Goal: Task Accomplishment & Management: Manage account settings

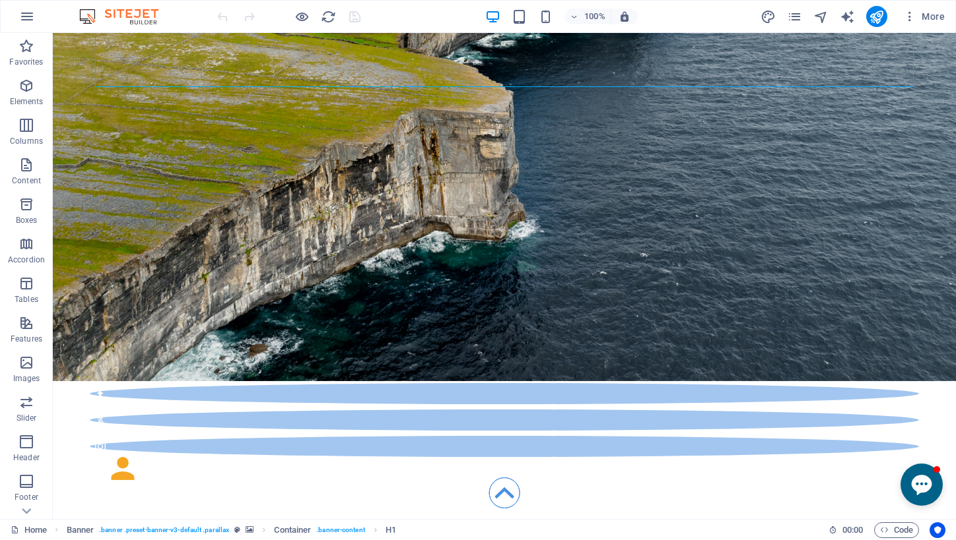
scroll to position [250, 0]
click at [793, 16] on icon "pages" at bounding box center [794, 16] width 15 height 15
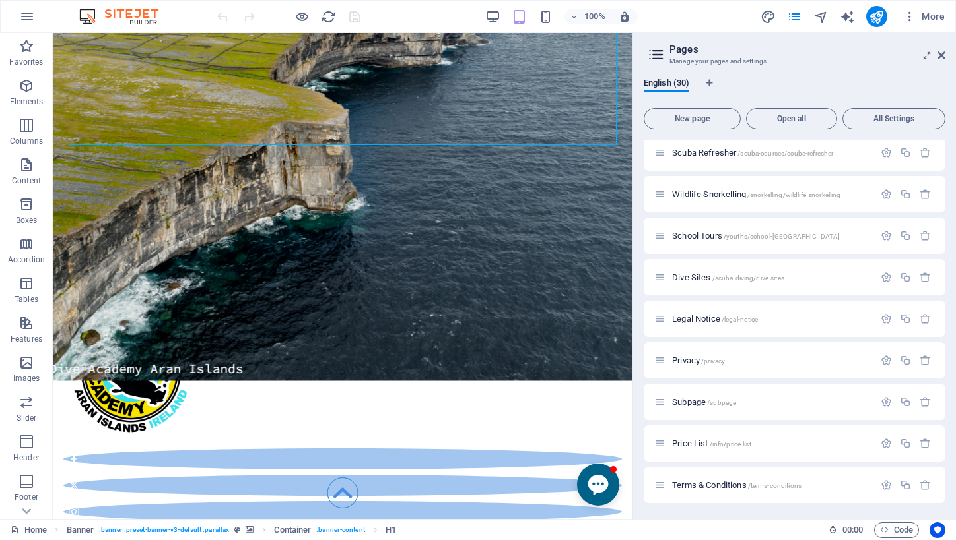
scroll to position [573, 0]
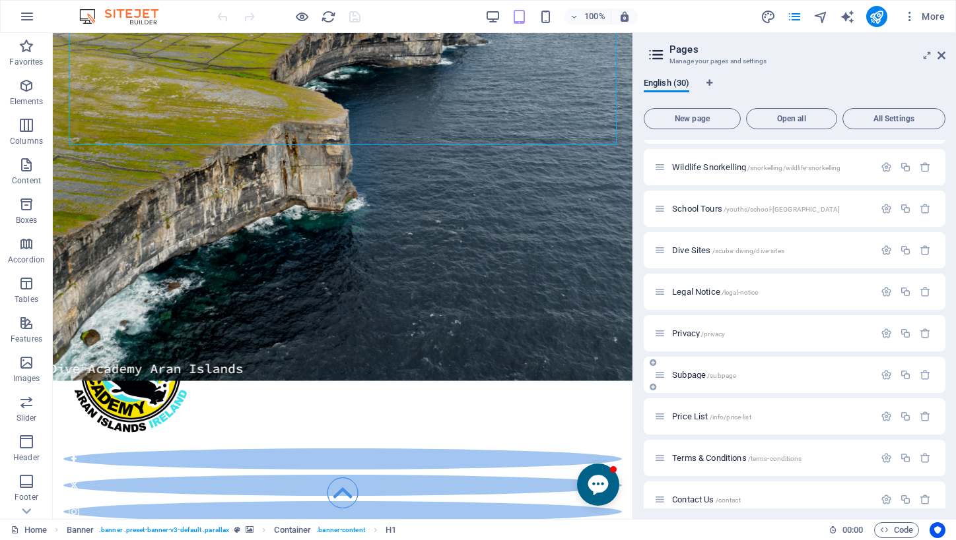
click at [692, 375] on span "Subpage /subpage" at bounding box center [704, 375] width 64 height 10
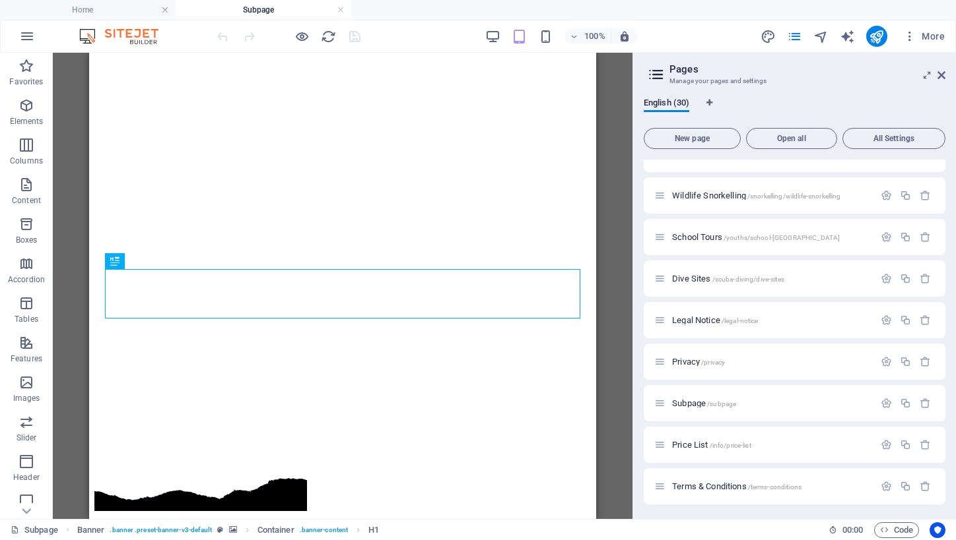
scroll to position [563, 0]
click at [904, 407] on icon "button" at bounding box center [904, 404] width 11 height 11
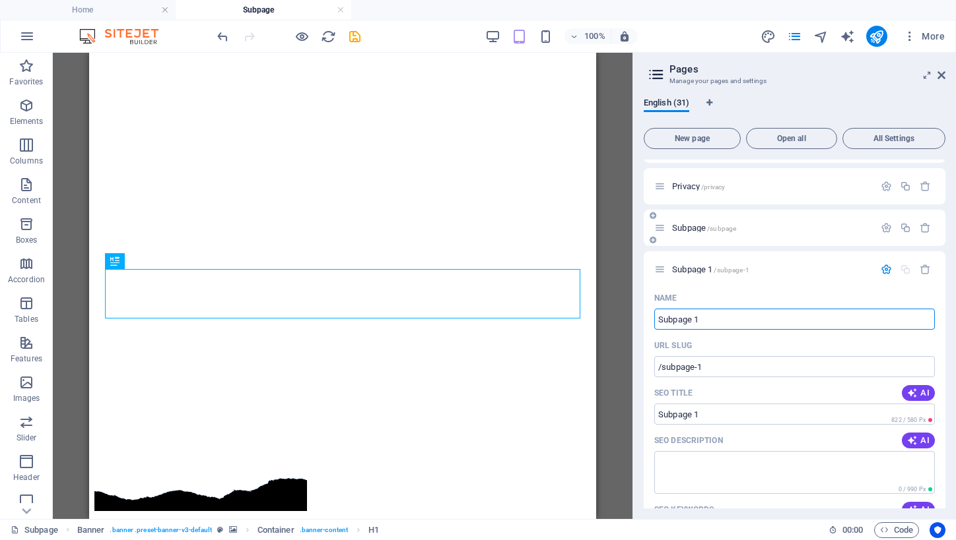
scroll to position [806, 0]
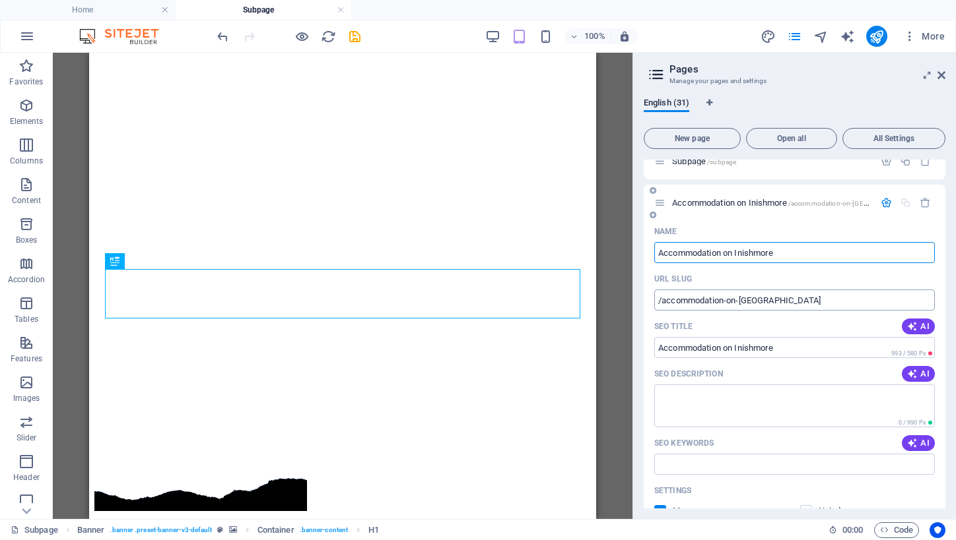
type input "Accommodation on Inishmore"
type input "/accommodation-on-inishmore"
type input "Accommodation on Inishmore"
click at [696, 300] on input "/accommodation-on-inishmore" at bounding box center [794, 300] width 280 height 21
paste input "text"
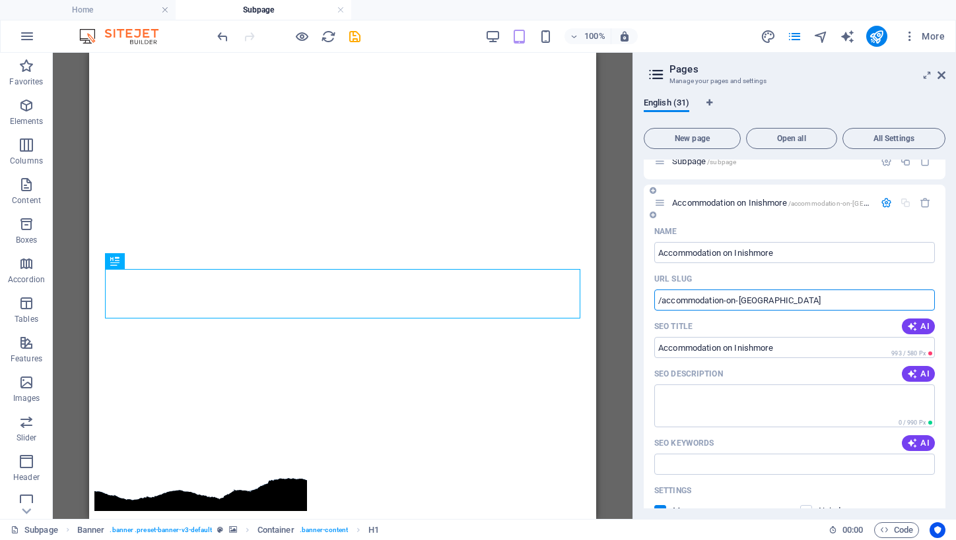
type input "/accommodation-on-inishmore"
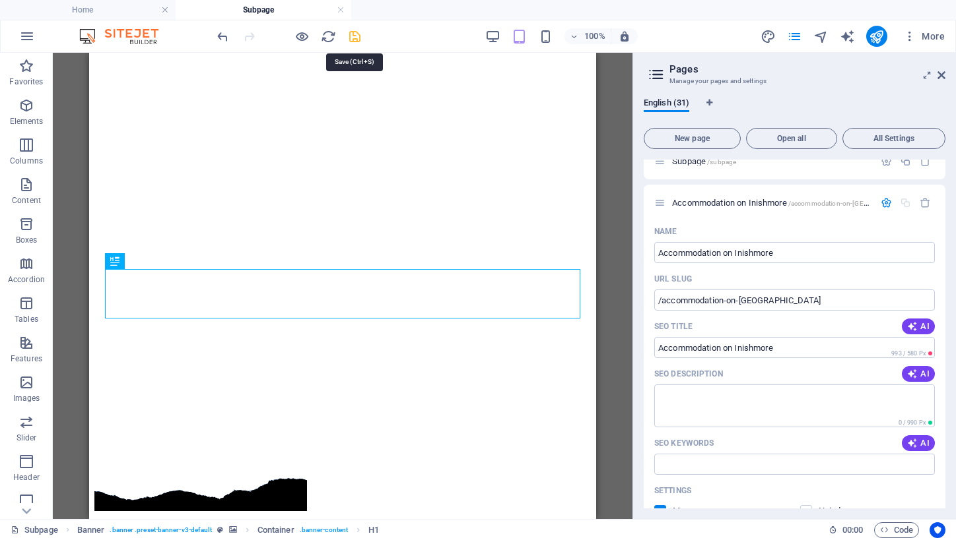
click at [354, 34] on icon "save" at bounding box center [354, 36] width 15 height 15
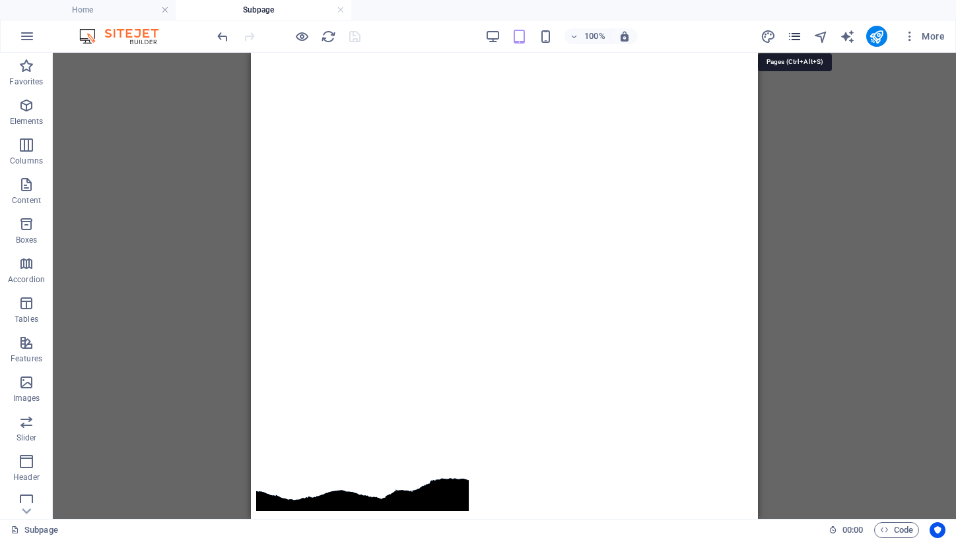
click at [796, 38] on icon "pages" at bounding box center [794, 36] width 15 height 15
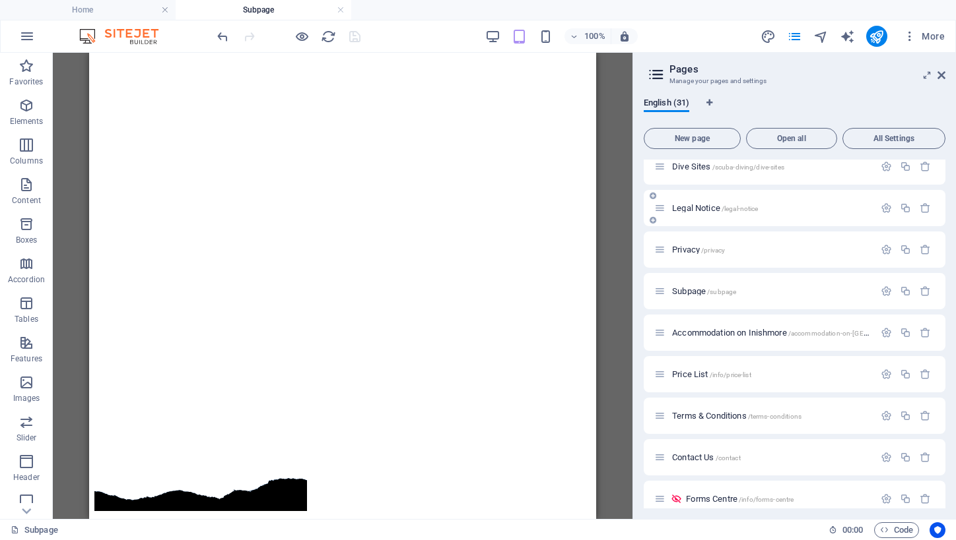
scroll to position [676, 0]
click at [724, 337] on span "Accommodation on Inishmore /accommodation-on-inishmore" at bounding box center [796, 333] width 248 height 10
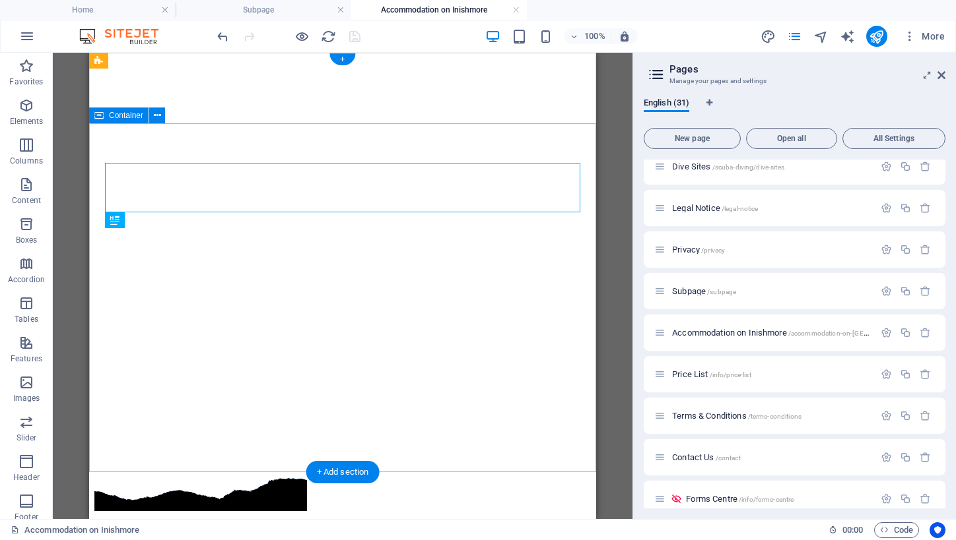
scroll to position [0, 0]
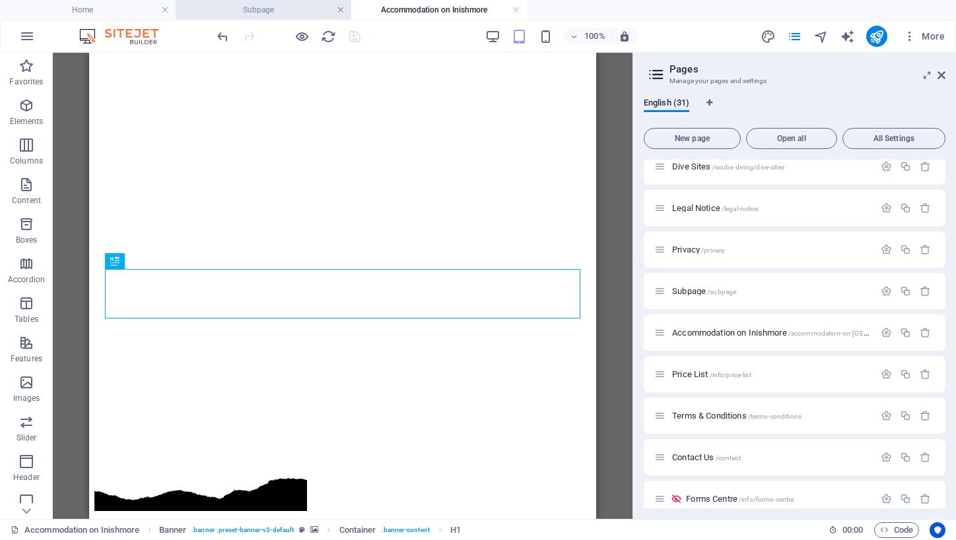
click at [340, 13] on link at bounding box center [341, 10] width 8 height 13
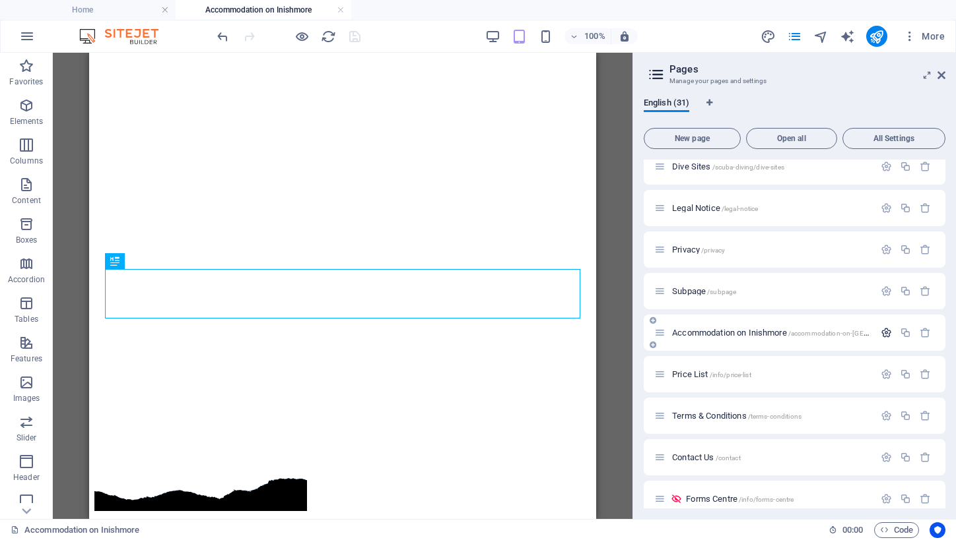
click at [884, 332] on icon "button" at bounding box center [885, 332] width 11 height 11
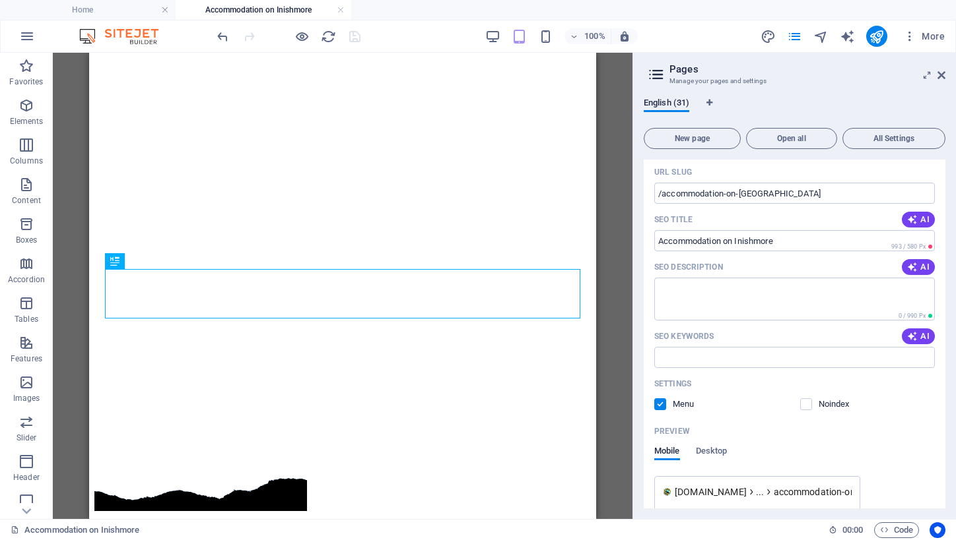
scroll to position [725, 0]
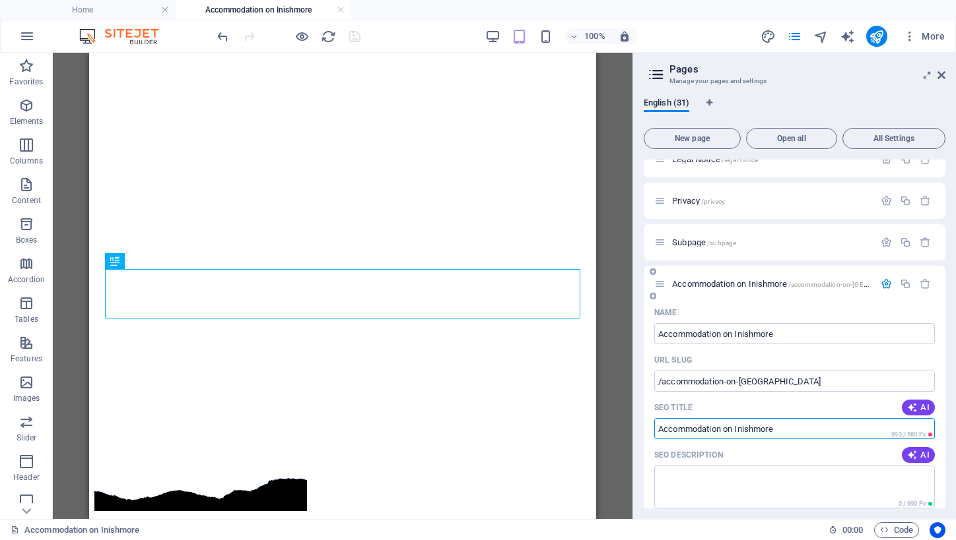
click at [773, 430] on input "Accommodation on Inishmore" at bounding box center [794, 428] width 280 height 21
paste input "Inishmore Aran Islands | Hotels, B&Bs & Glamping"
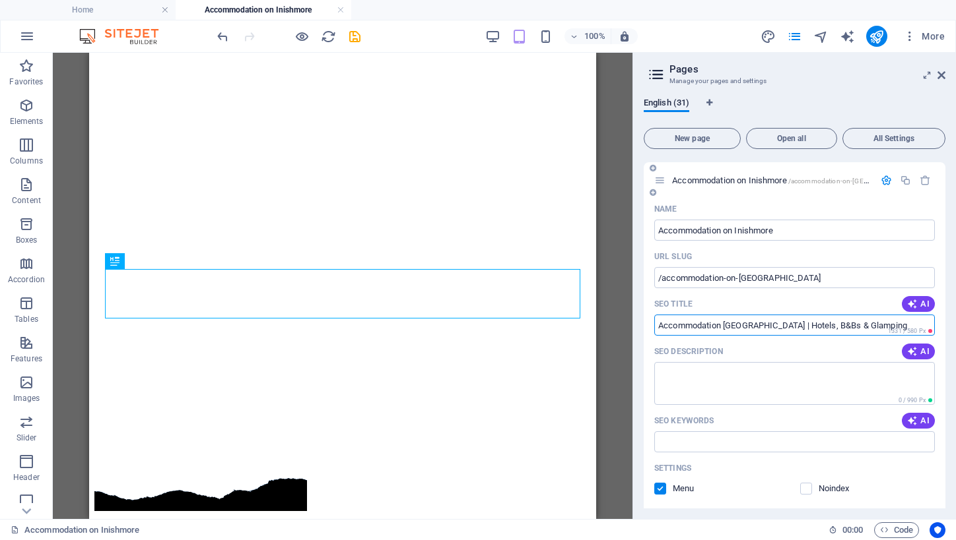
scroll to position [838, 0]
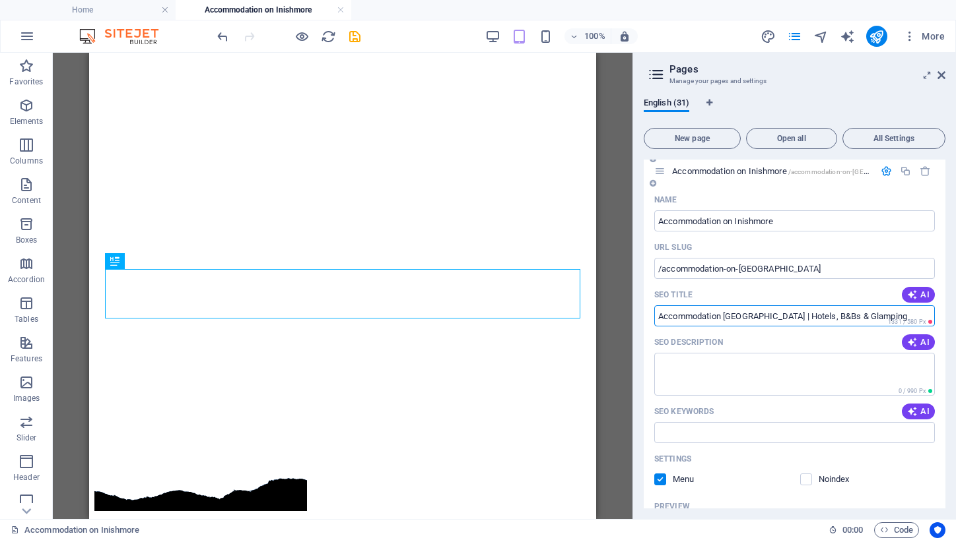
click at [847, 316] on input "Accommodation Inishmore Aran Islands | Hotels, B&Bs & Glamping" at bounding box center [794, 316] width 280 height 21
type input "Accommodation Inishmore Aran Islands | Hotel, B&Bs & Glamping"
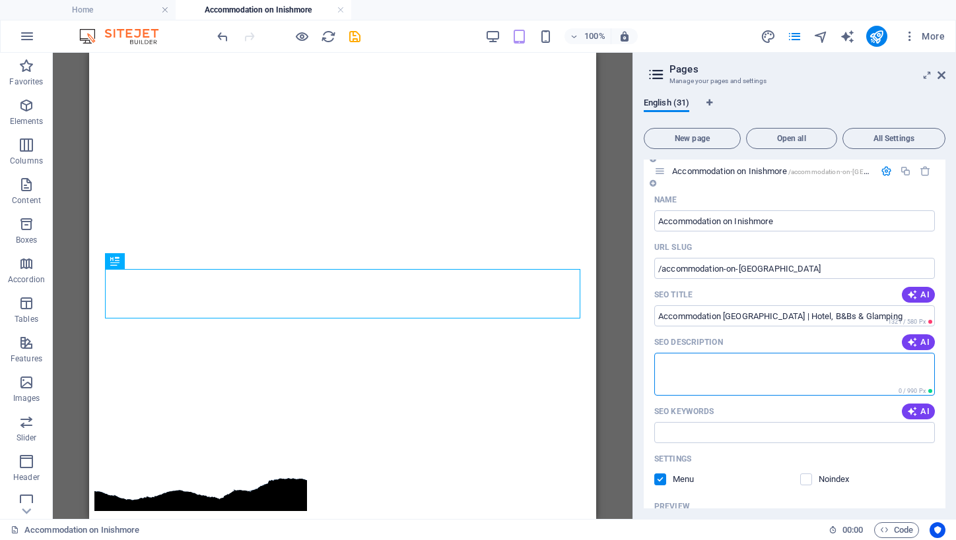
click at [759, 373] on textarea "SEO Description" at bounding box center [794, 374] width 280 height 43
paste textarea "Discover the best places to stay on Inishmore, Aran Islands — from hotels and B…"
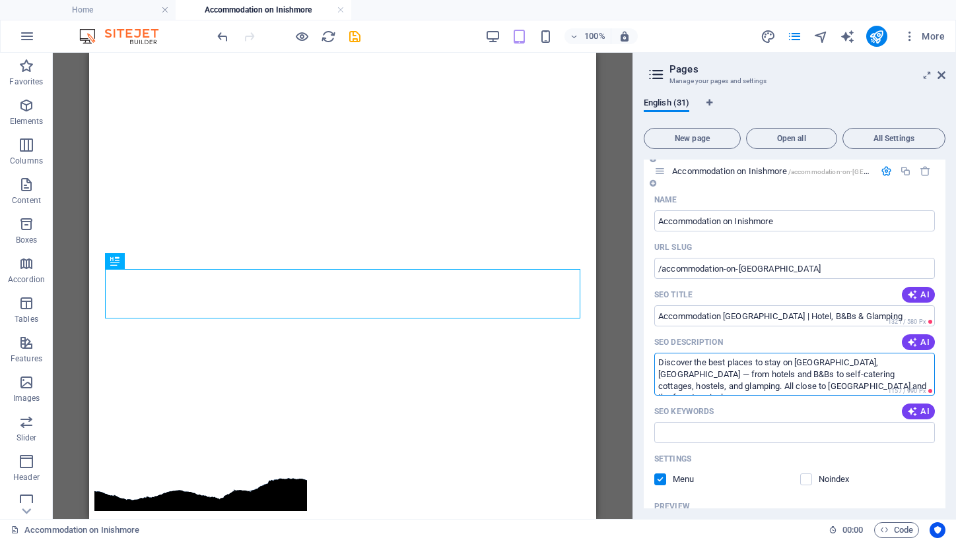
click at [896, 364] on textarea "Discover the best places to stay on Inishmore, Aran Islands — from hotels and B…" at bounding box center [794, 374] width 280 height 43
click at [681, 374] on textarea "Discover the best places to stay on Inishmore, Aran Islands, from hotels and B&…" at bounding box center [794, 374] width 280 height 43
click at [846, 374] on textarea "Discover the best places to stay on Inishmore, Aran Islands, from hotel and B&B…" at bounding box center [794, 374] width 280 height 43
type textarea "Discover the best places to stay on Inishmore, Aran Islands, from hotel and B&B…"
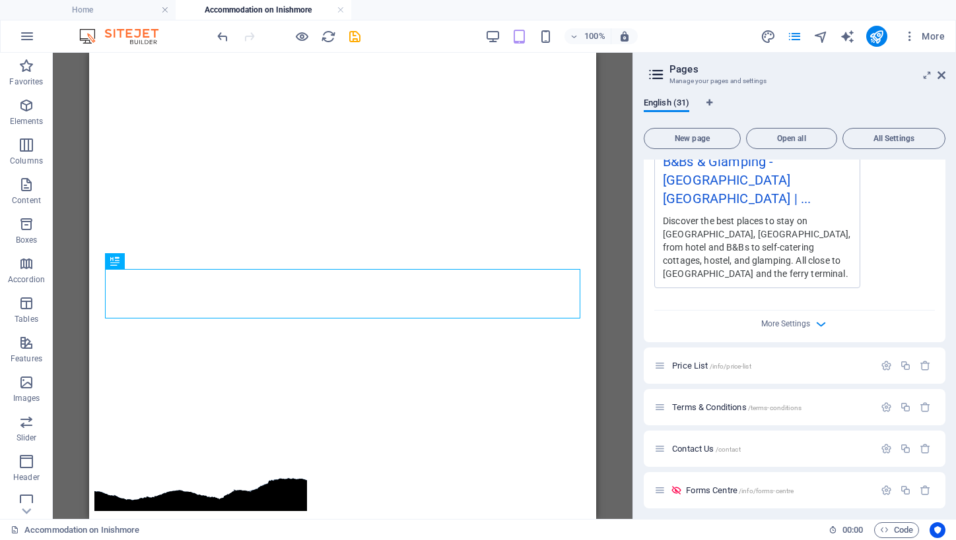
scroll to position [1305, 0]
click at [353, 37] on icon "save" at bounding box center [354, 36] width 15 height 15
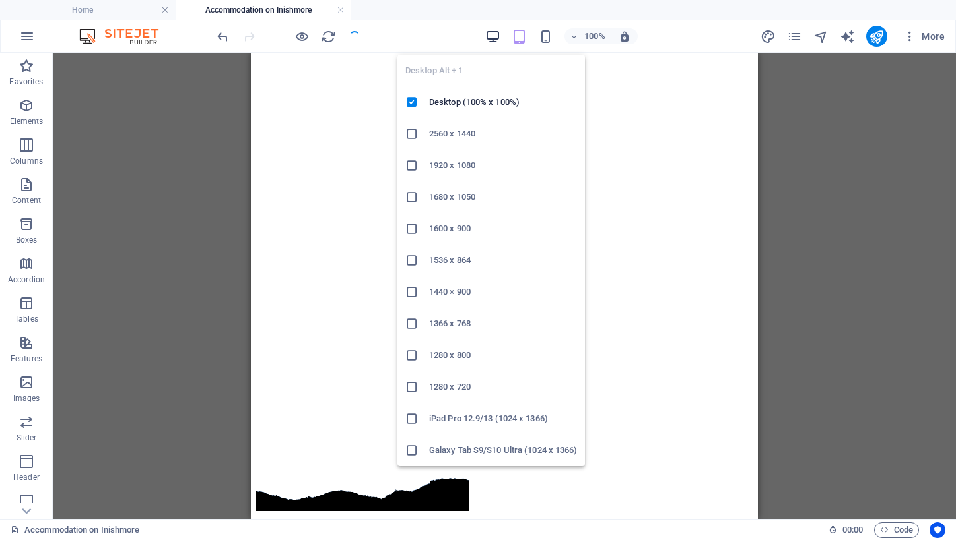
click at [493, 36] on icon "button" at bounding box center [492, 36] width 15 height 15
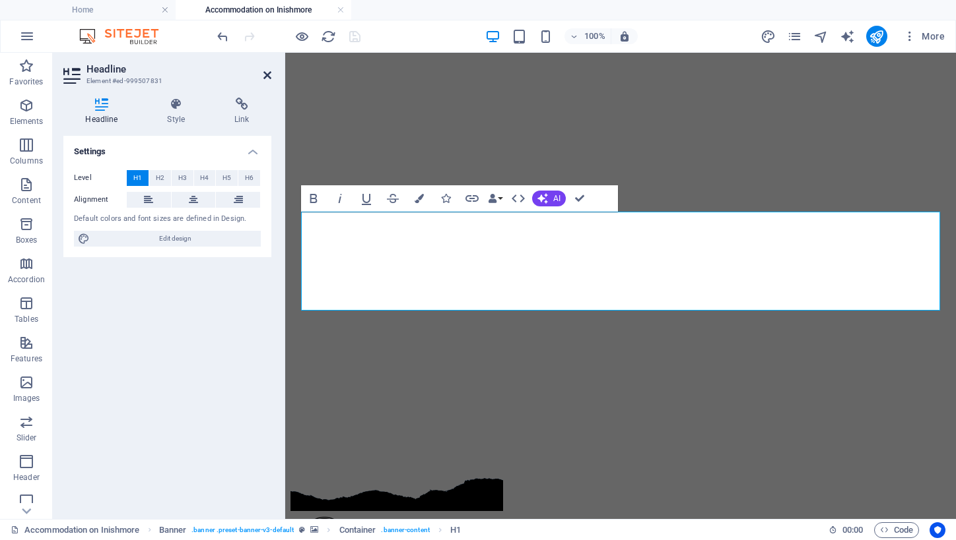
click at [263, 76] on icon at bounding box center [267, 75] width 8 height 11
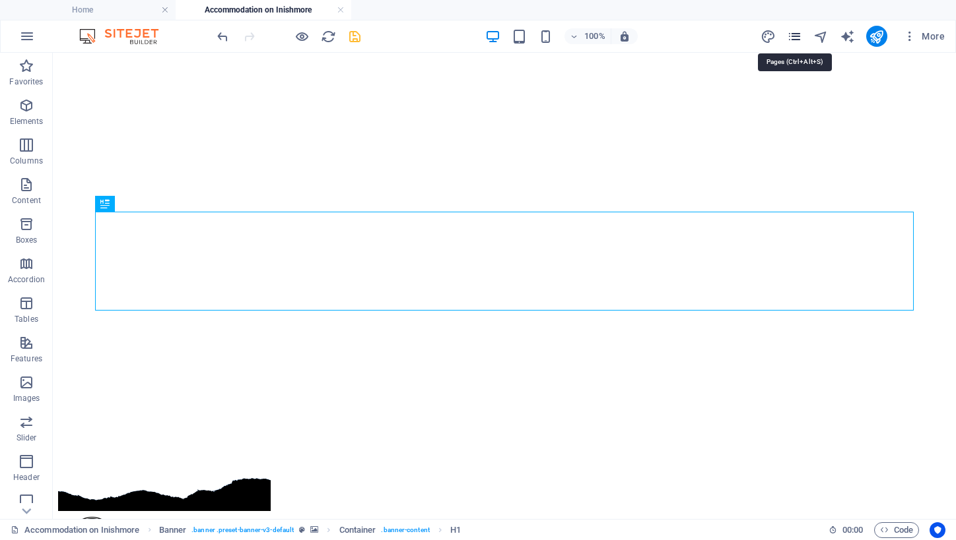
click at [797, 38] on icon "pages" at bounding box center [794, 36] width 15 height 15
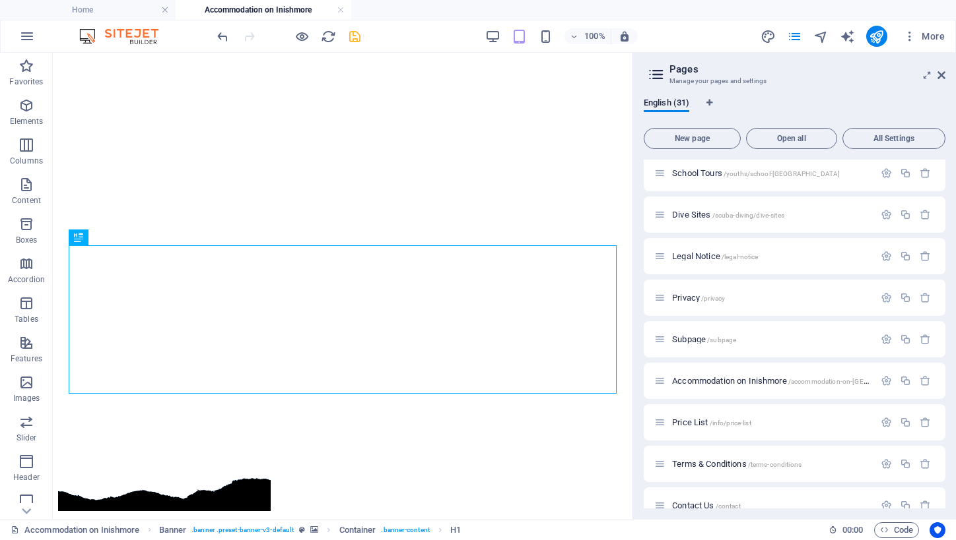
scroll to position [630, 0]
click at [881, 381] on icon "button" at bounding box center [885, 379] width 11 height 11
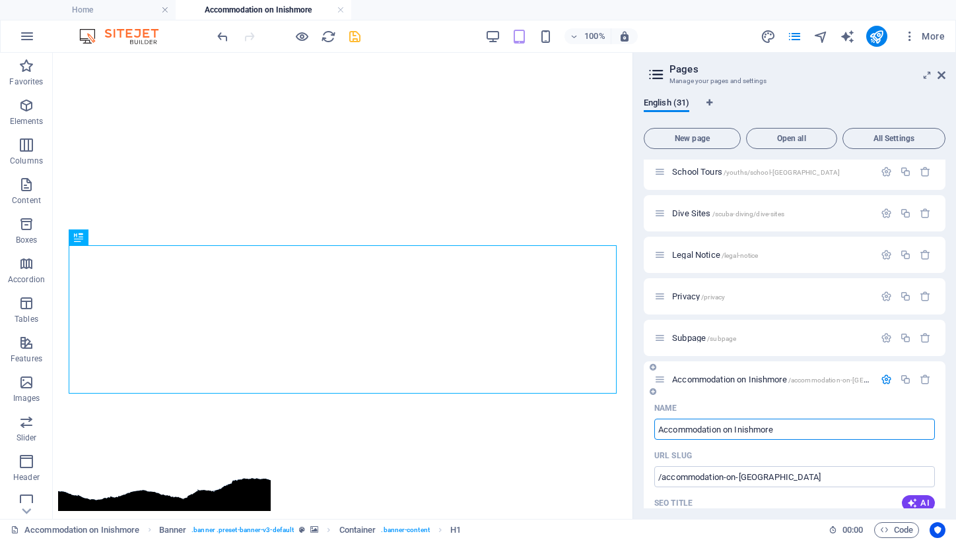
click at [789, 430] on input "Accommodation on Inishmore" at bounding box center [794, 429] width 280 height 21
type input "Accommodation"
type input "/accommodation"
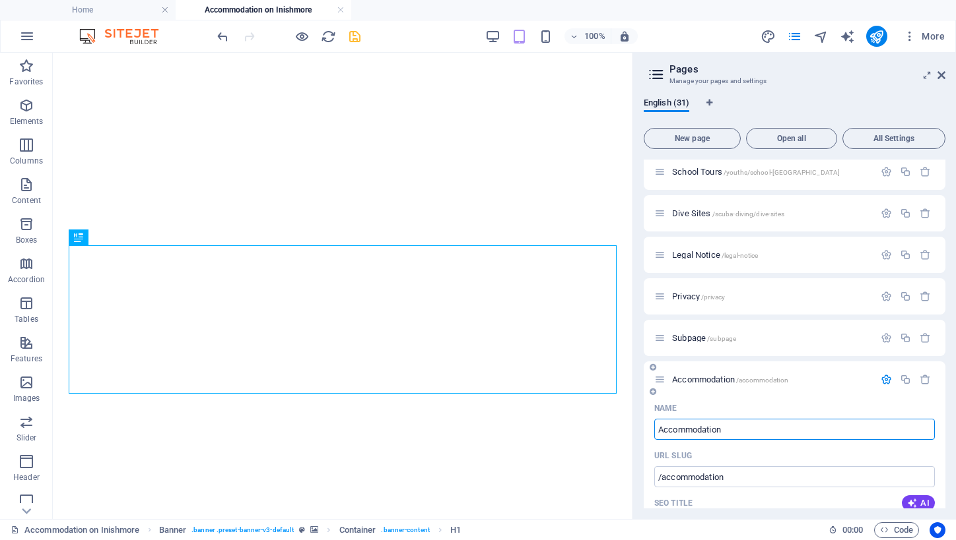
type input "Accommodation"
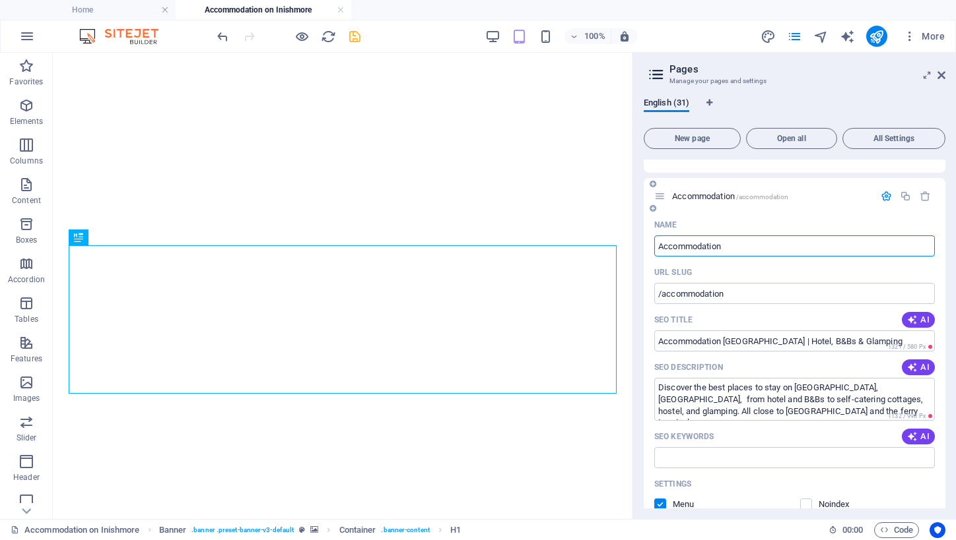
scroll to position [819, 0]
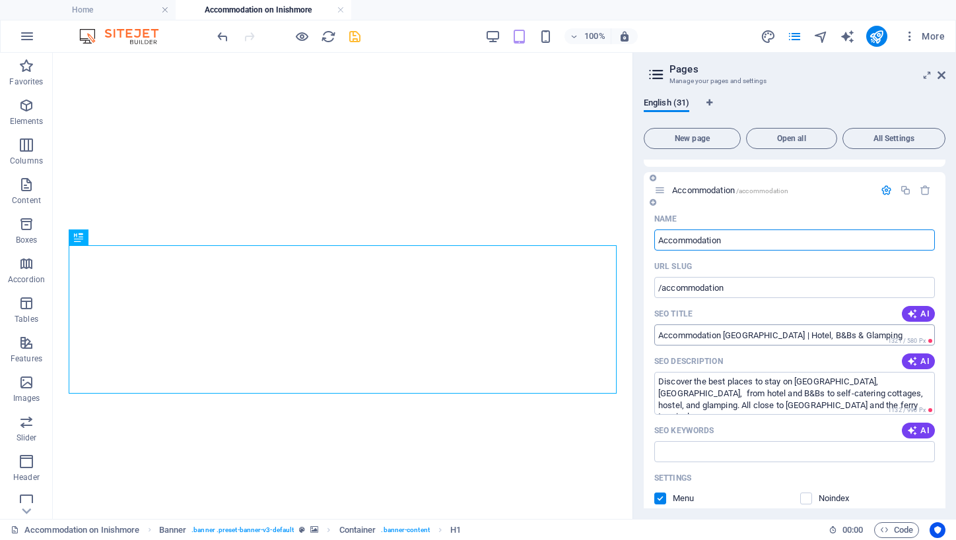
click at [729, 339] on input "Accommodation Inishmore Aran Islands | Hotel, B&Bs & Glamping" at bounding box center [794, 335] width 280 height 21
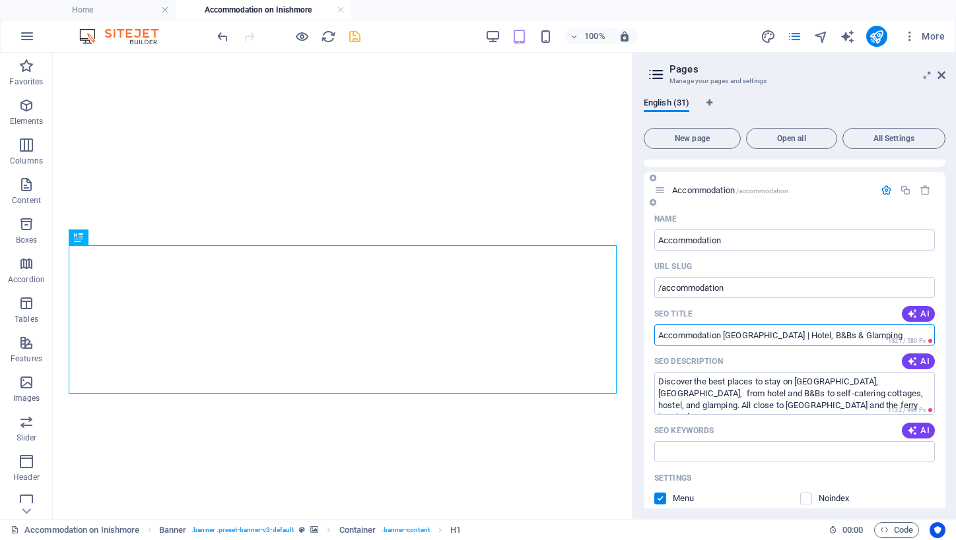
paste input "• Accommodation Inishmore Aran Islands | Hotels"
click at [676, 336] on input "• Accommodation Inishmore Aran Islands | Hotels, B&Bs & Glamping" at bounding box center [794, 335] width 280 height 21
click at [919, 335] on input "Accommodation Inishmore Aran Islands | Hotels, B&Bs & Glamping" at bounding box center [794, 335] width 280 height 21
type input "Accommodation Inishmore Aran Islands | Hotels, B&Bs & Glamping"
click at [706, 389] on textarea "Discover the best places to stay on Inishmore, Aran Islands, from hotel and B&B…" at bounding box center [794, 393] width 280 height 43
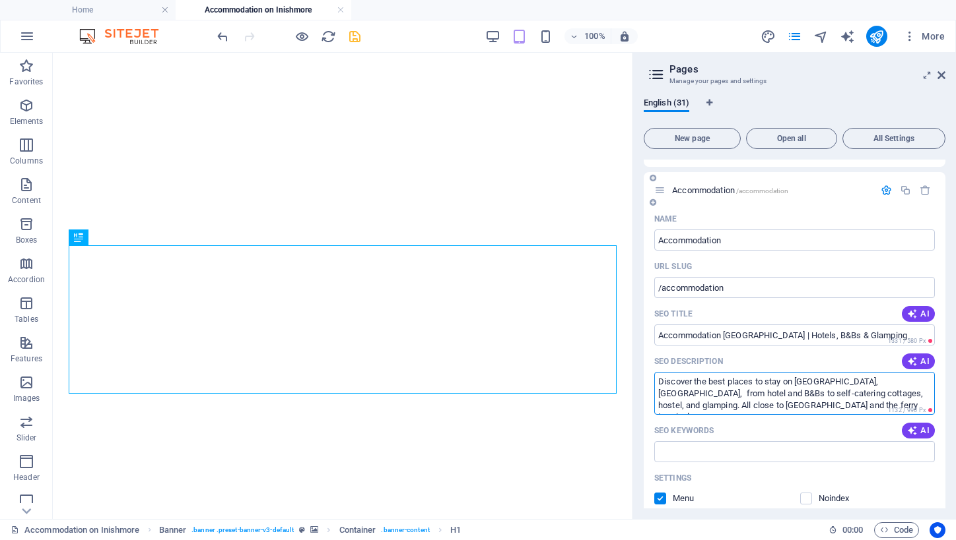
paste textarea "— from hotels and B&Bs to self-catering cottages, hostels"
type textarea "Discover the best places to stay on Inishmore, Aran Islands — from hotels and B…"
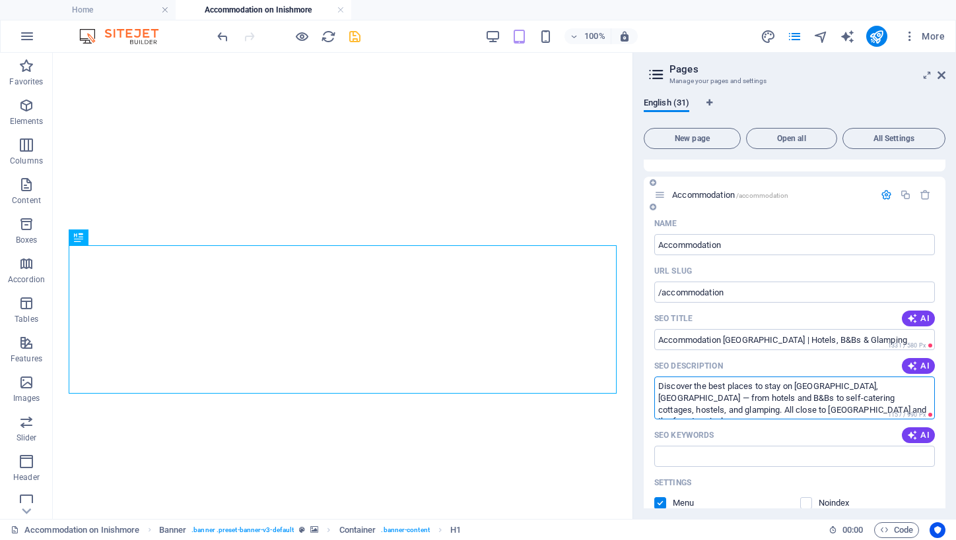
scroll to position [843, 0]
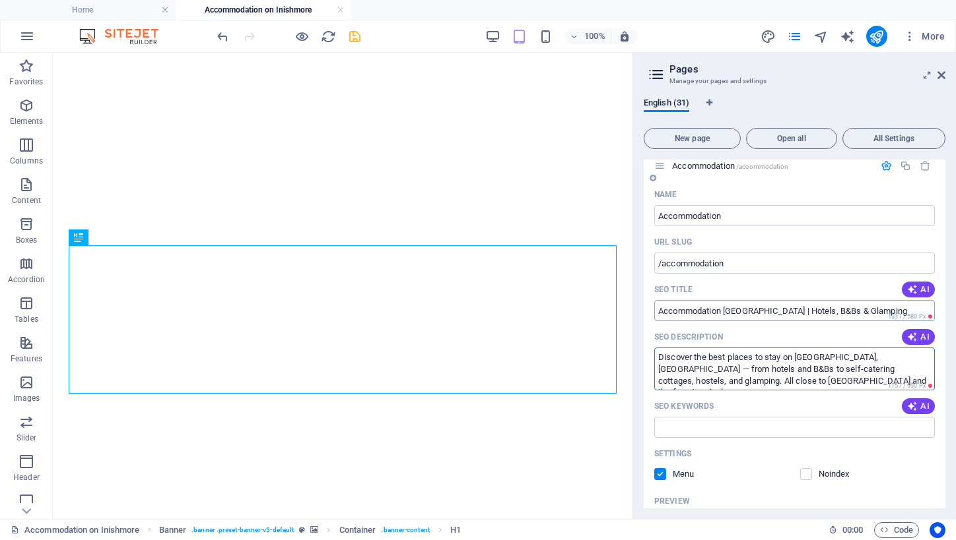
click at [845, 311] on input "Accommodation Inishmore Aran Islands | Hotels, B&Bs & Glamping" at bounding box center [794, 310] width 280 height 21
type input "Accommodation Inishmore Aran Islands | Hotel, B&Bs & Glamping"
click at [356, 36] on icon "save" at bounding box center [354, 36] width 15 height 15
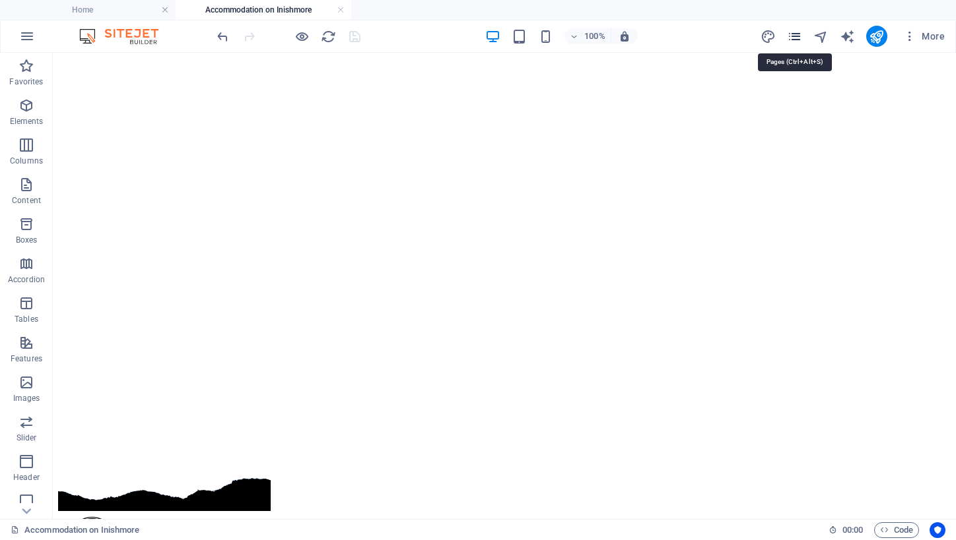
click at [797, 38] on icon "pages" at bounding box center [794, 36] width 15 height 15
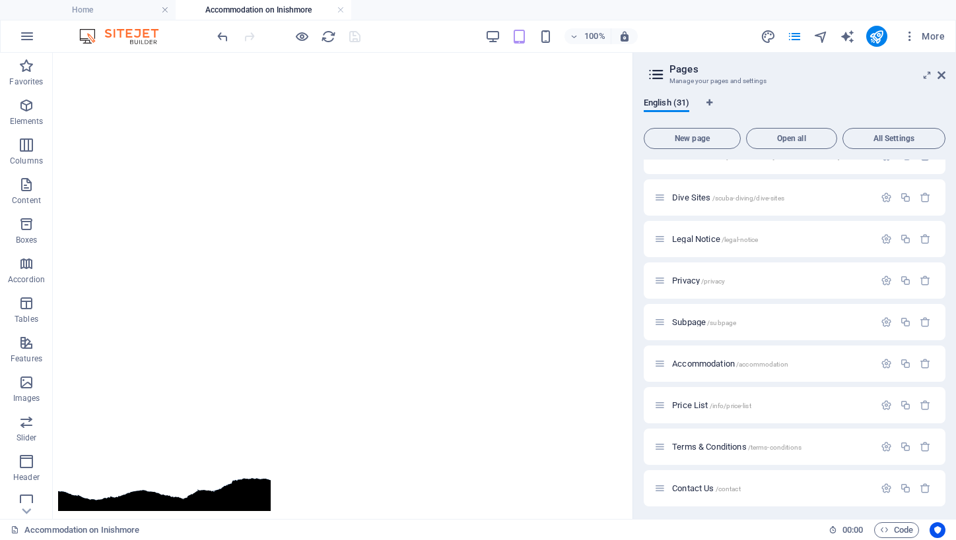
scroll to position [653, 0]
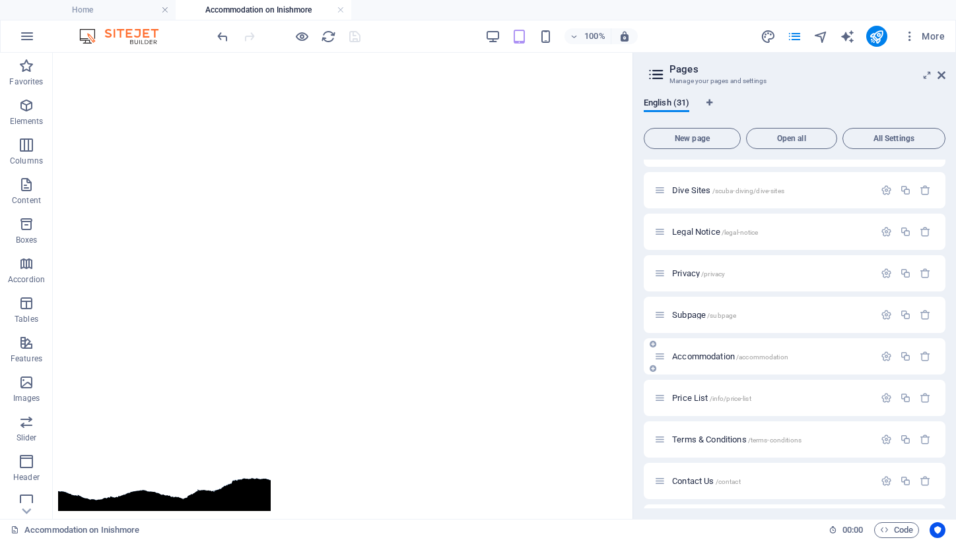
click at [711, 358] on span "Accommodation /accommodation" at bounding box center [730, 357] width 116 height 10
click at [880, 356] on icon "button" at bounding box center [885, 356] width 11 height 11
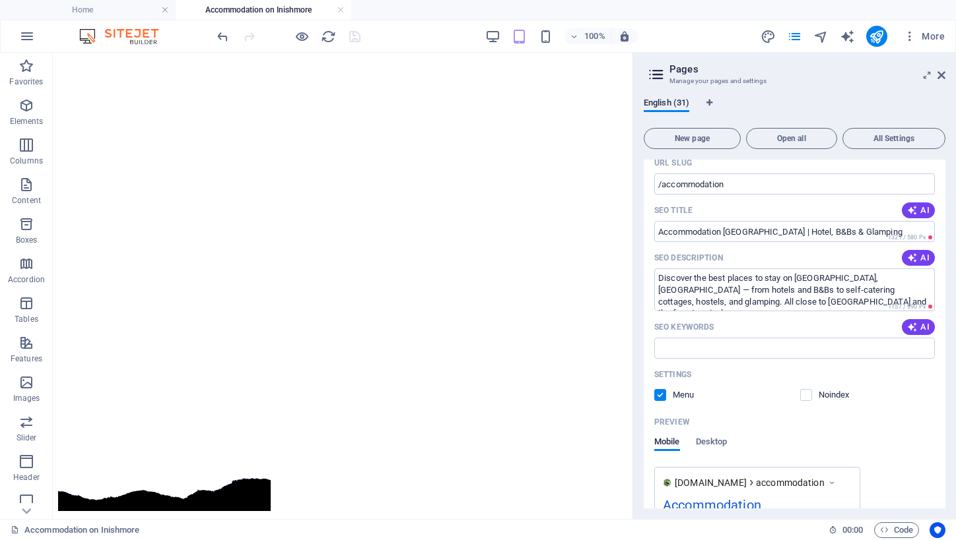
scroll to position [725, 0]
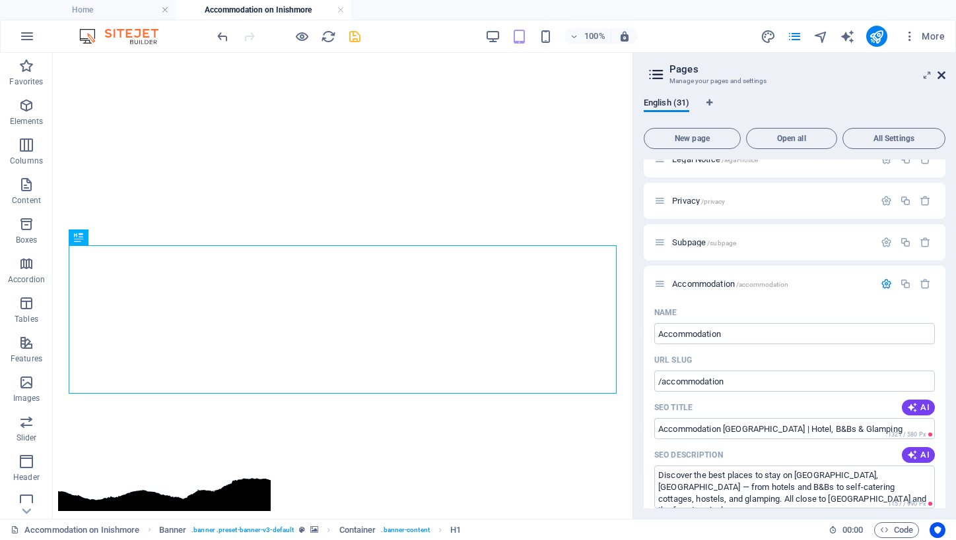
click at [941, 77] on icon at bounding box center [941, 75] width 8 height 11
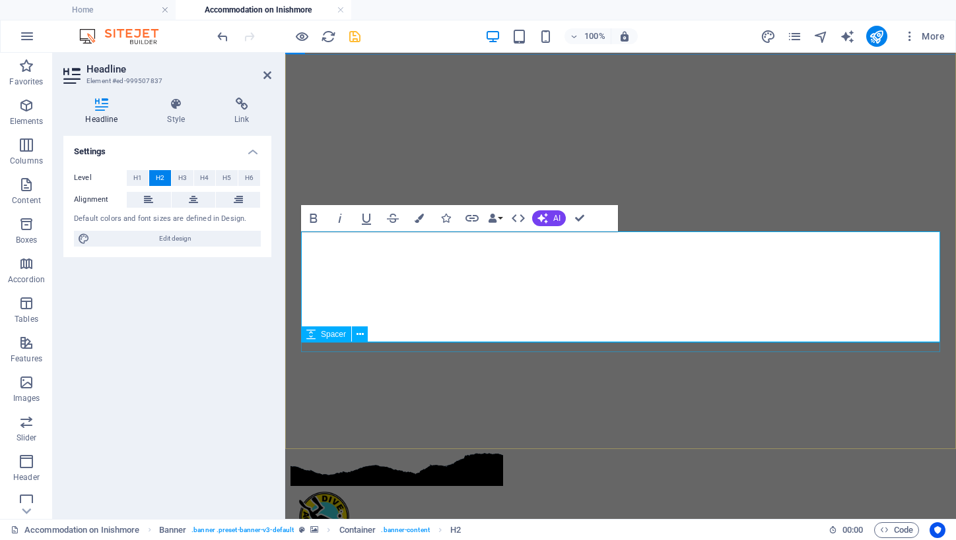
scroll to position [88, 0]
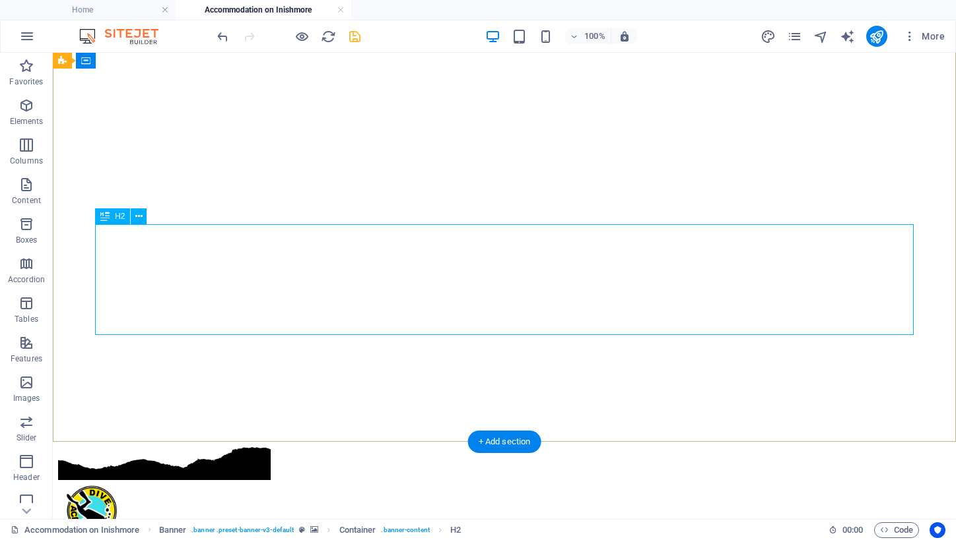
scroll to position [92, 0]
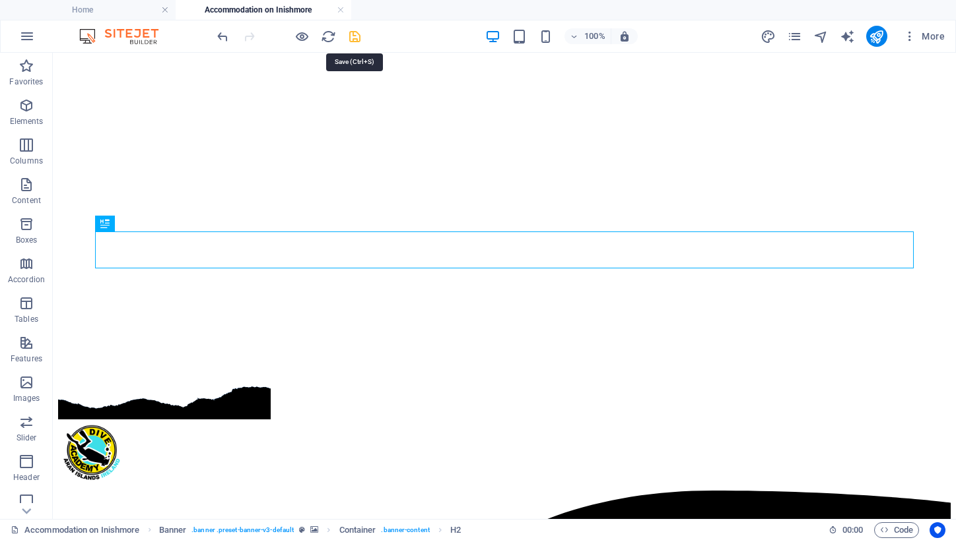
click at [354, 34] on icon "save" at bounding box center [354, 36] width 15 height 15
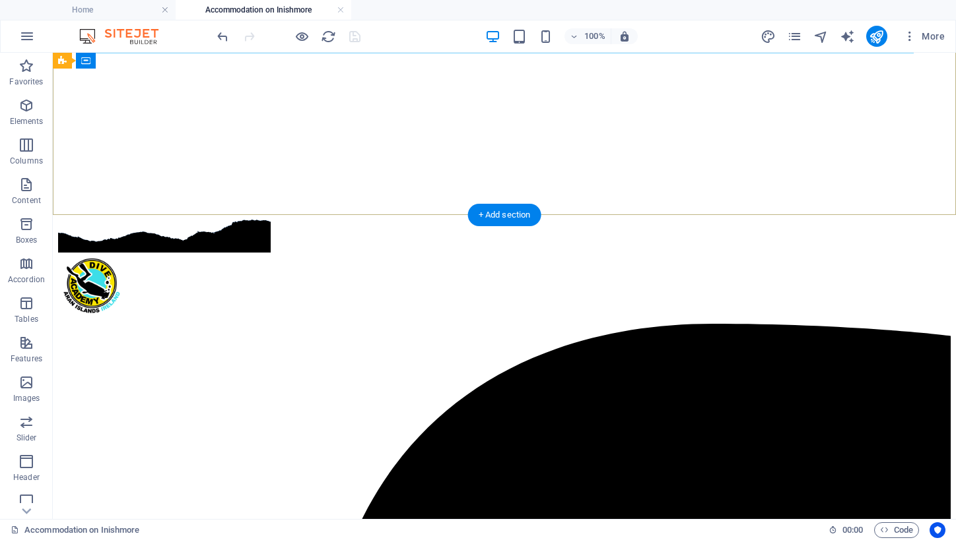
scroll to position [262, 0]
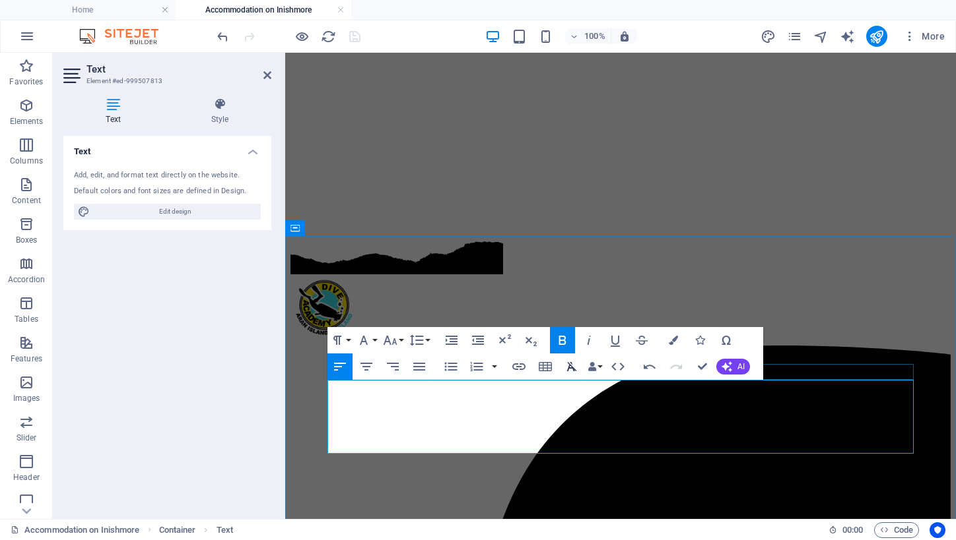
click at [571, 370] on icon "button" at bounding box center [572, 367] width 16 height 16
click at [454, 366] on icon "button" at bounding box center [451, 367] width 13 height 9
click at [449, 364] on icon "button" at bounding box center [451, 367] width 13 height 9
click at [476, 366] on icon "button" at bounding box center [477, 367] width 16 height 16
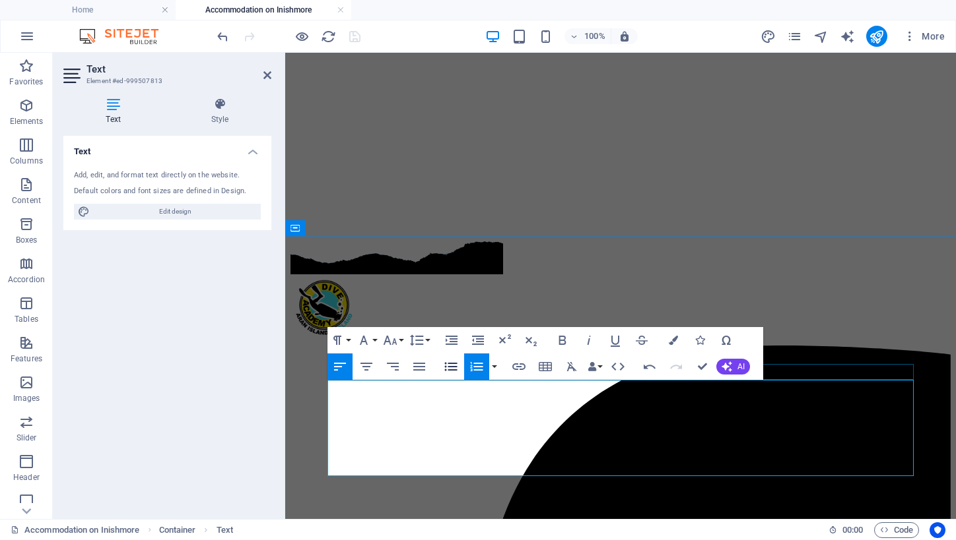
click at [455, 364] on icon "button" at bounding box center [451, 367] width 13 height 9
click at [449, 364] on icon "button" at bounding box center [451, 367] width 13 height 9
click at [571, 365] on icon "button" at bounding box center [572, 367] width 16 height 16
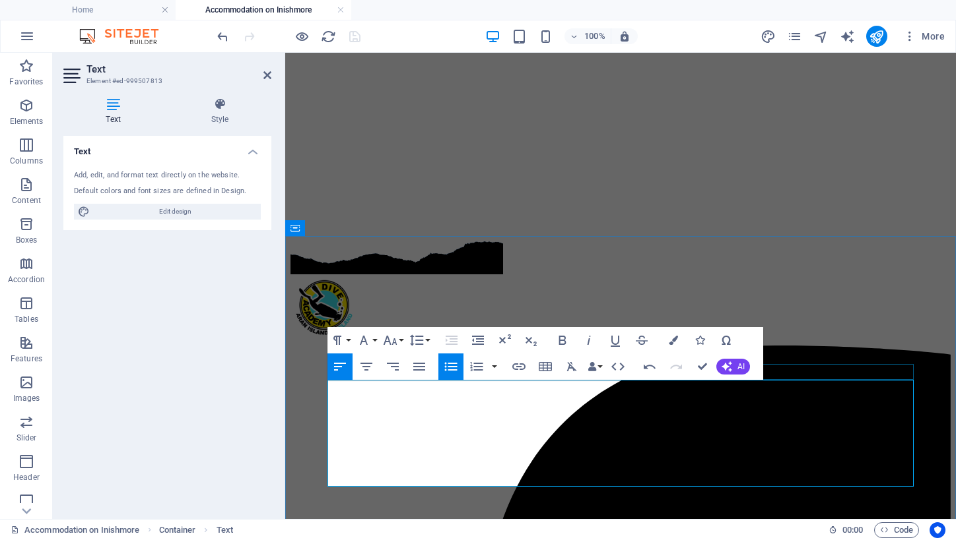
click at [448, 369] on icon "button" at bounding box center [451, 367] width 16 height 16
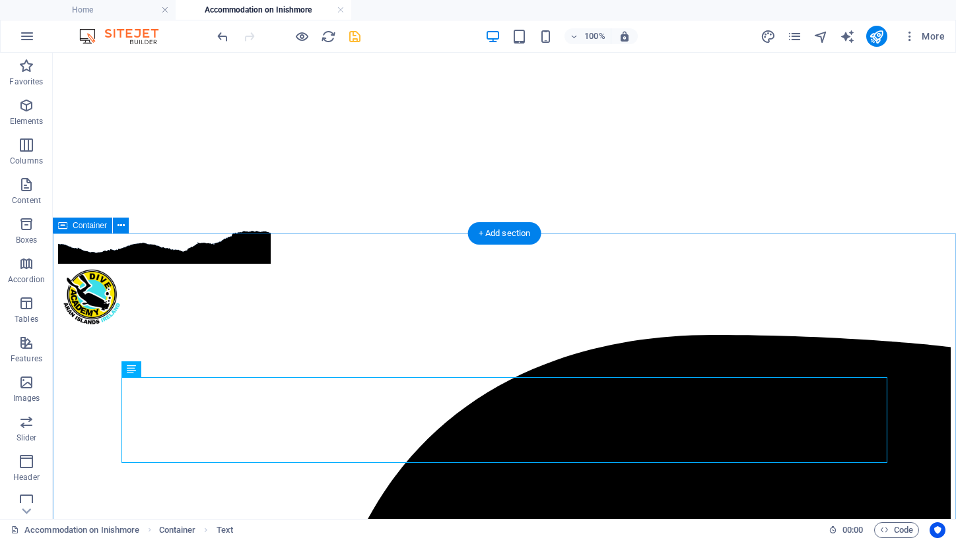
scroll to position [252, 0]
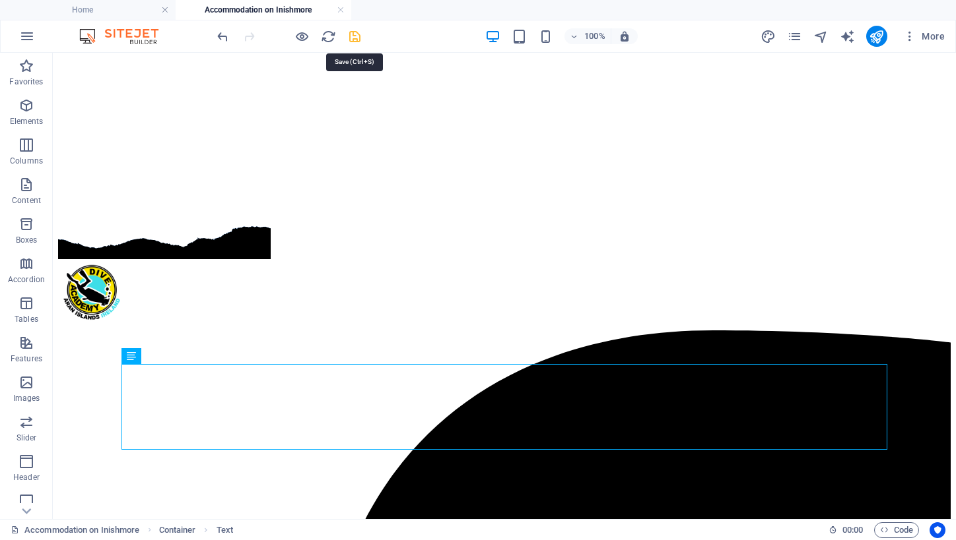
click at [354, 36] on icon "save" at bounding box center [354, 36] width 15 height 15
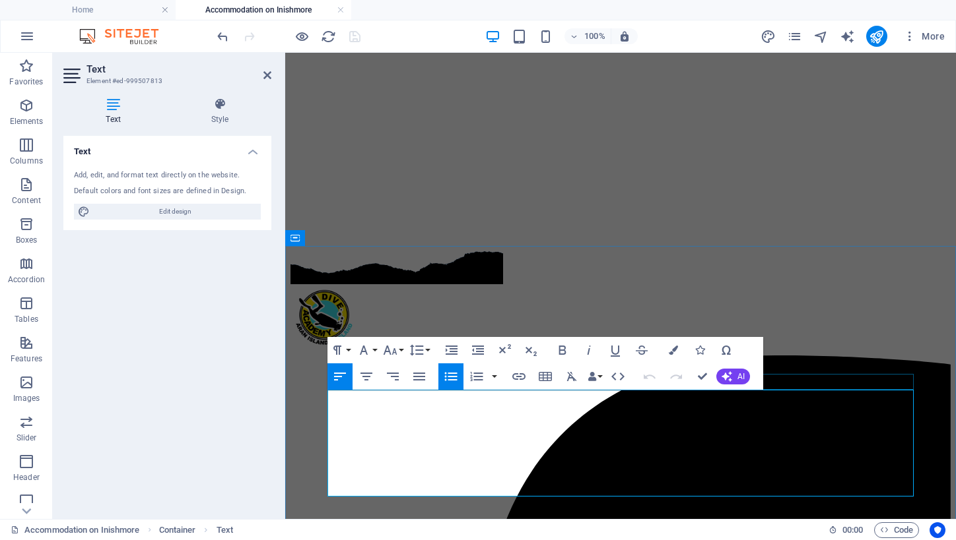
click at [450, 376] on icon "button" at bounding box center [451, 377] width 13 height 9
click at [573, 378] on icon "button" at bounding box center [572, 376] width 10 height 9
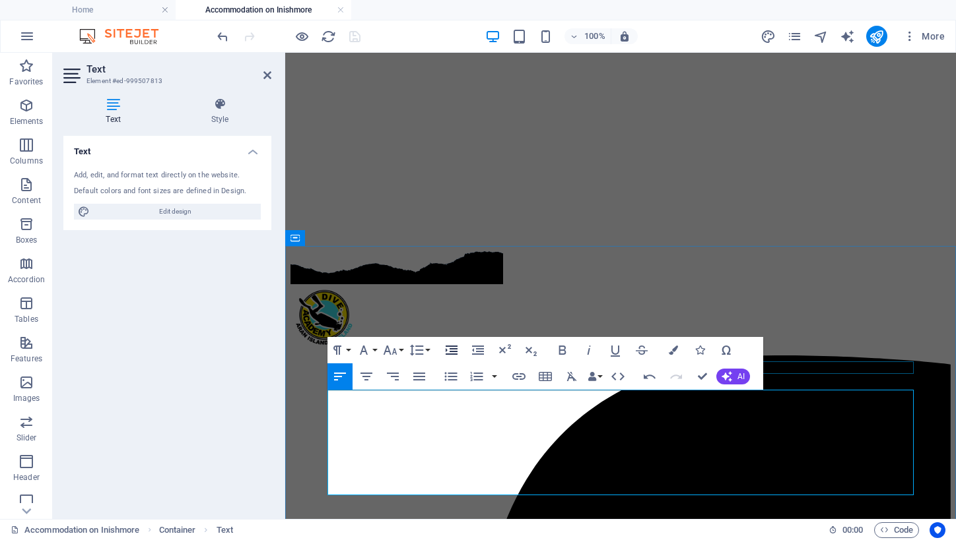
click at [453, 350] on icon "button" at bounding box center [451, 350] width 12 height 9
click at [476, 349] on icon "button" at bounding box center [478, 350] width 12 height 9
click at [479, 346] on icon "button" at bounding box center [478, 350] width 12 height 9
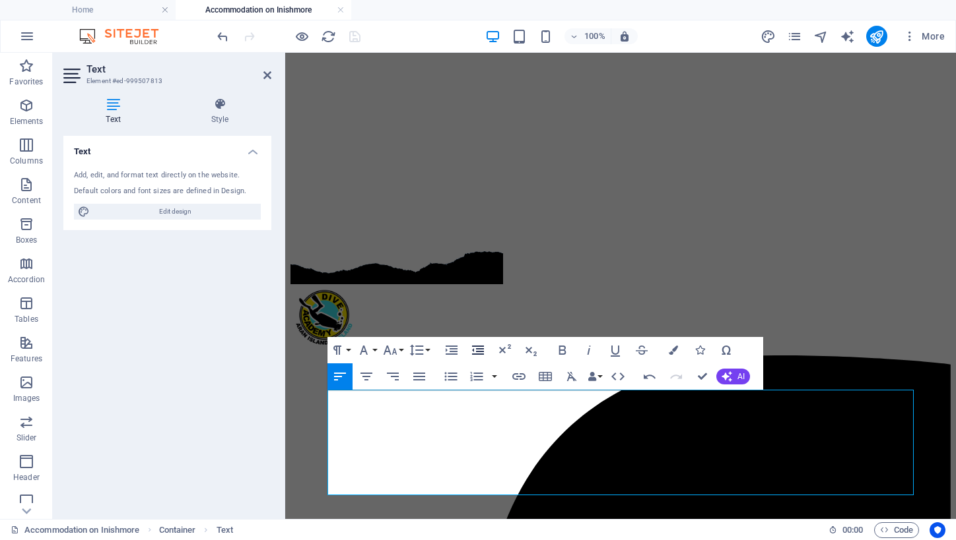
click at [479, 346] on icon "button" at bounding box center [478, 350] width 12 height 9
click at [475, 353] on icon "button" at bounding box center [478, 350] width 16 height 16
click at [450, 378] on icon "button" at bounding box center [451, 377] width 16 height 16
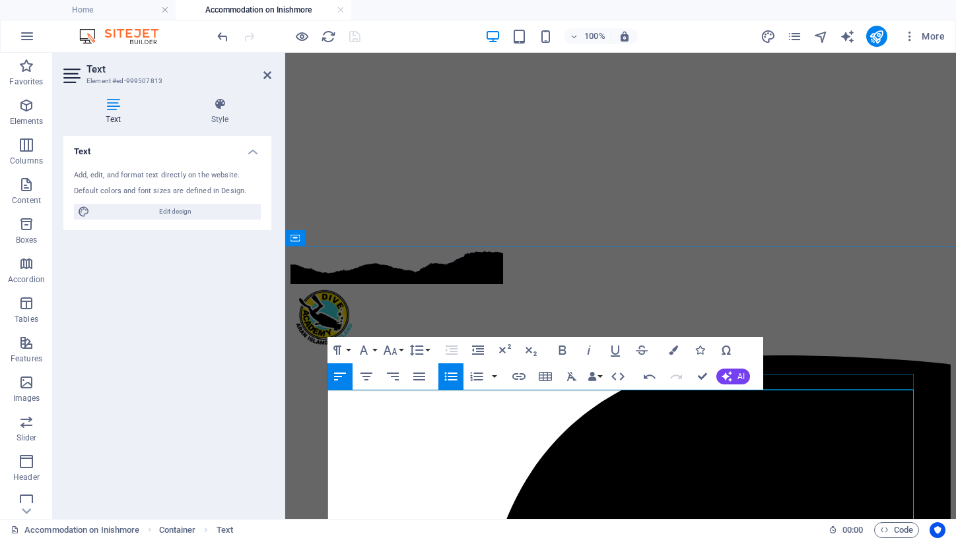
click at [448, 378] on icon "button" at bounding box center [451, 377] width 16 height 16
click at [446, 378] on icon "button" at bounding box center [451, 377] width 16 height 16
click at [571, 377] on icon "button" at bounding box center [572, 376] width 10 height 9
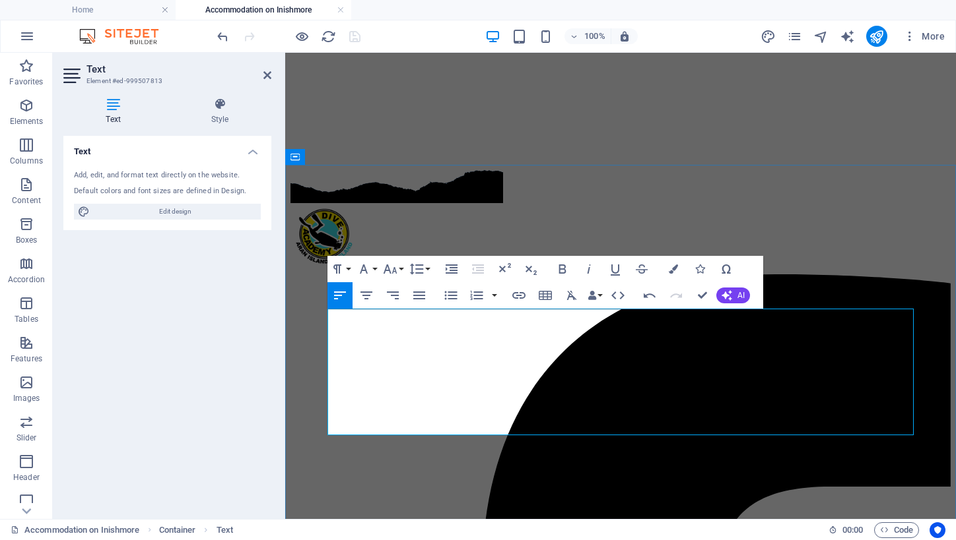
scroll to position [333, 0]
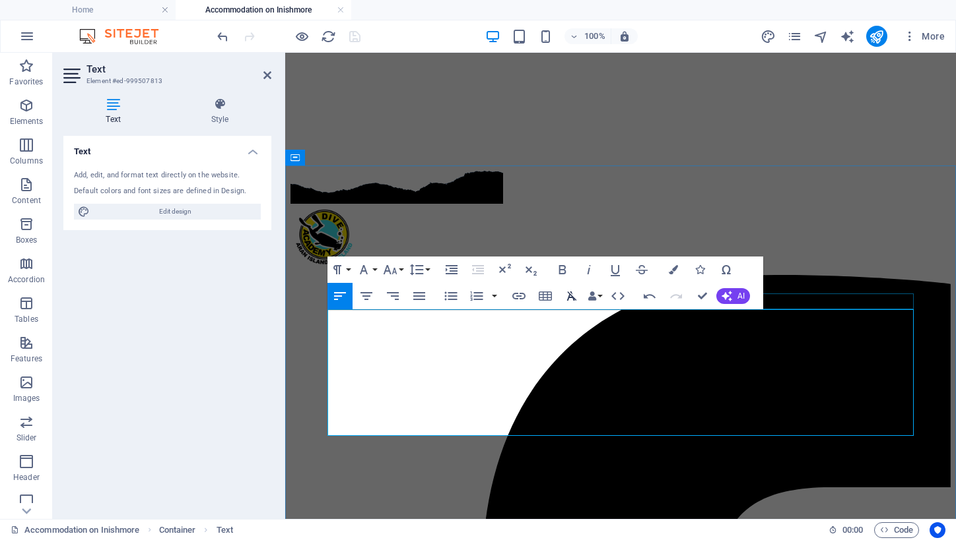
click at [569, 300] on icon "button" at bounding box center [572, 296] width 16 height 16
click at [569, 298] on icon "button" at bounding box center [572, 296] width 10 height 9
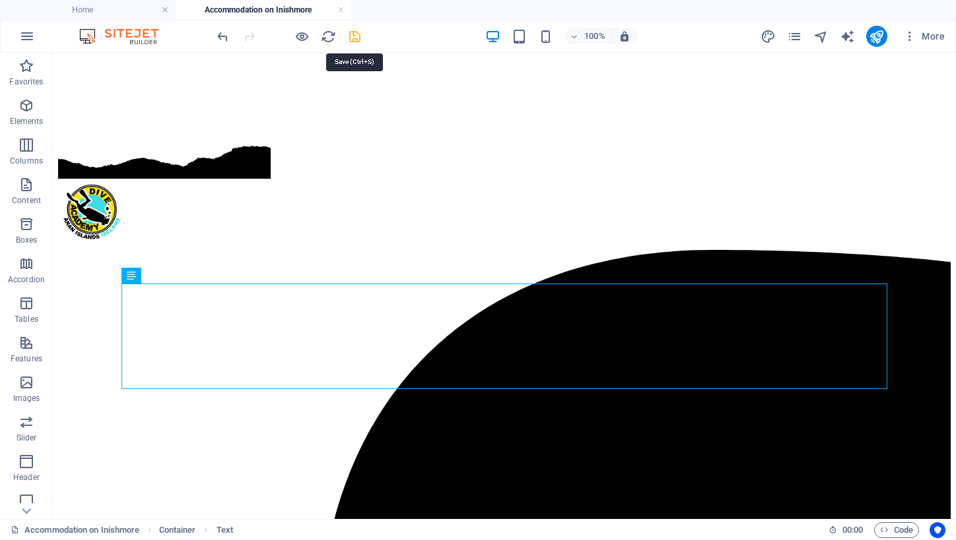
click at [354, 34] on icon "save" at bounding box center [354, 36] width 15 height 15
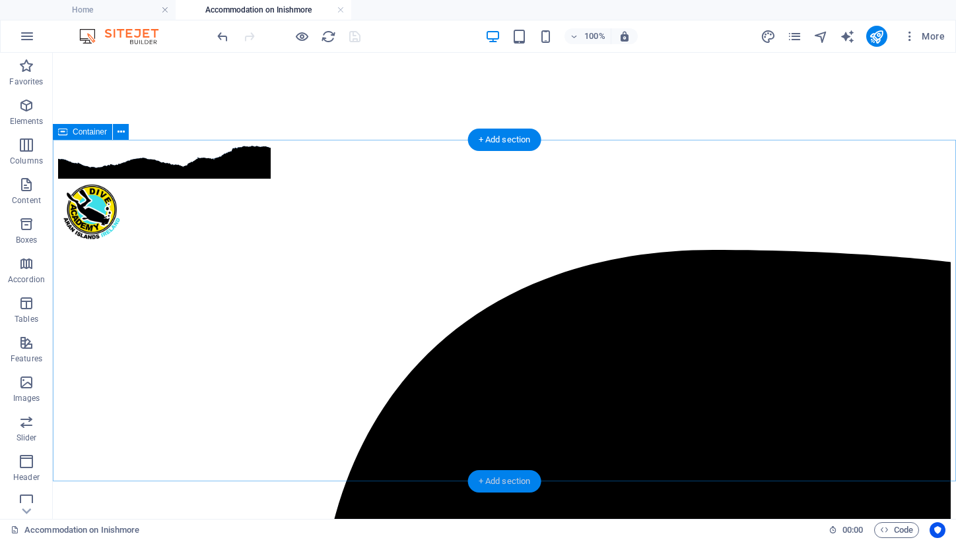
click at [500, 478] on div "+ Add section" at bounding box center [504, 482] width 73 height 22
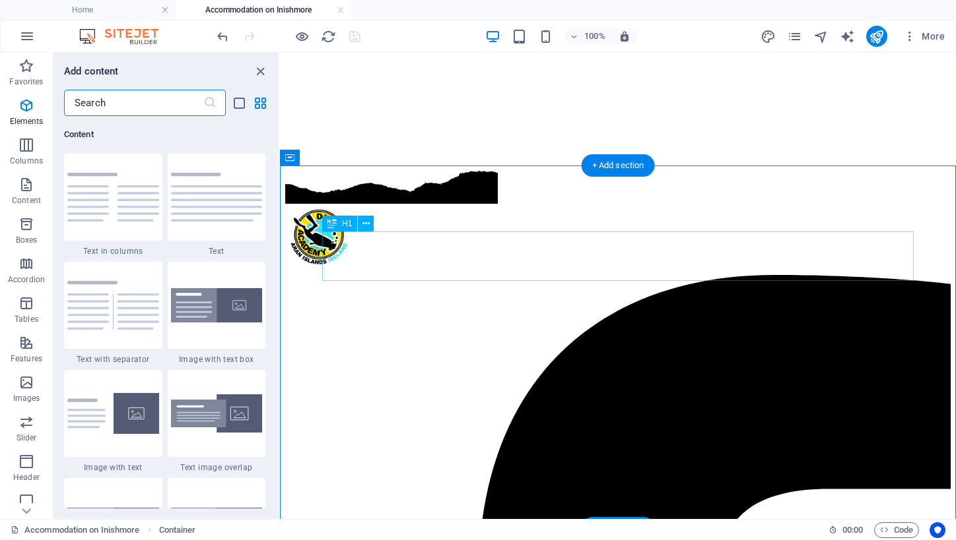
scroll to position [2309, 0]
click at [24, 303] on icon "button" at bounding box center [26, 304] width 16 height 16
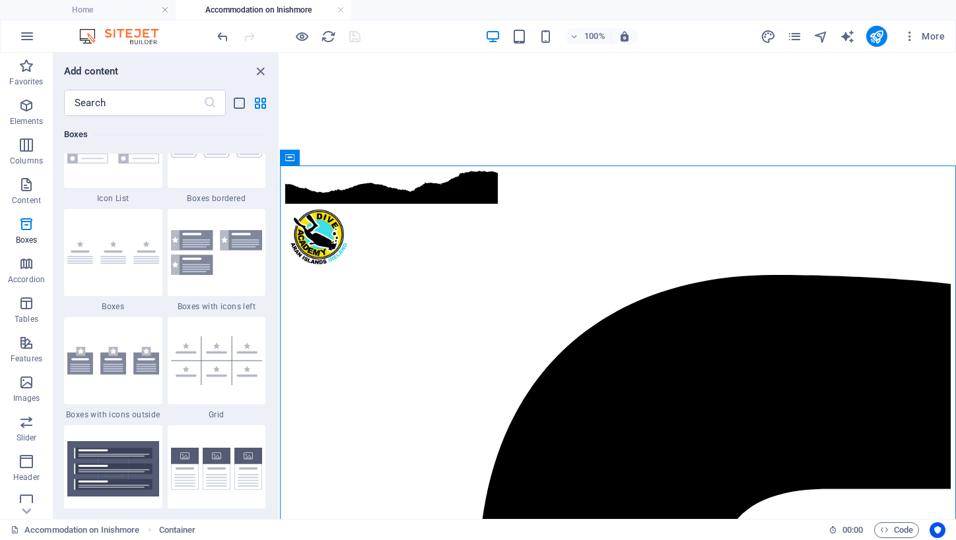
scroll to position [3683, 0]
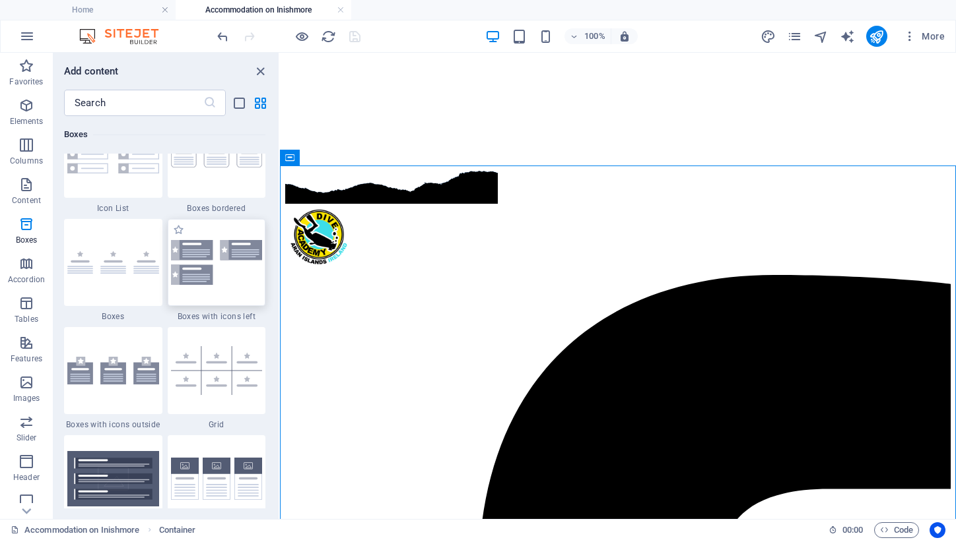
click at [230, 271] on img at bounding box center [217, 262] width 92 height 44
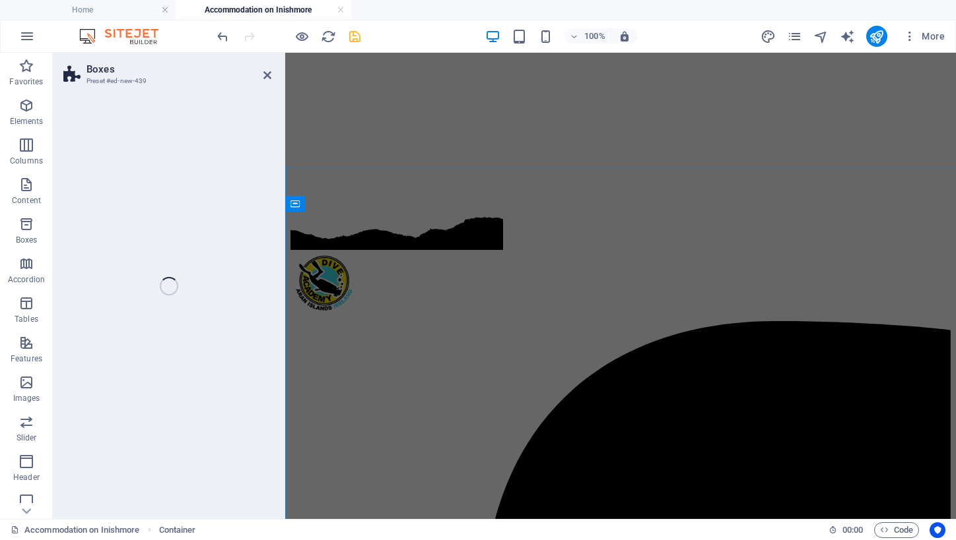
scroll to position [773, 0]
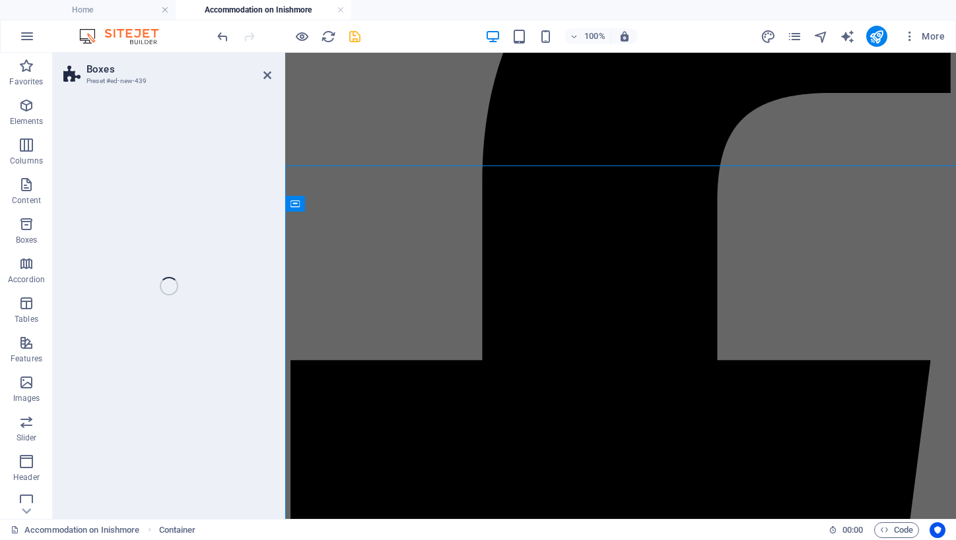
select select "rem"
select select "preset-boxes-v3-icons-left"
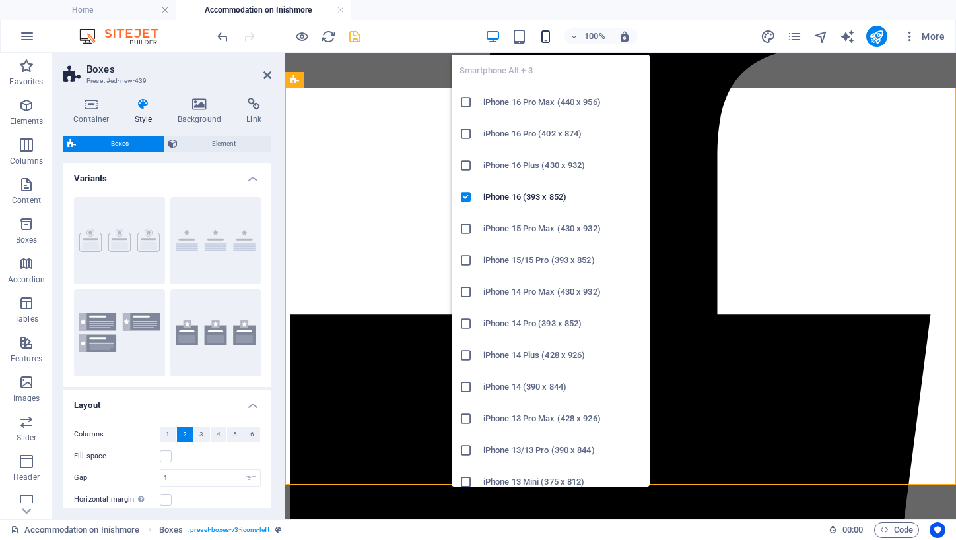
click at [549, 36] on icon "button" at bounding box center [545, 36] width 15 height 15
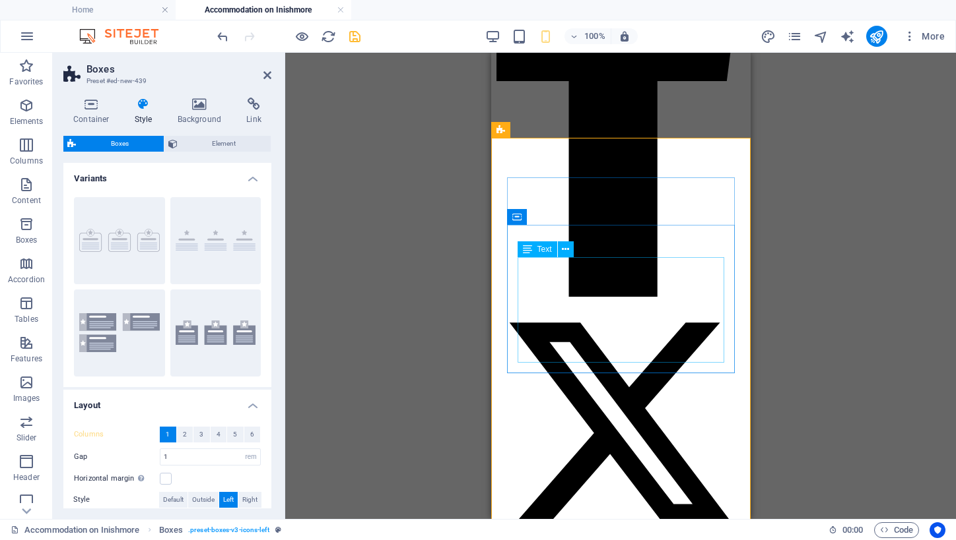
scroll to position [751, 0]
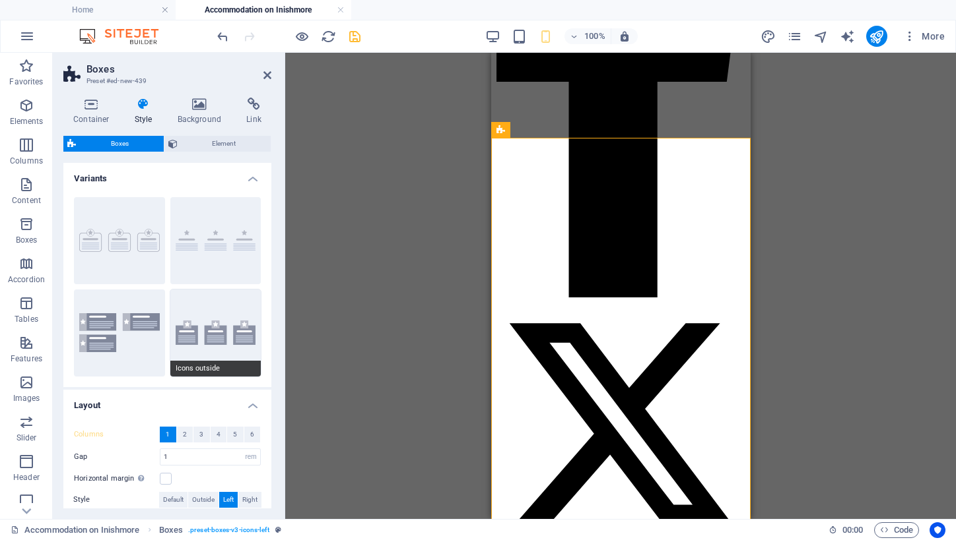
click at [232, 308] on button "Icons outside" at bounding box center [215, 333] width 91 height 87
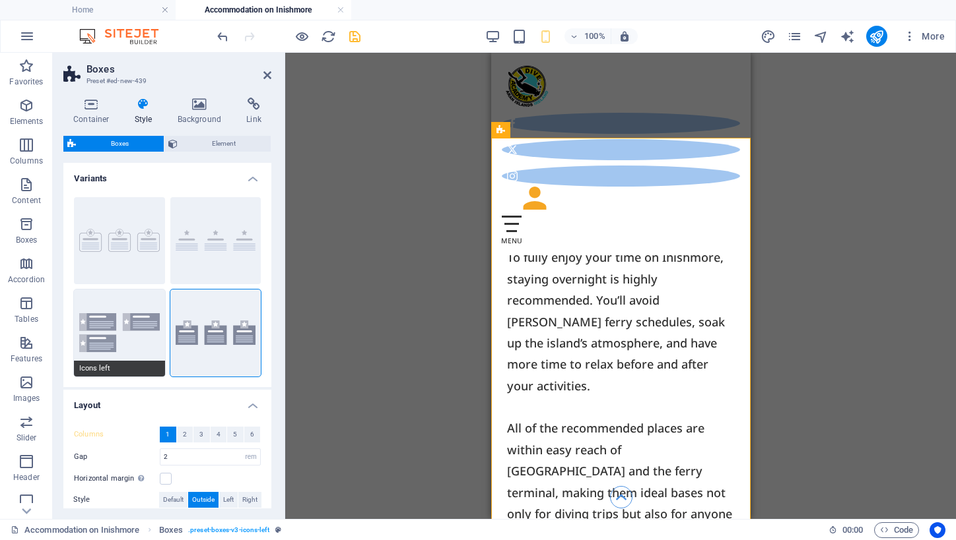
click at [114, 331] on button "Icons left" at bounding box center [119, 333] width 91 height 87
type input "1"
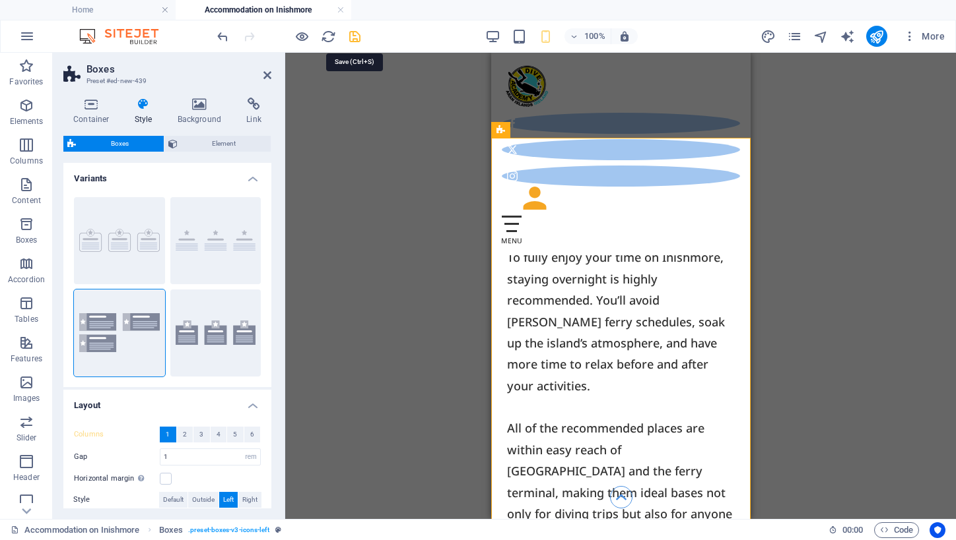
click at [354, 34] on icon "save" at bounding box center [354, 36] width 15 height 15
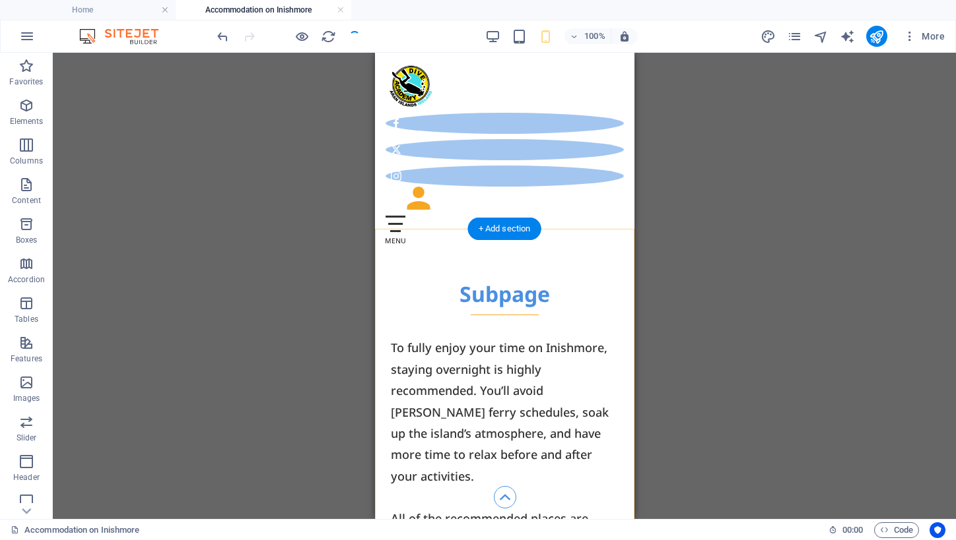
scroll to position [660, 0]
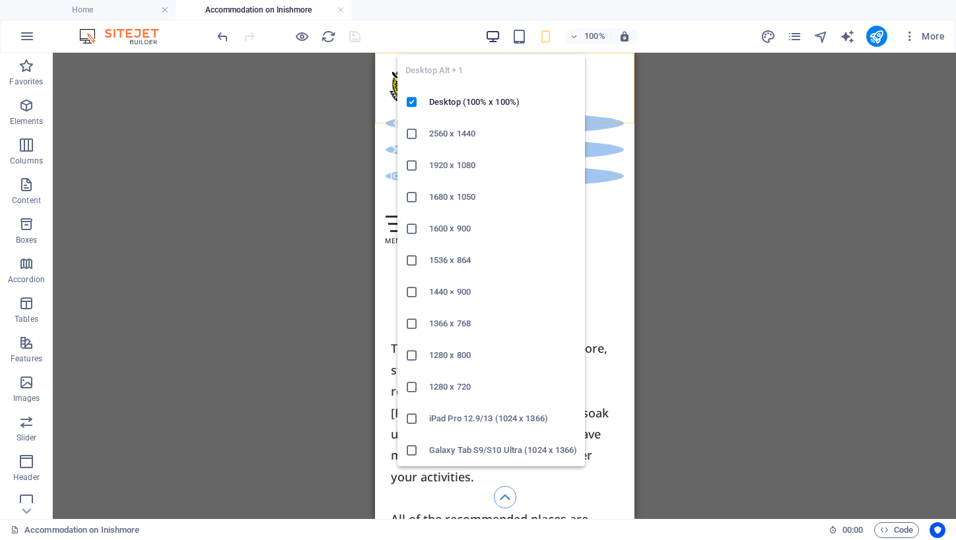
click at [496, 39] on icon "button" at bounding box center [492, 36] width 15 height 15
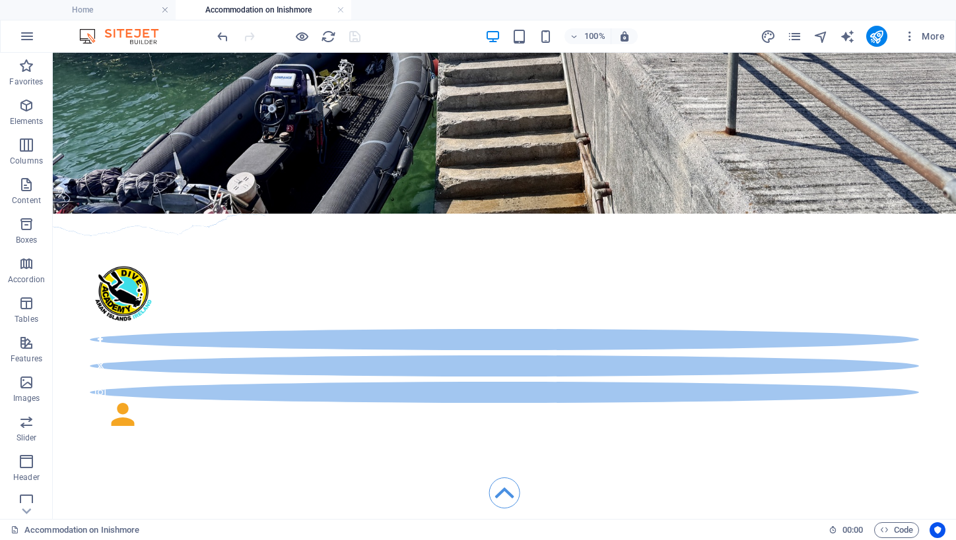
scroll to position [207, 0]
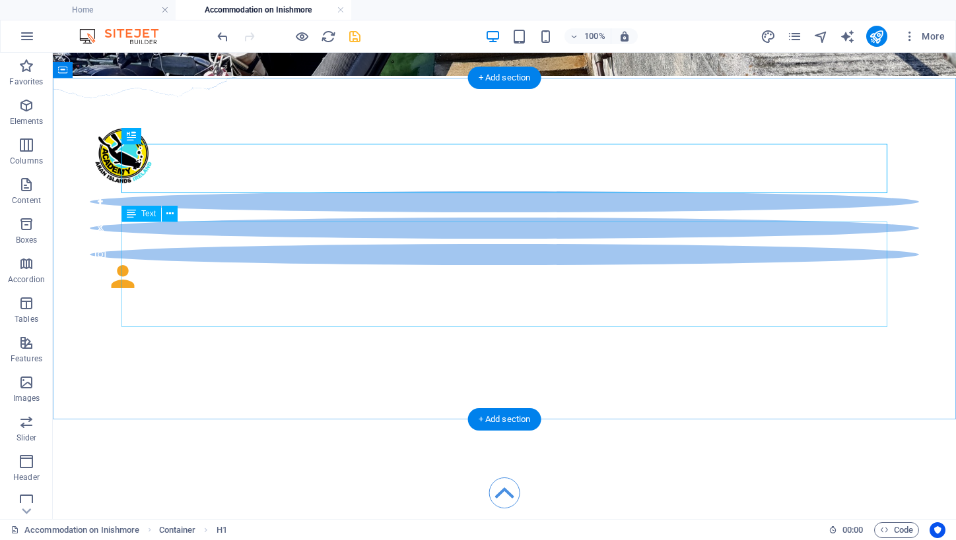
scroll to position [400, 0]
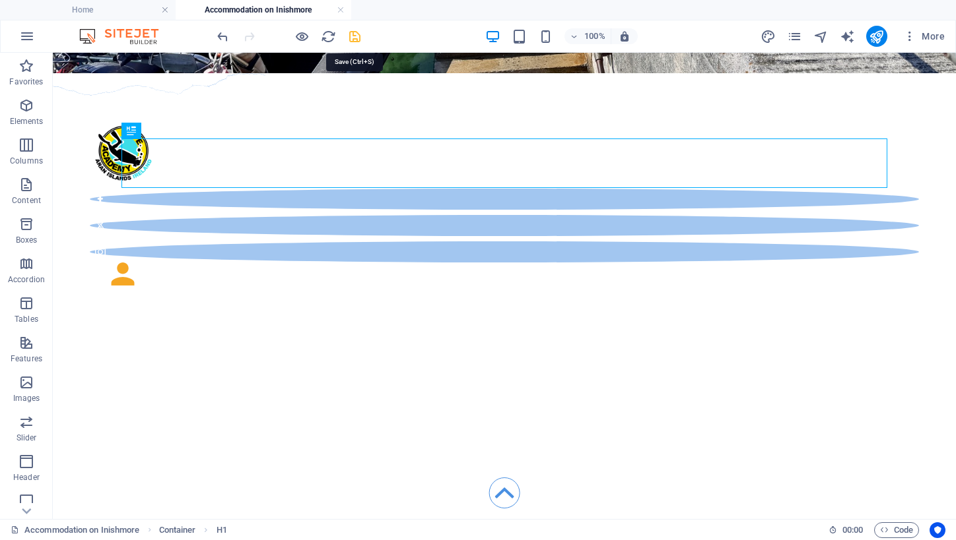
click at [354, 33] on icon "save" at bounding box center [354, 36] width 15 height 15
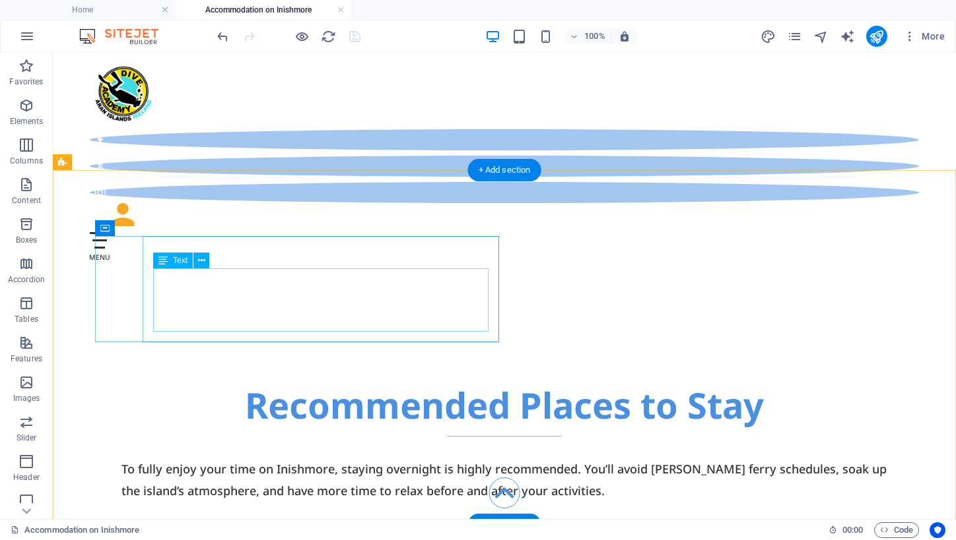
scroll to position [655, 0]
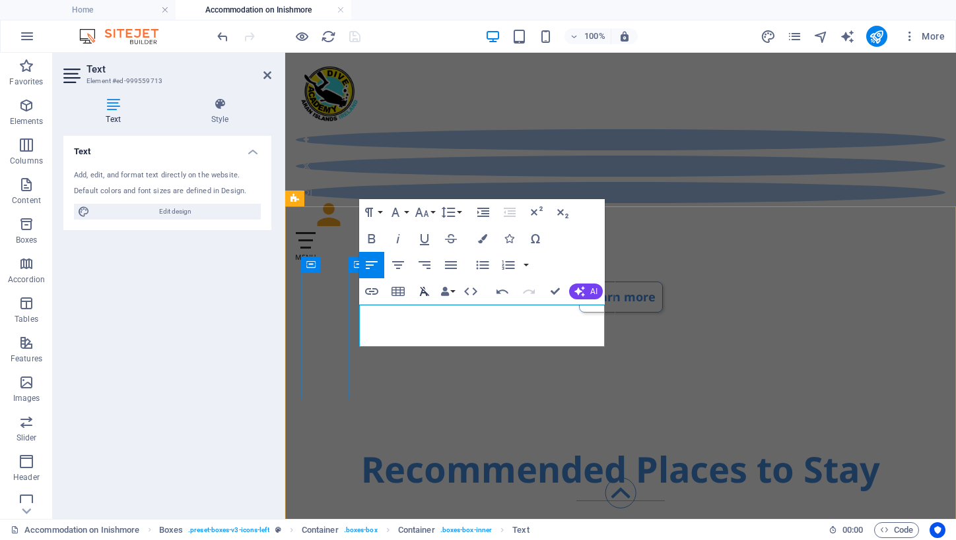
click at [424, 288] on icon "button" at bounding box center [425, 291] width 10 height 9
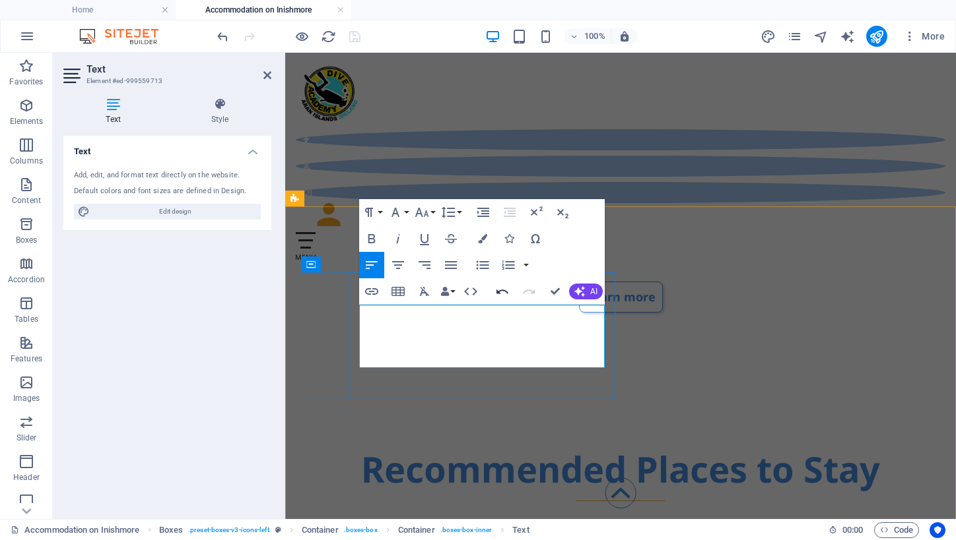
click at [500, 292] on icon "button" at bounding box center [502, 292] width 16 height 16
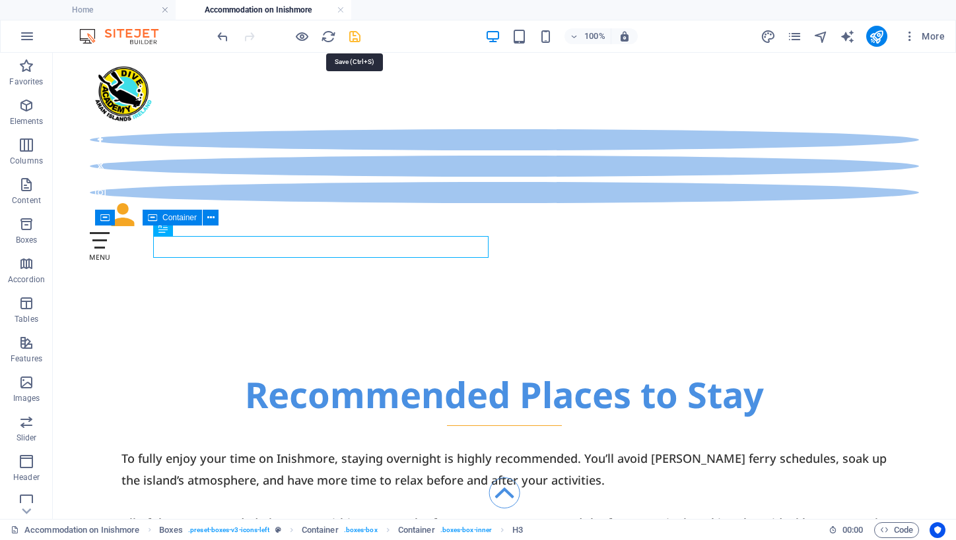
click at [354, 39] on icon "save" at bounding box center [354, 36] width 15 height 15
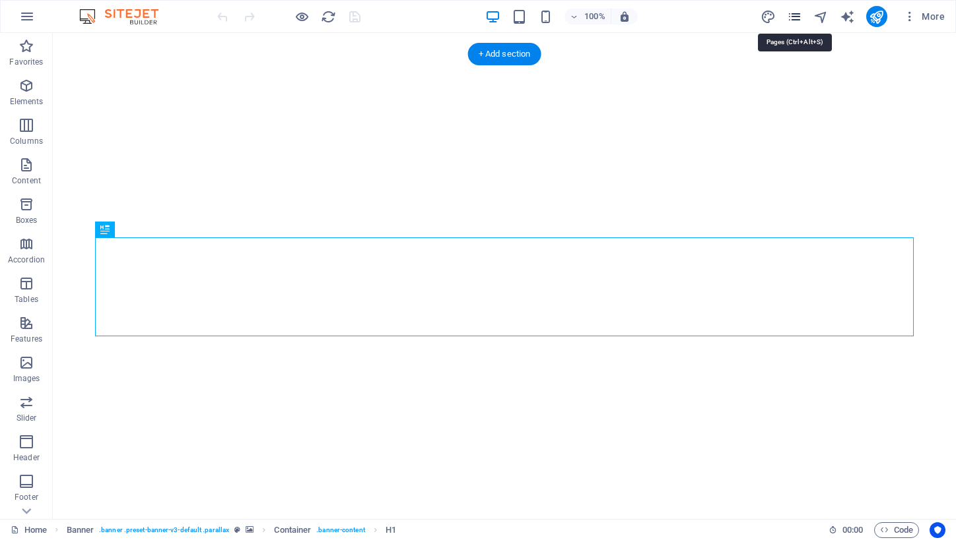
click at [795, 16] on icon "pages" at bounding box center [794, 16] width 15 height 15
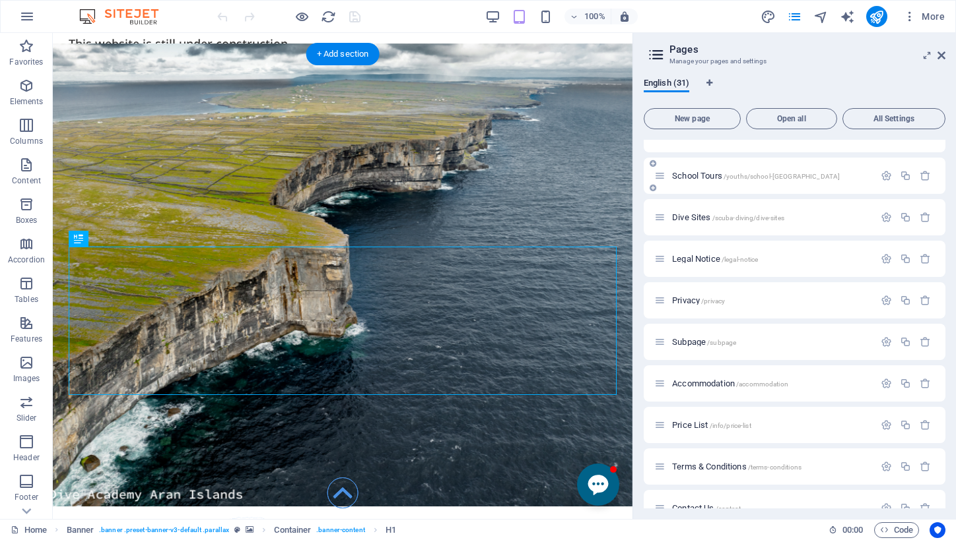
scroll to position [634, 0]
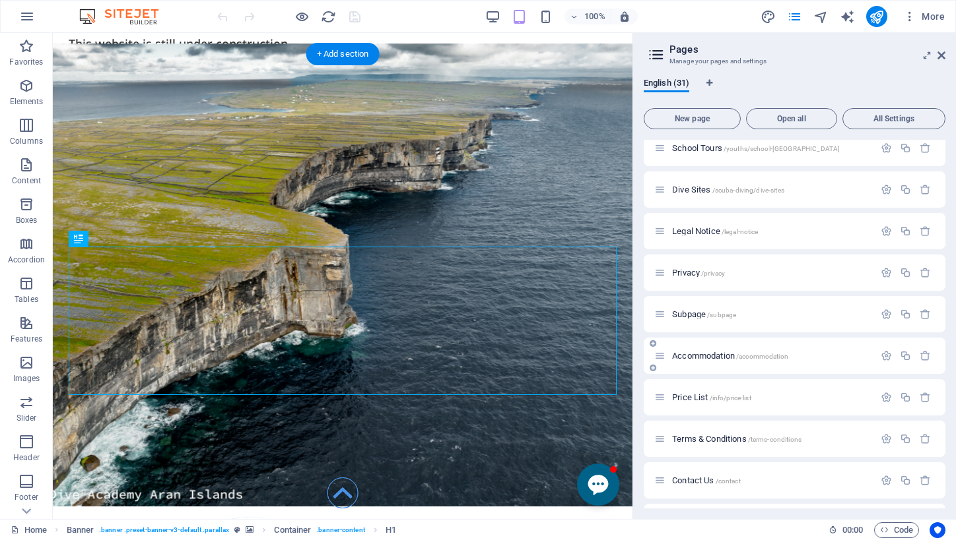
click at [726, 357] on span "Accommodation /accommodation" at bounding box center [730, 356] width 116 height 10
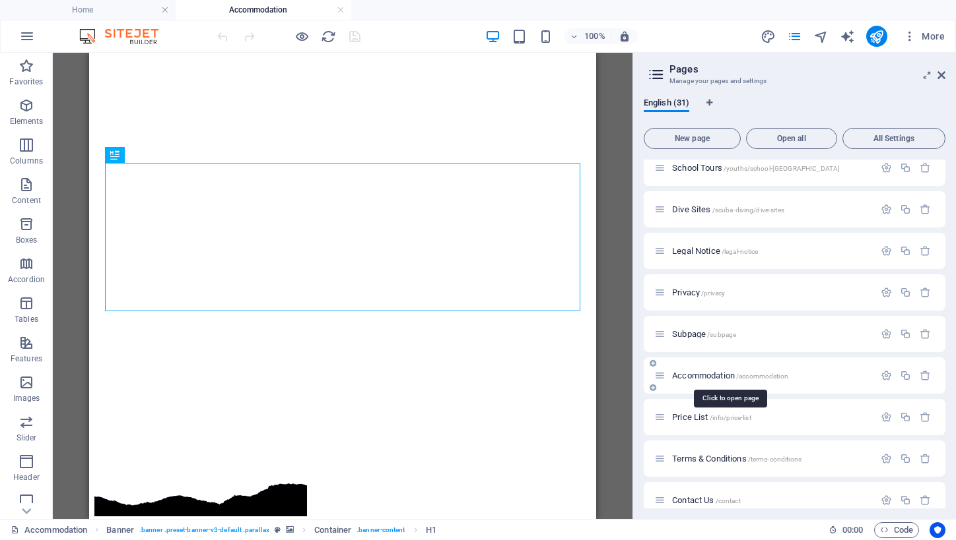
scroll to position [0, 0]
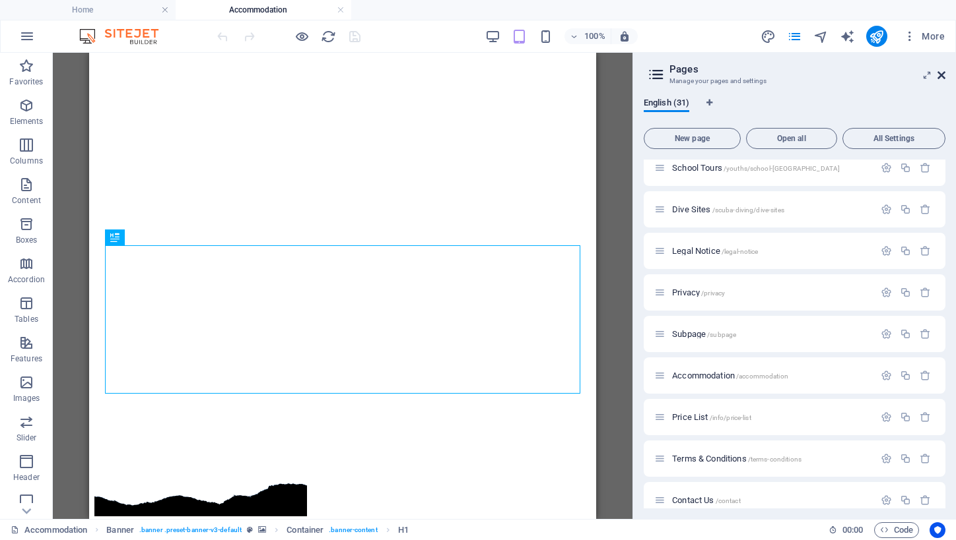
click at [942, 76] on icon at bounding box center [941, 75] width 8 height 11
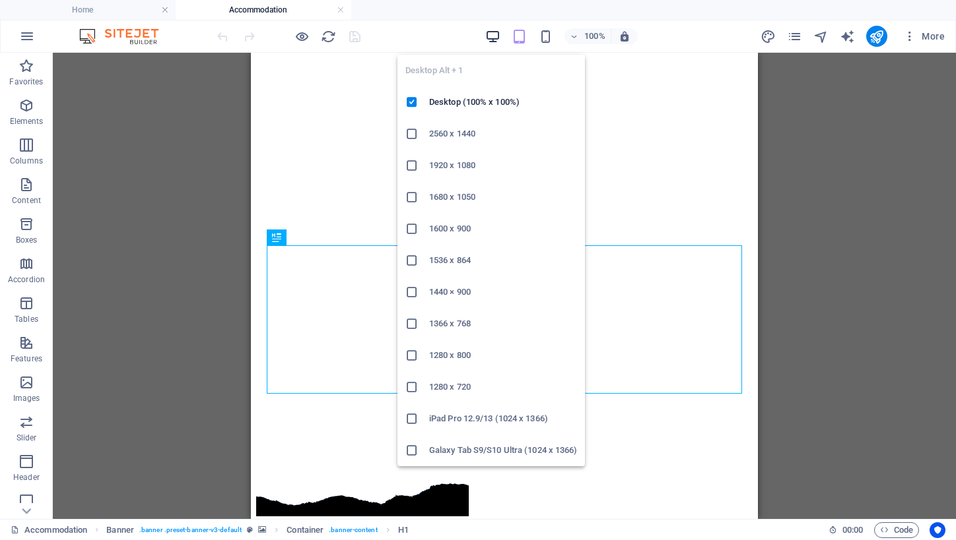
click at [498, 34] on icon "button" at bounding box center [492, 36] width 15 height 15
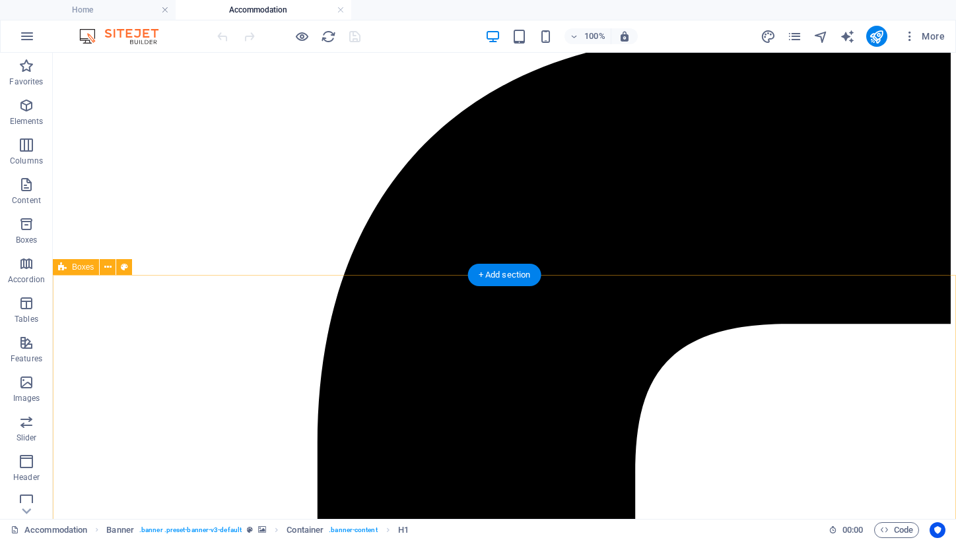
scroll to position [539, 0]
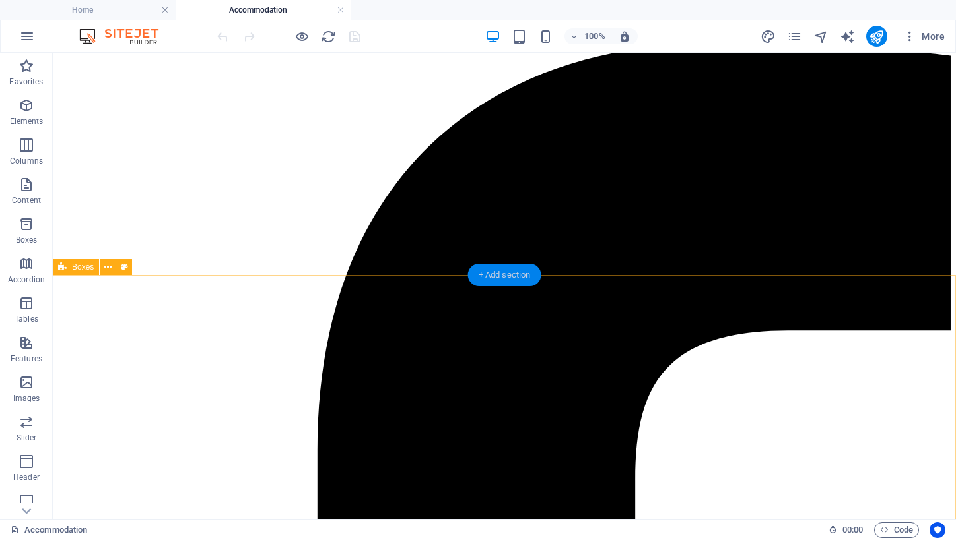
click at [512, 275] on div "+ Add section" at bounding box center [504, 275] width 73 height 22
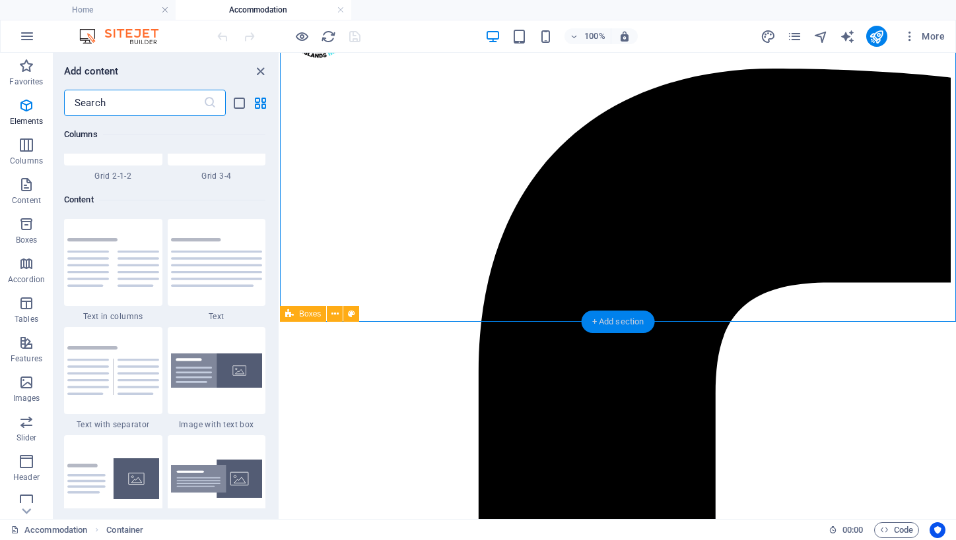
scroll to position [2309, 0]
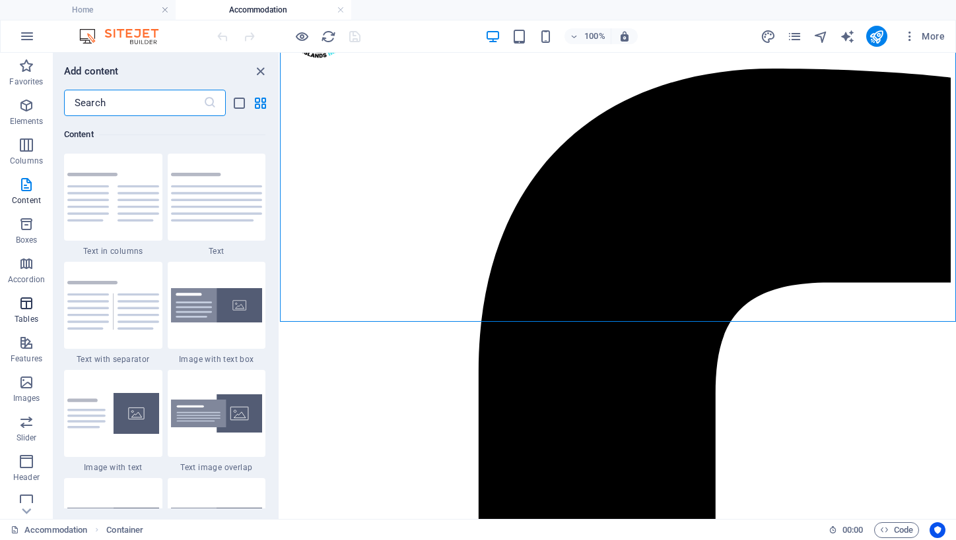
click at [30, 308] on icon "button" at bounding box center [26, 304] width 16 height 16
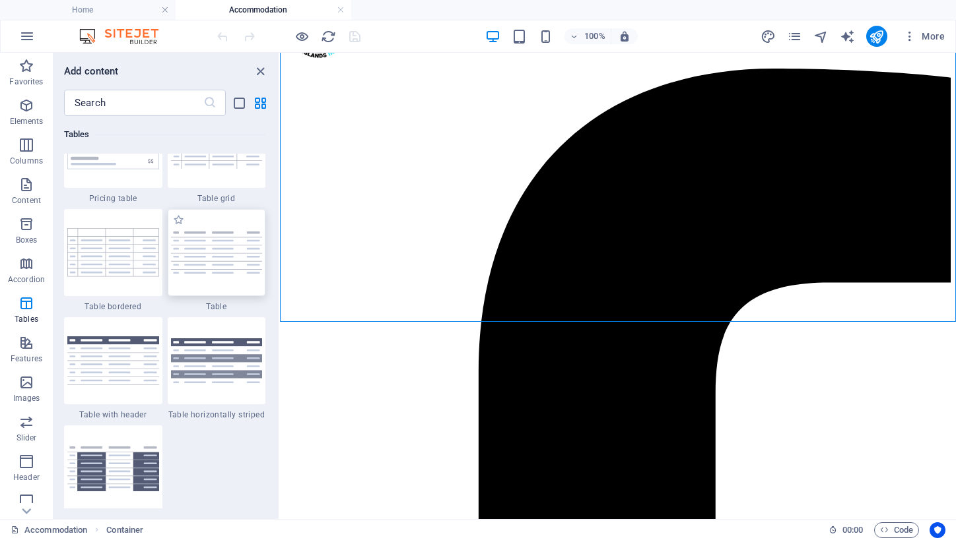
scroll to position [4732, 0]
click at [224, 358] on img at bounding box center [217, 360] width 92 height 45
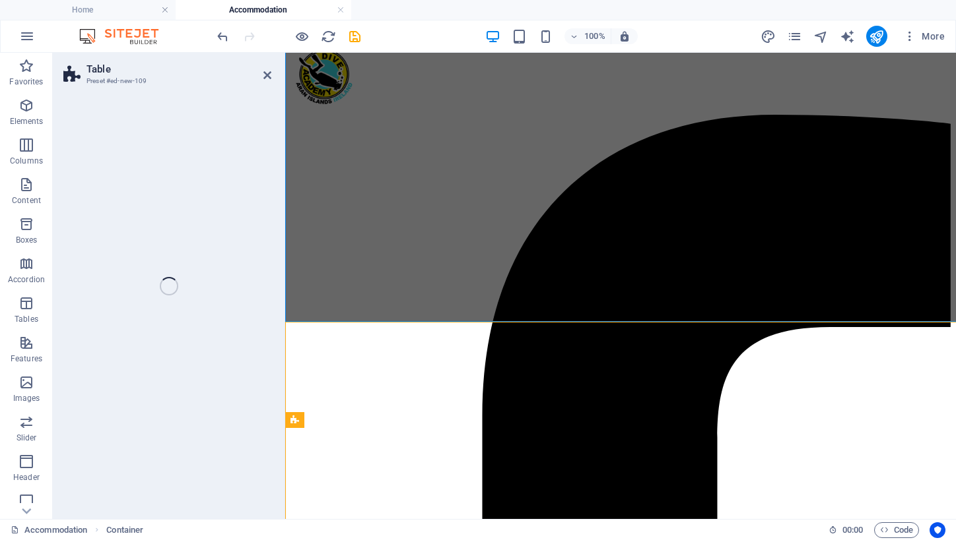
select select "preset-table-v3-header-striped-row"
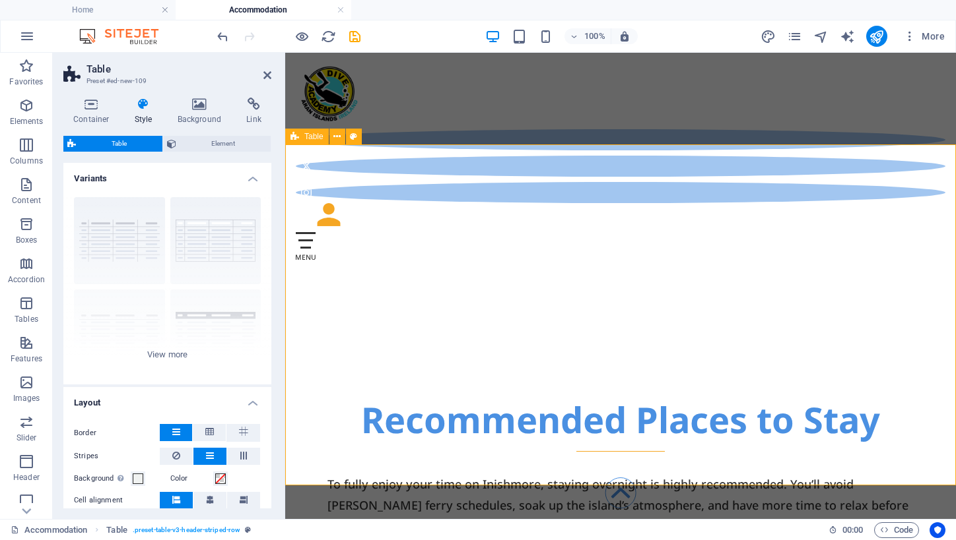
scroll to position [703, 0]
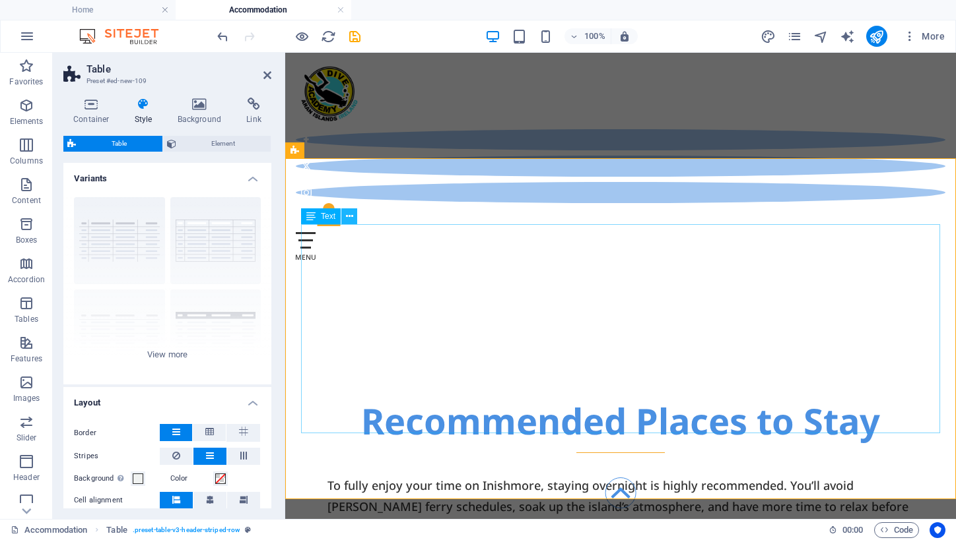
click at [351, 218] on icon at bounding box center [349, 217] width 7 height 14
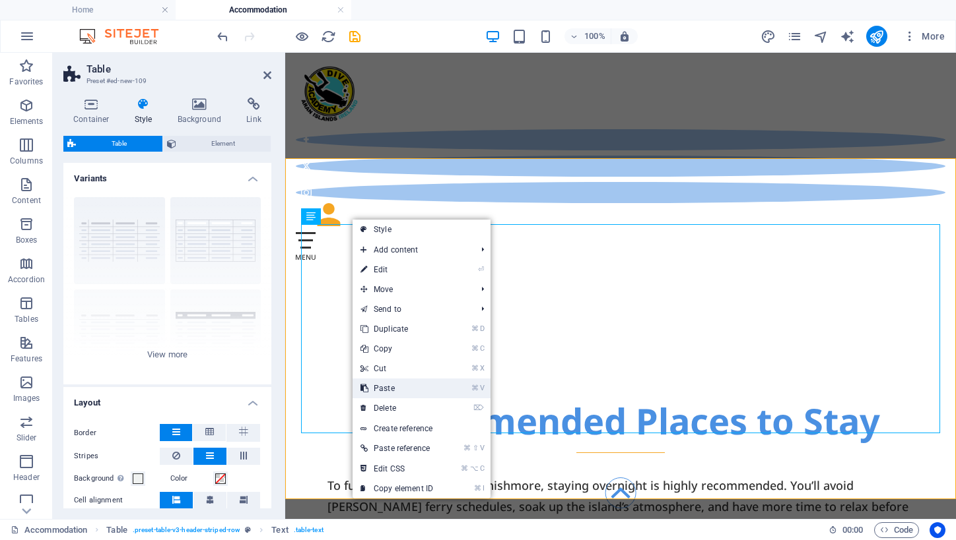
click at [417, 382] on link "⌘ V Paste" at bounding box center [396, 389] width 88 height 20
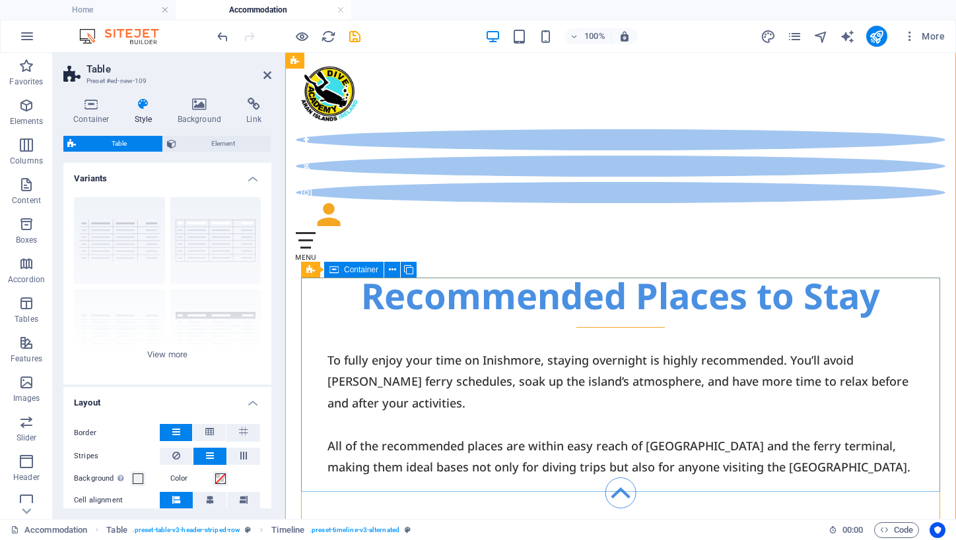
scroll to position [825, 0]
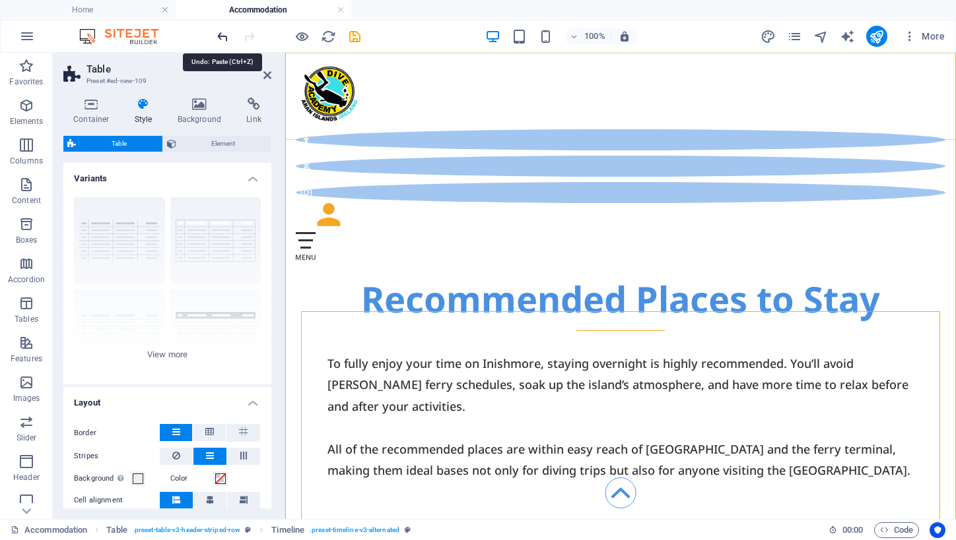
click at [222, 34] on icon "undo" at bounding box center [222, 36] width 15 height 15
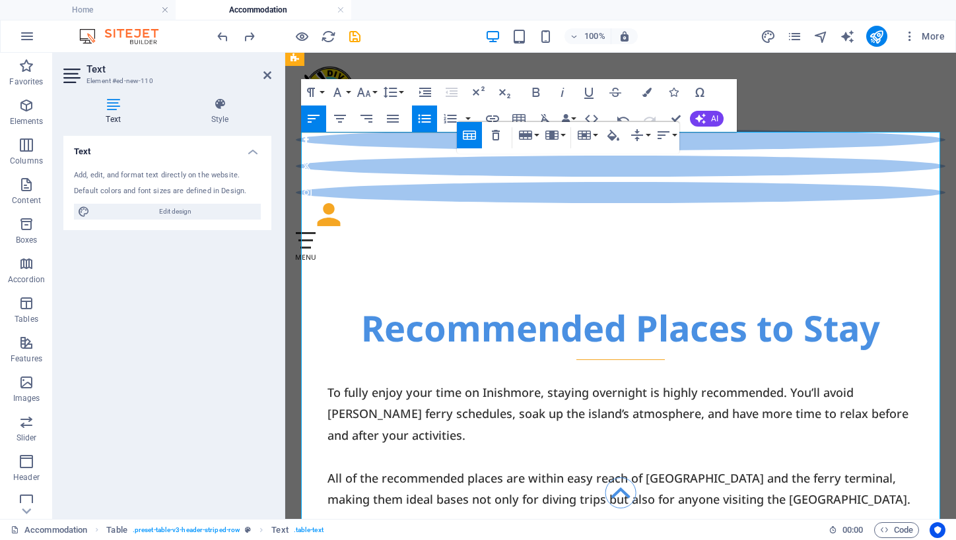
scroll to position [795, 0]
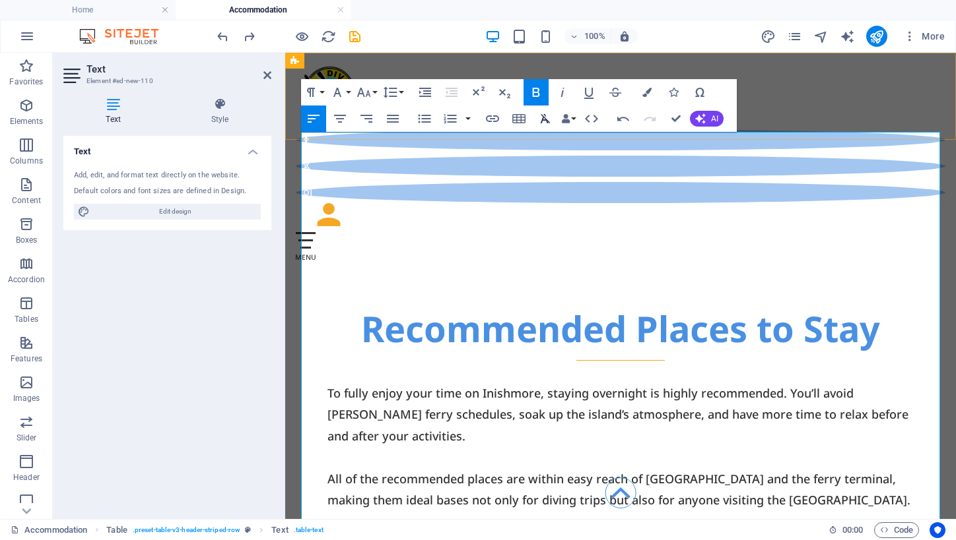
click at [546, 119] on icon "button" at bounding box center [545, 118] width 10 height 9
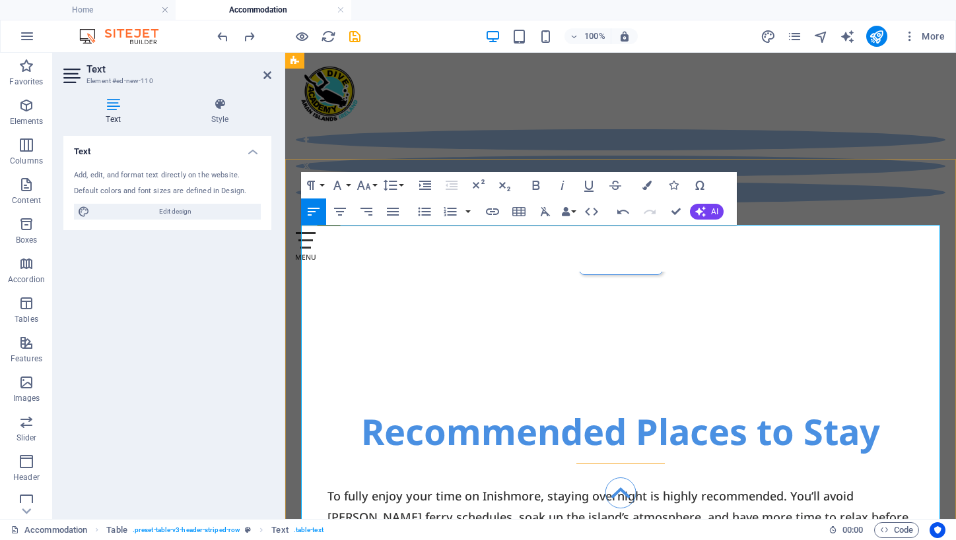
scroll to position [686, 0]
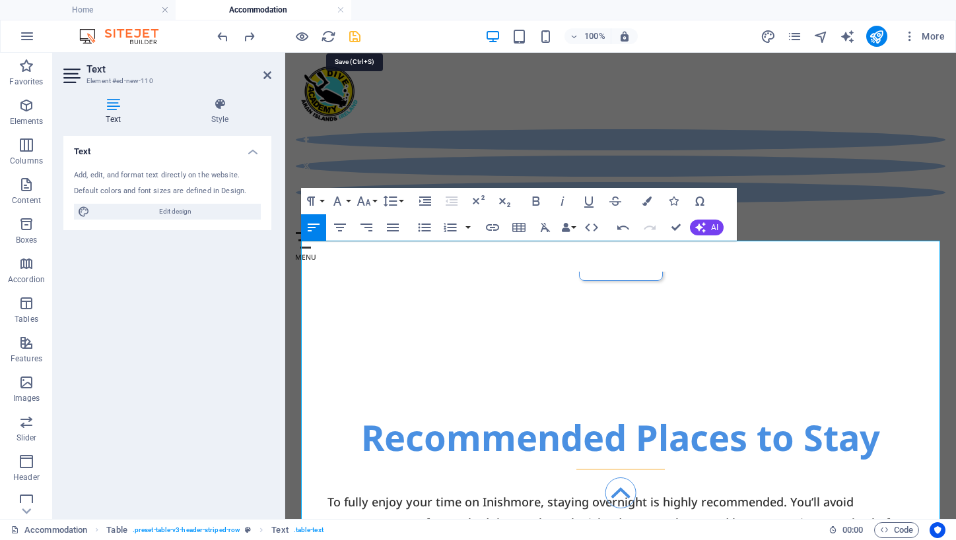
click at [359, 40] on icon "save" at bounding box center [354, 36] width 15 height 15
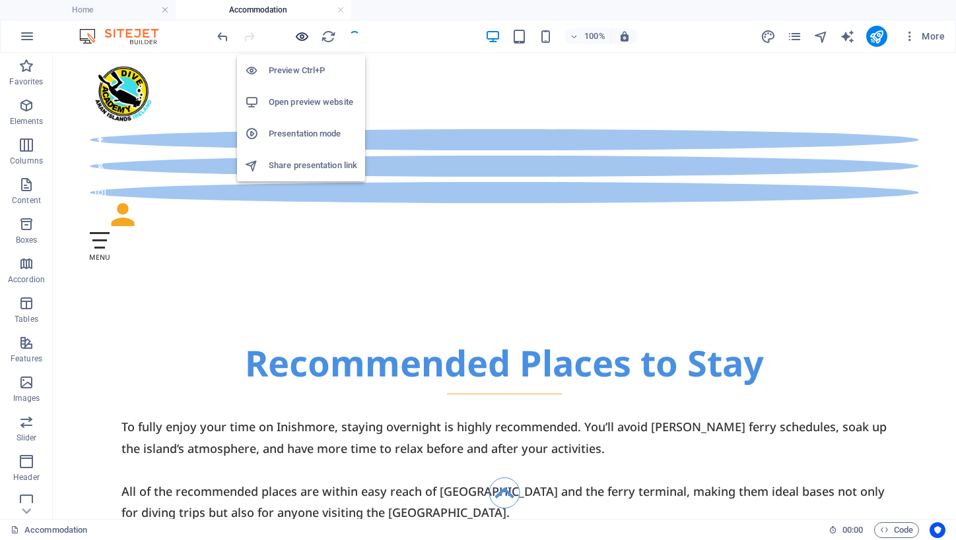
click at [300, 34] on icon "button" at bounding box center [301, 36] width 15 height 15
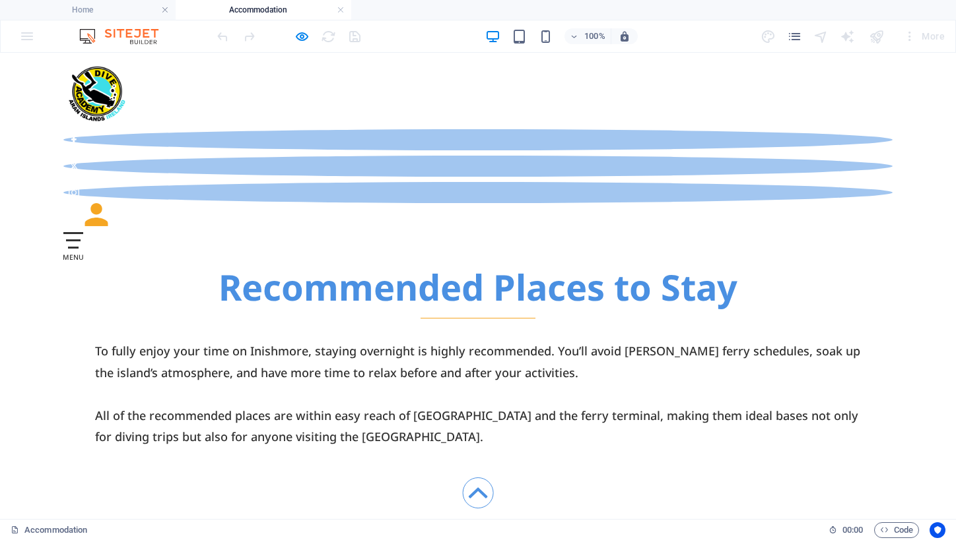
scroll to position [736, 0]
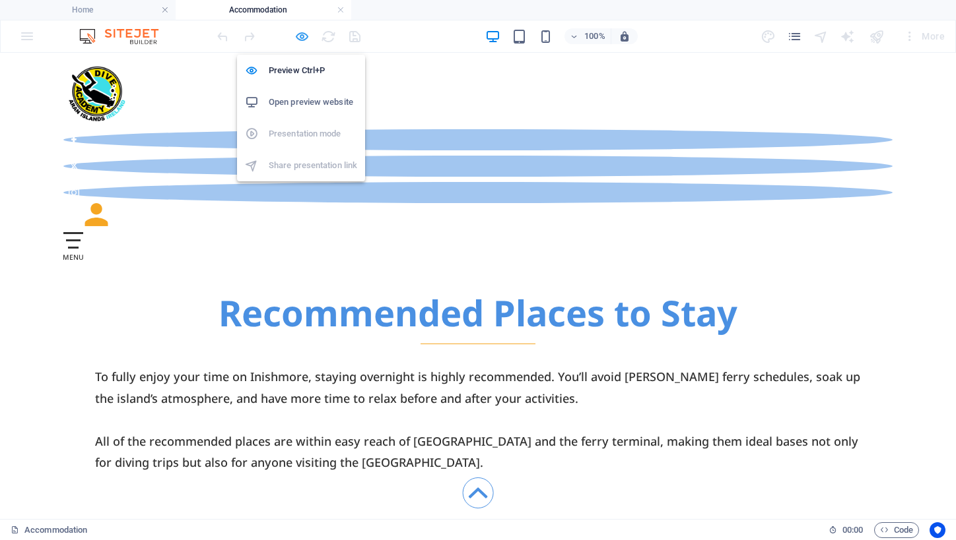
click at [304, 38] on icon "button" at bounding box center [301, 36] width 15 height 15
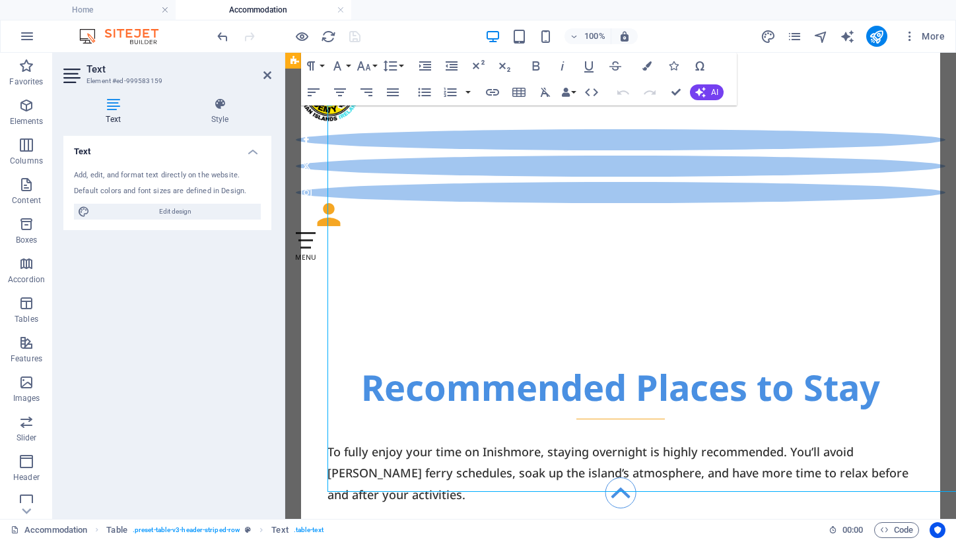
scroll to position [874, 0]
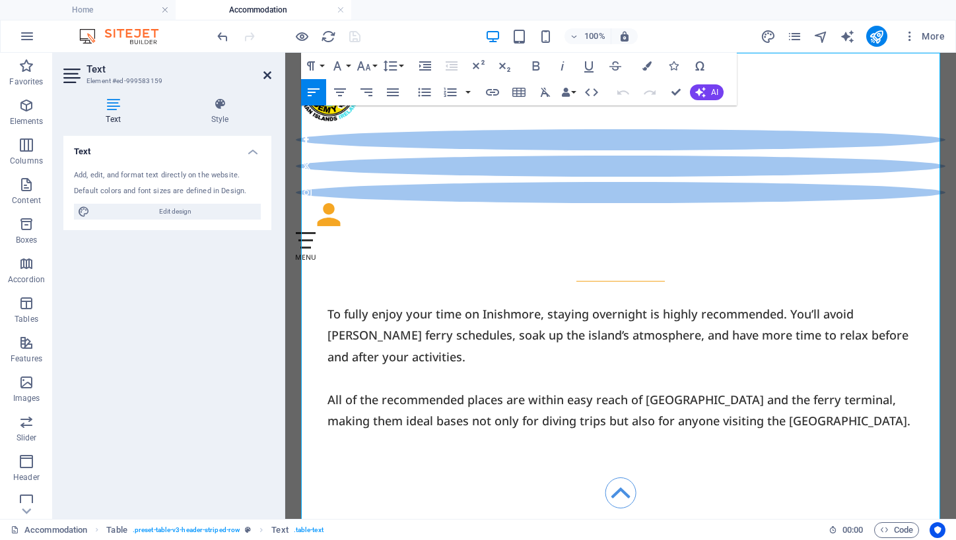
click at [269, 76] on icon at bounding box center [267, 75] width 8 height 11
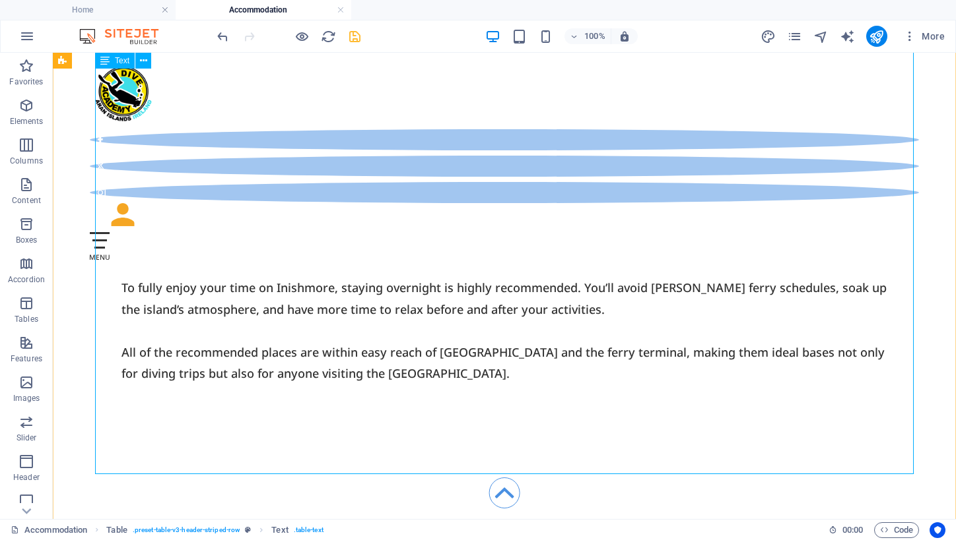
scroll to position [892, 0]
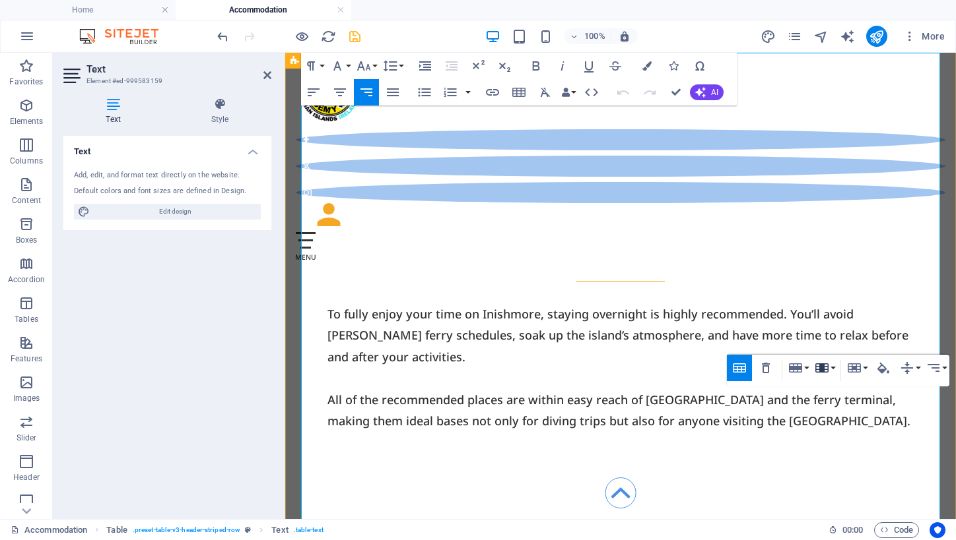
click at [832, 371] on button "Column" at bounding box center [824, 368] width 25 height 26
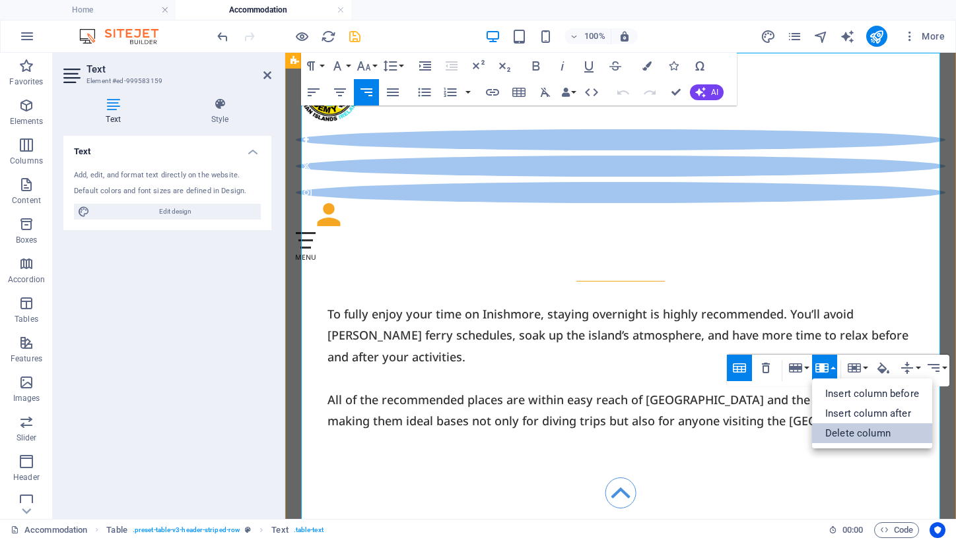
click at [855, 432] on link "Delete column" at bounding box center [872, 434] width 120 height 20
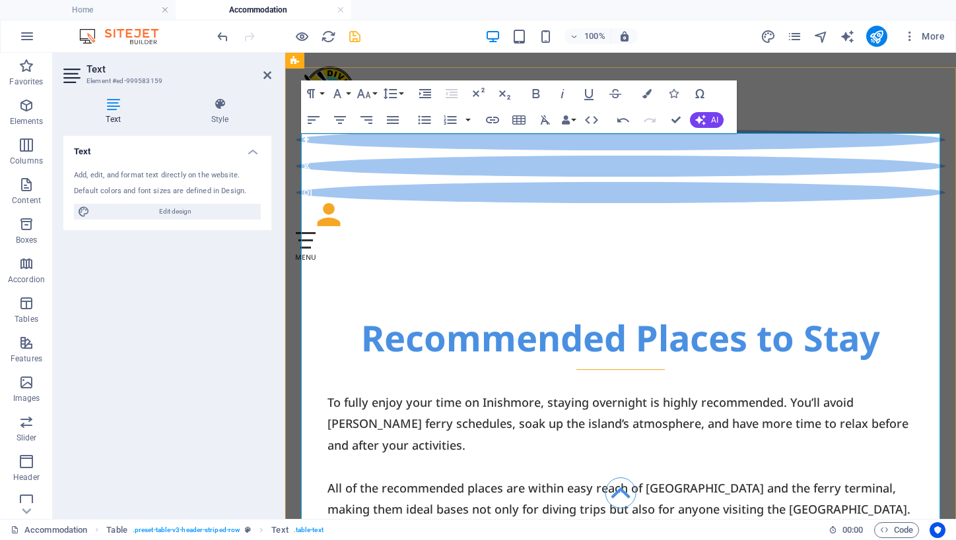
scroll to position [779, 0]
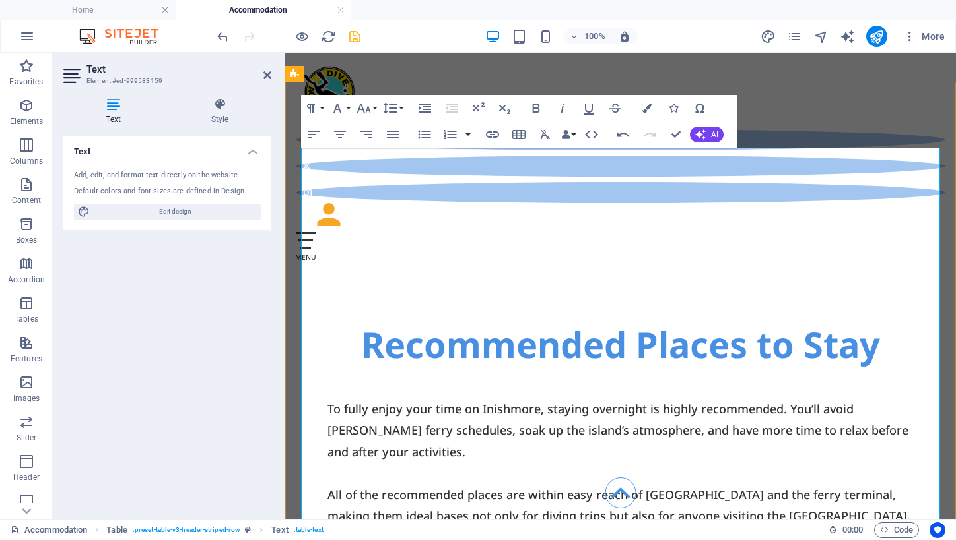
drag, startPoint x: 350, startPoint y: 236, endPoint x: 608, endPoint y: 236, distance: 258.0
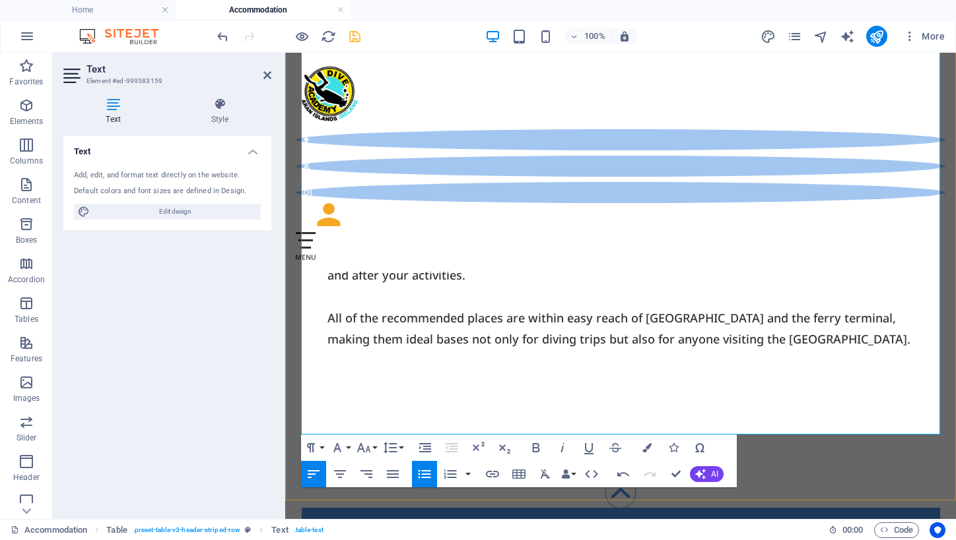
scroll to position [979, 0]
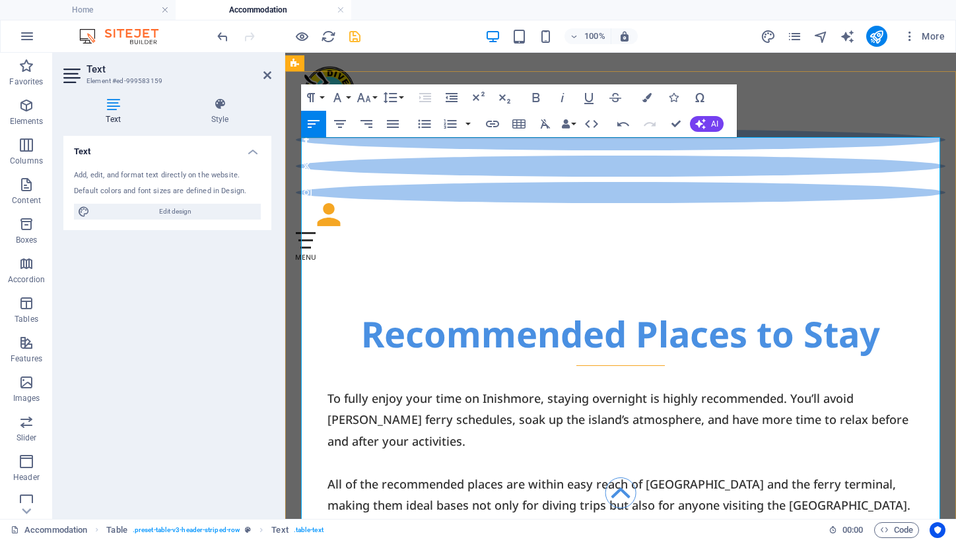
scroll to position [795, 0]
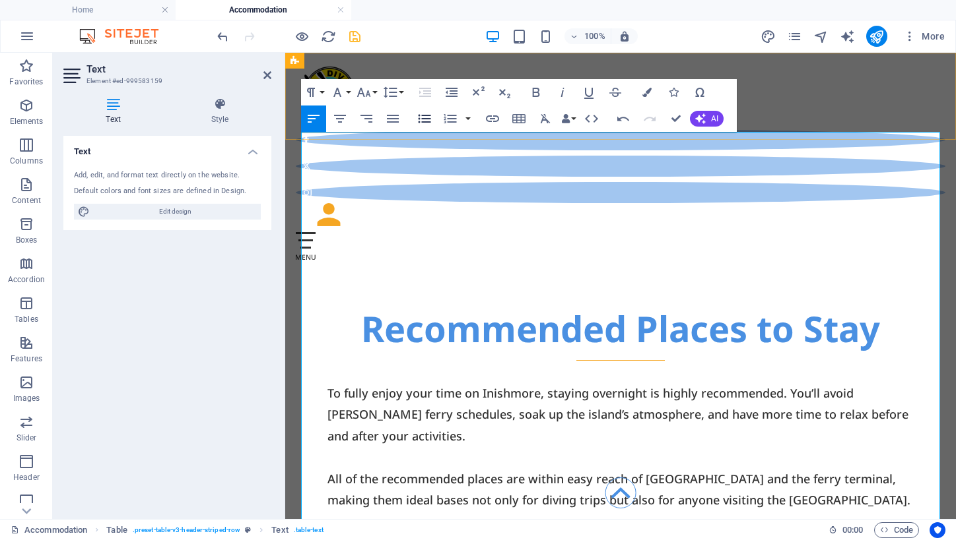
click at [426, 116] on icon "button" at bounding box center [424, 119] width 13 height 9
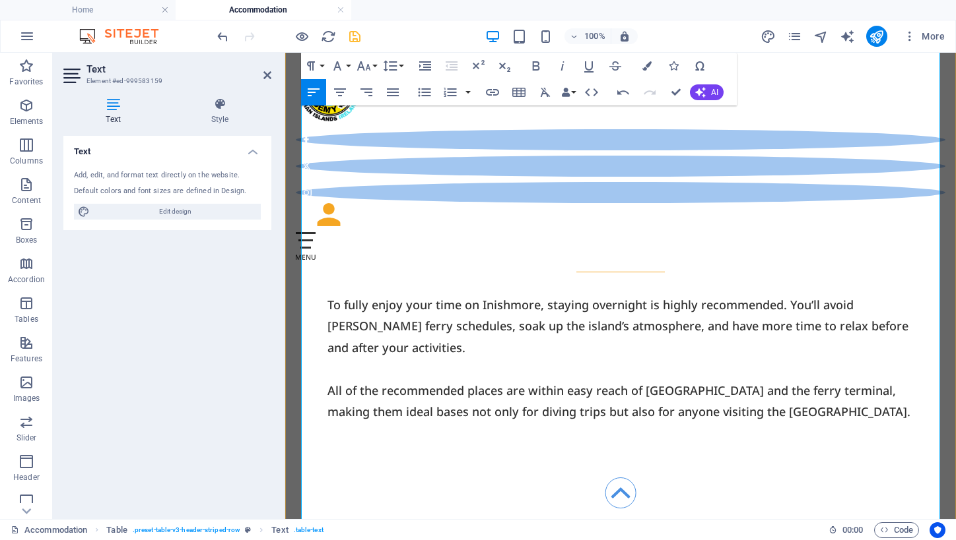
scroll to position [910, 0]
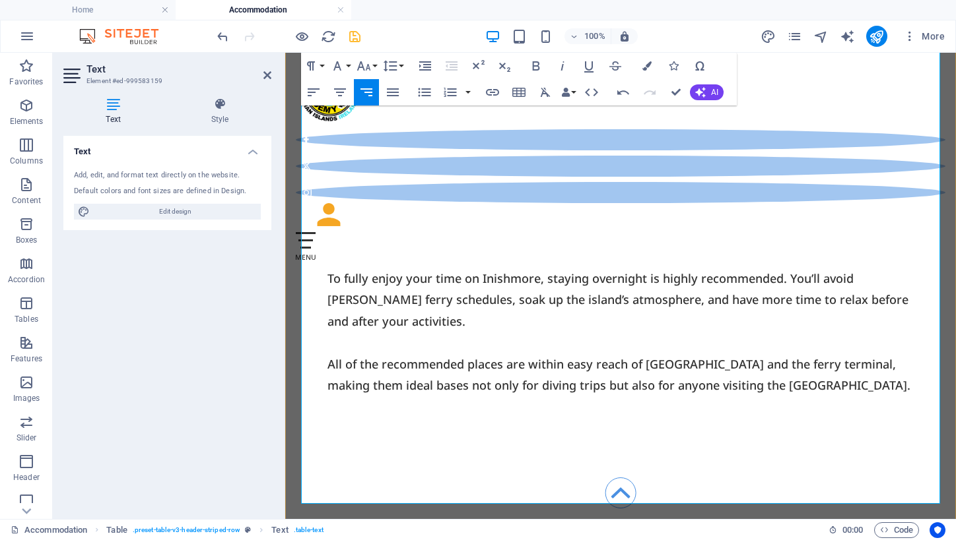
drag, startPoint x: 428, startPoint y: 377, endPoint x: 614, endPoint y: 388, distance: 186.4
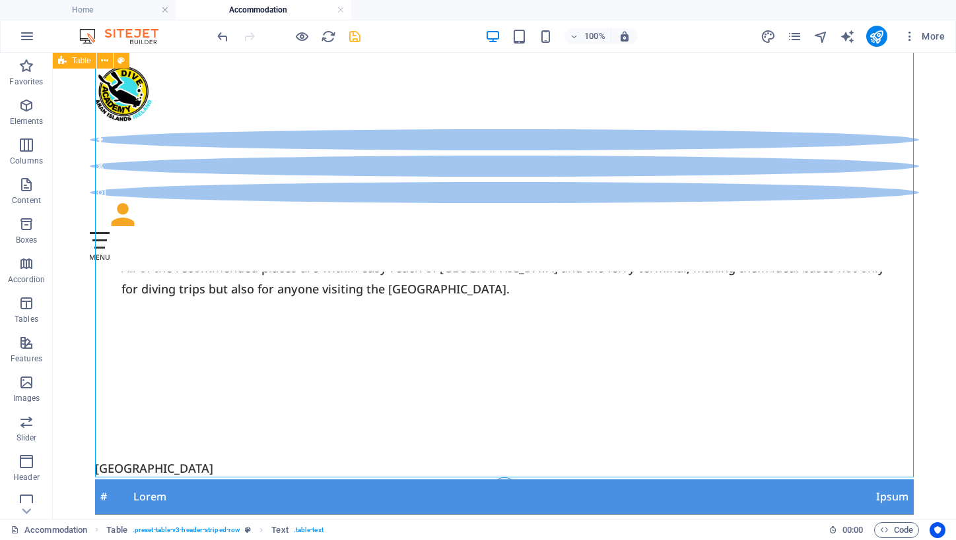
click at [352, 38] on icon "save" at bounding box center [354, 36] width 15 height 15
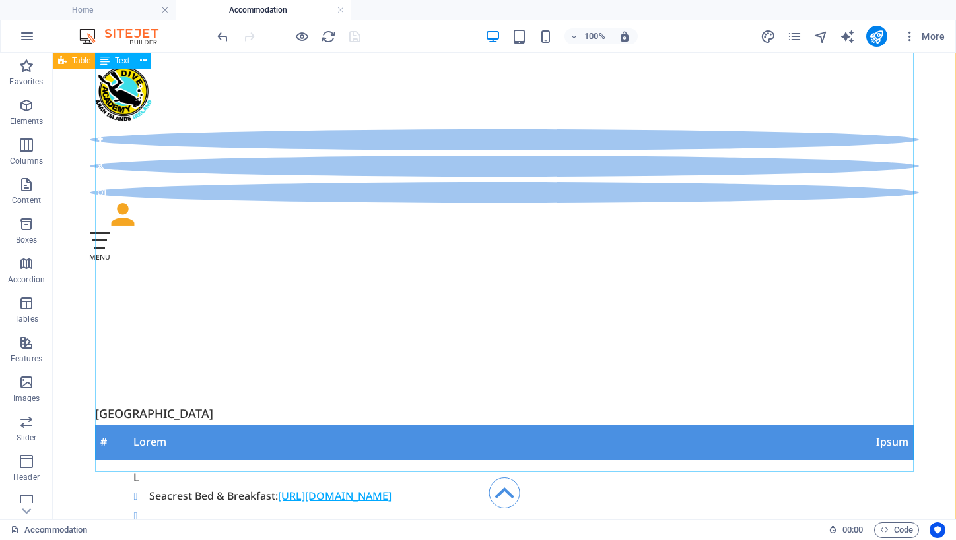
scroll to position [897, 0]
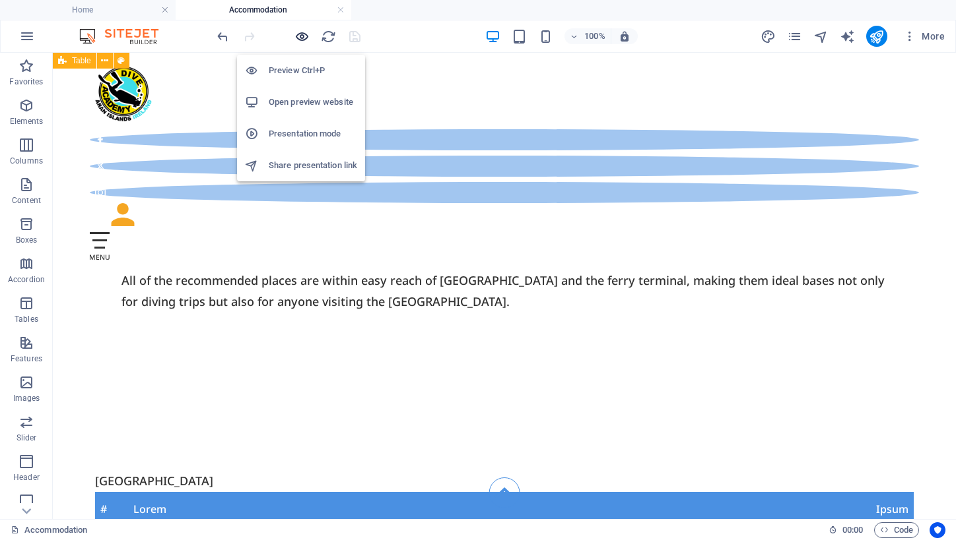
click at [299, 36] on icon "button" at bounding box center [301, 36] width 15 height 15
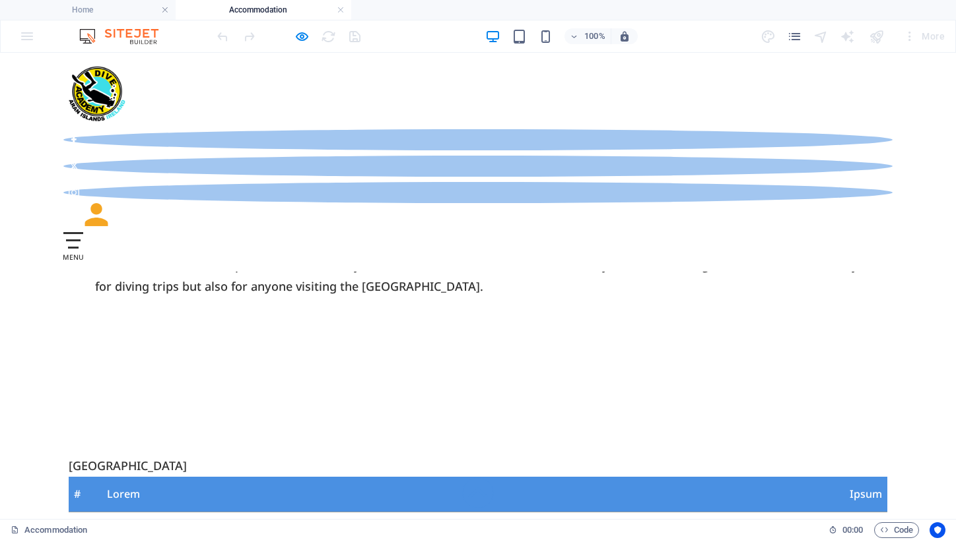
scroll to position [923, 0]
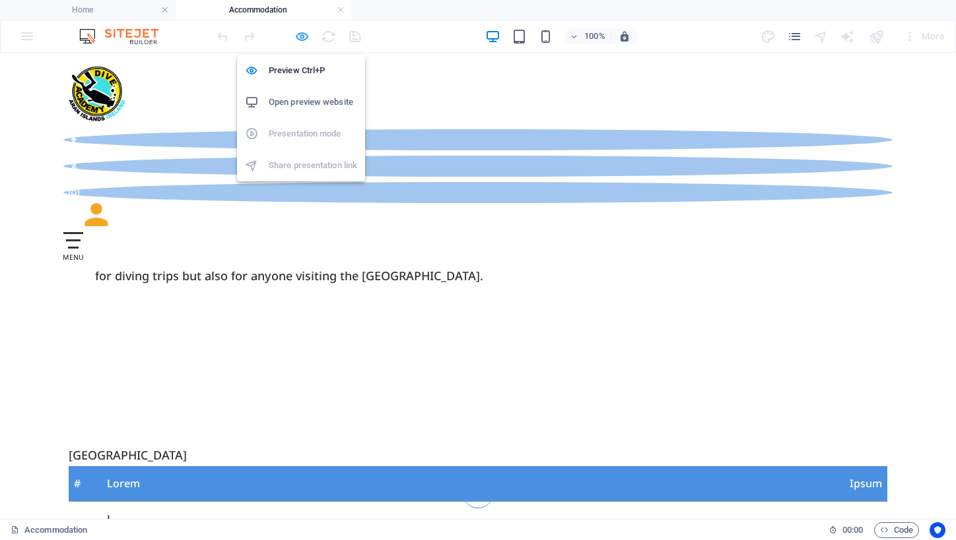
click at [303, 39] on icon "button" at bounding box center [301, 36] width 15 height 15
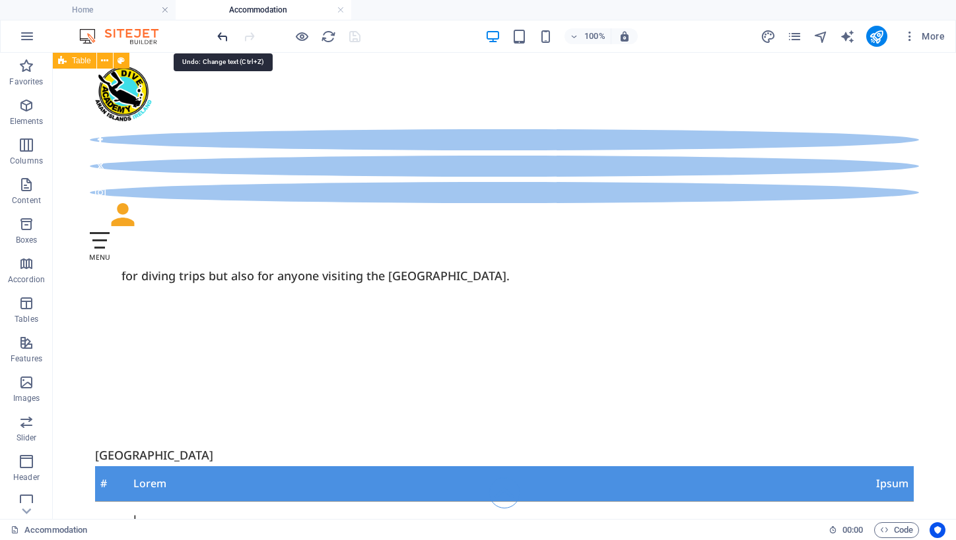
click at [222, 36] on icon "undo" at bounding box center [222, 36] width 15 height 15
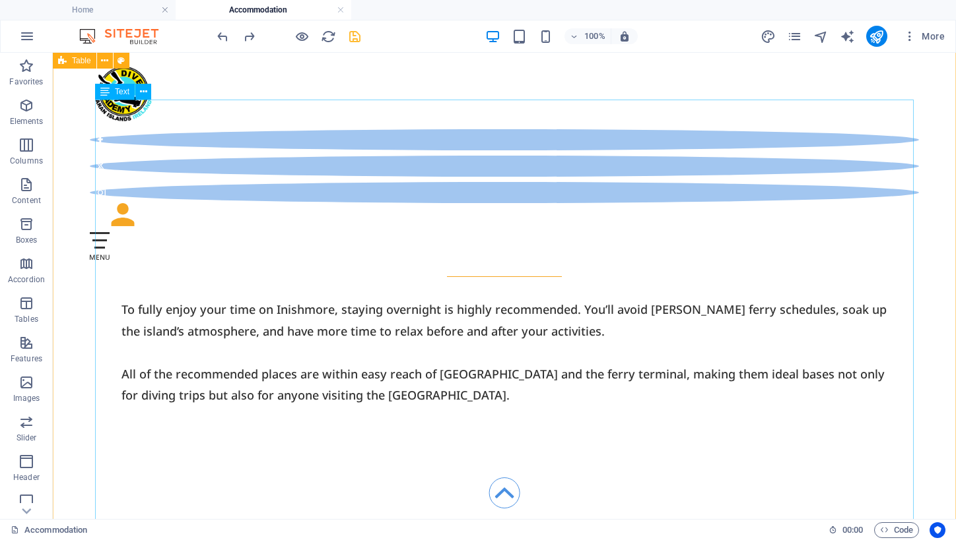
scroll to position [756, 0]
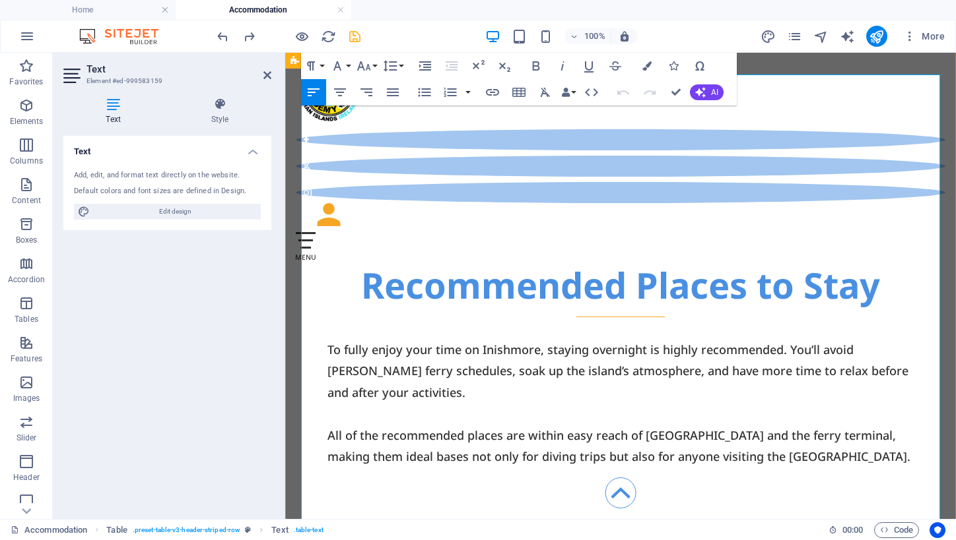
scroll to position [835, 0]
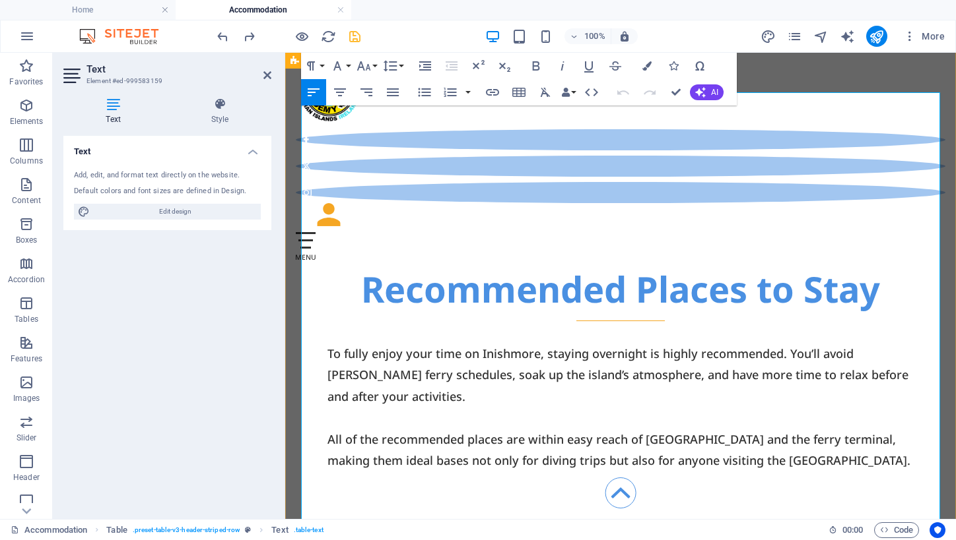
drag, startPoint x: 347, startPoint y: 162, endPoint x: 434, endPoint y: 420, distance: 271.5
click at [427, 92] on icon "button" at bounding box center [424, 92] width 13 height 9
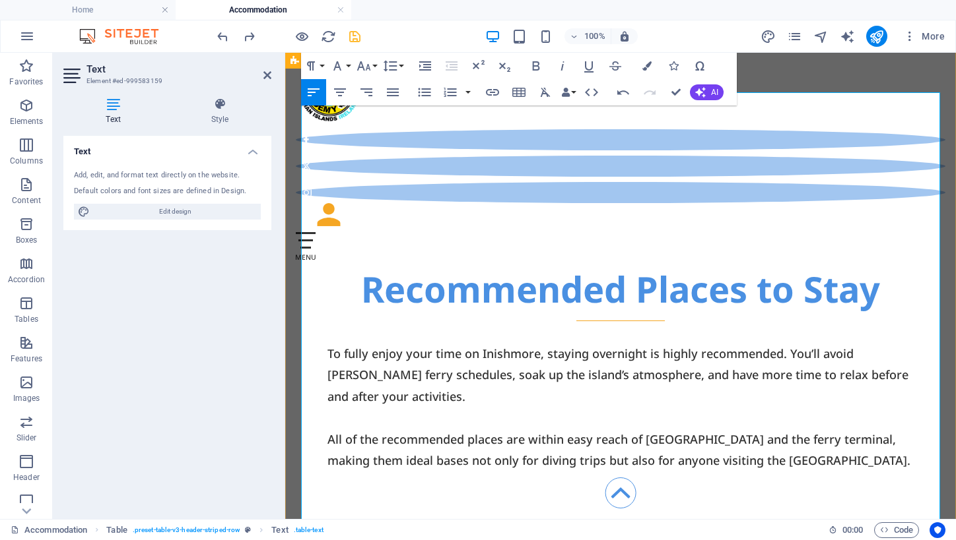
drag, startPoint x: 332, startPoint y: 181, endPoint x: 595, endPoint y: 182, distance: 262.6
drag, startPoint x: 366, startPoint y: 455, endPoint x: 333, endPoint y: 453, distance: 33.7
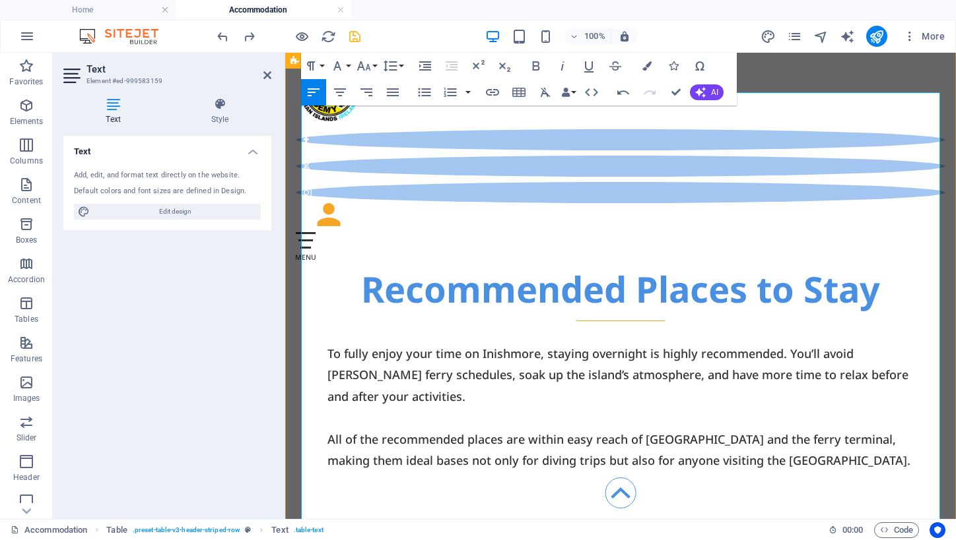
drag, startPoint x: 419, startPoint y: 459, endPoint x: 601, endPoint y: 458, distance: 182.1
drag, startPoint x: 861, startPoint y: 457, endPoint x: 825, endPoint y: 457, distance: 36.3
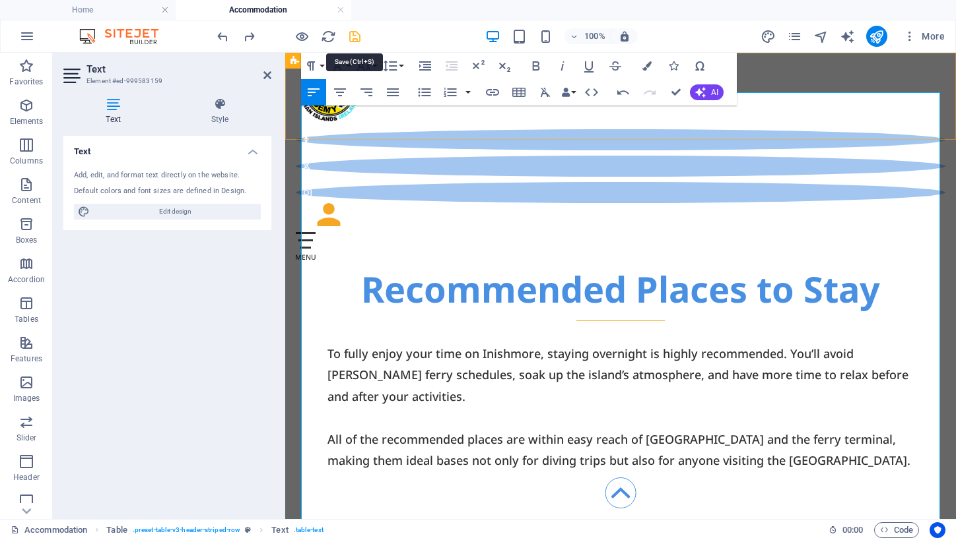
click at [356, 37] on icon "save" at bounding box center [354, 36] width 15 height 15
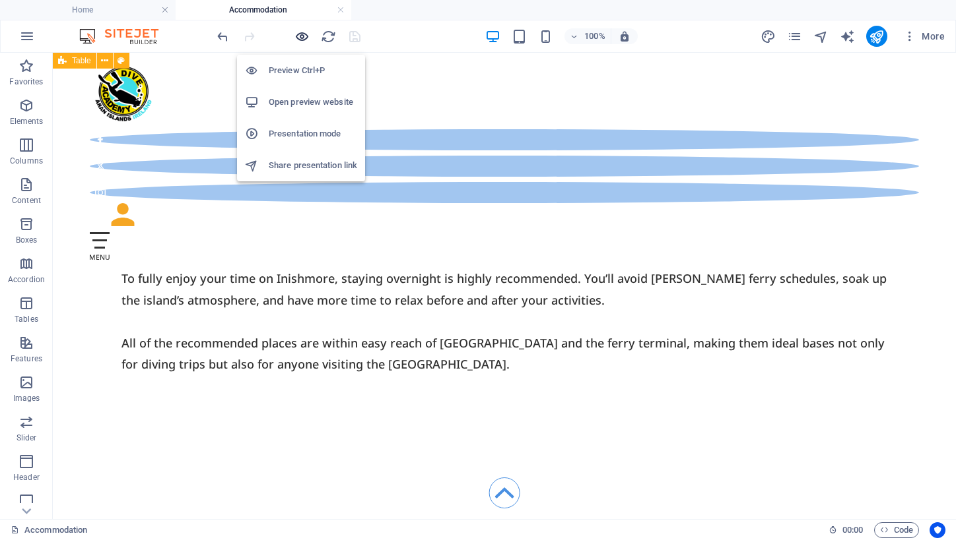
click at [302, 36] on icon "button" at bounding box center [301, 36] width 15 height 15
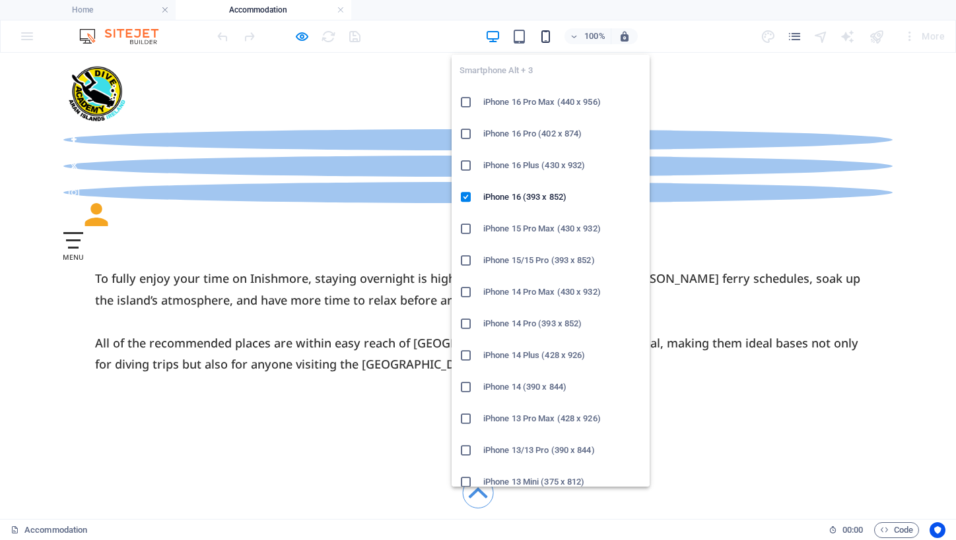
click at [543, 34] on icon "button" at bounding box center [545, 36] width 15 height 15
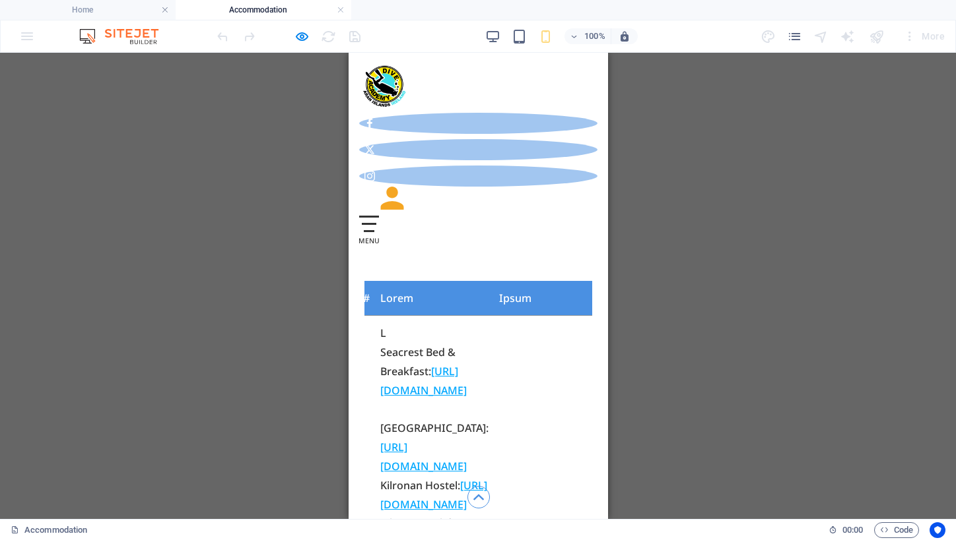
scroll to position [0, 8]
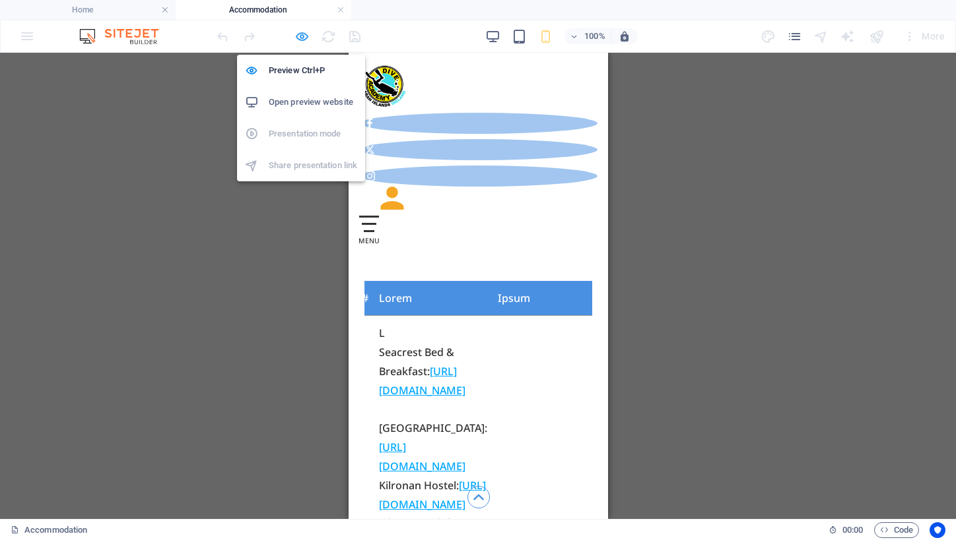
click at [300, 38] on icon "button" at bounding box center [301, 36] width 15 height 15
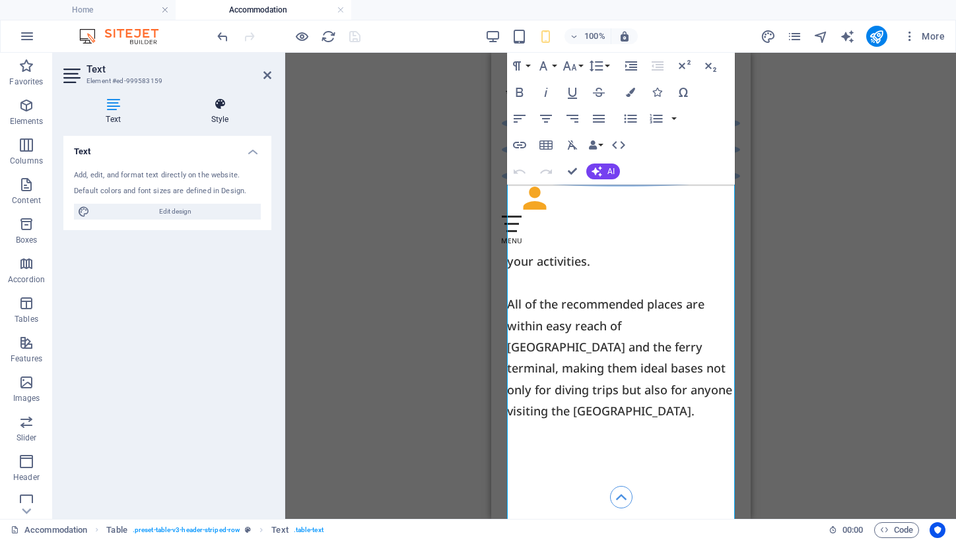
click at [225, 110] on icon at bounding box center [219, 104] width 103 height 13
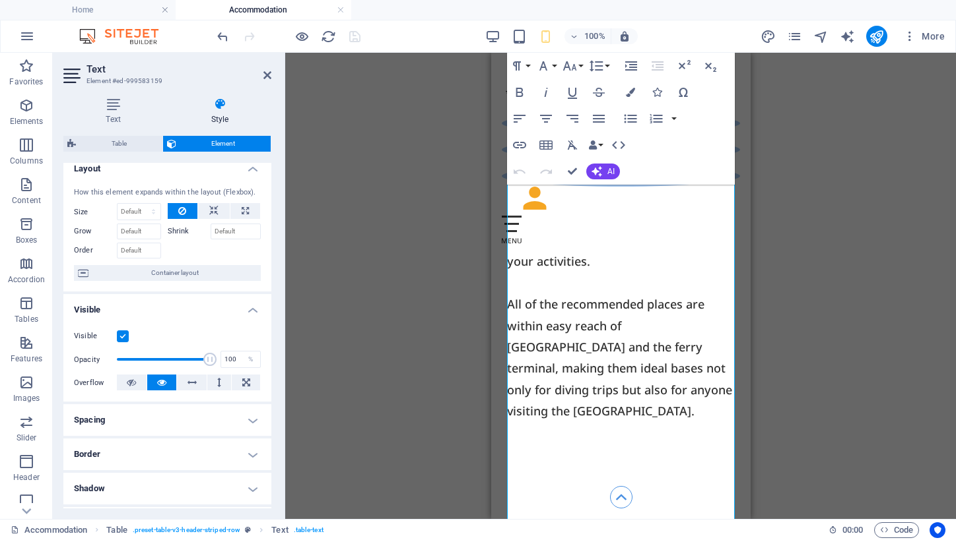
scroll to position [5, 0]
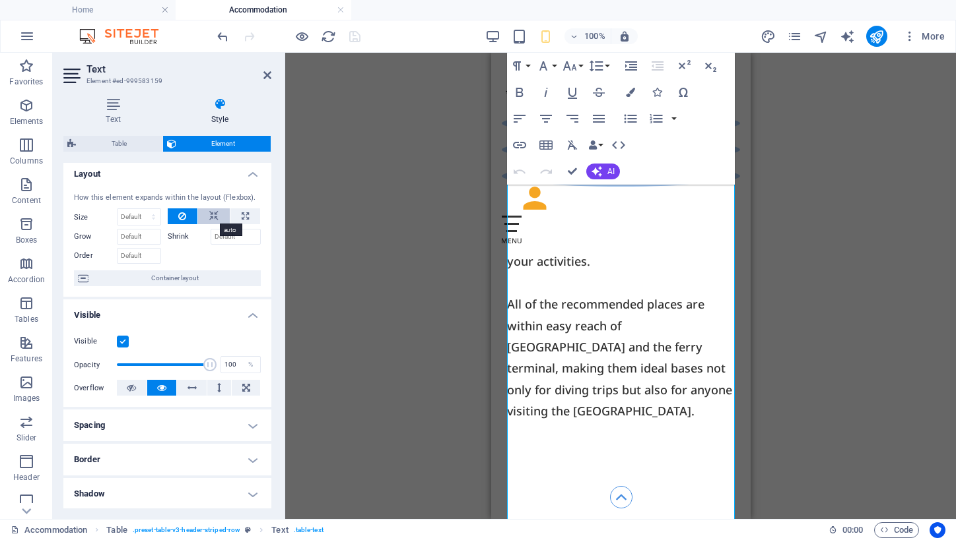
click at [209, 214] on icon at bounding box center [213, 217] width 9 height 16
click at [245, 213] on icon at bounding box center [245, 217] width 7 height 16
type input "100"
select select "%"
click at [180, 214] on icon at bounding box center [182, 217] width 8 height 16
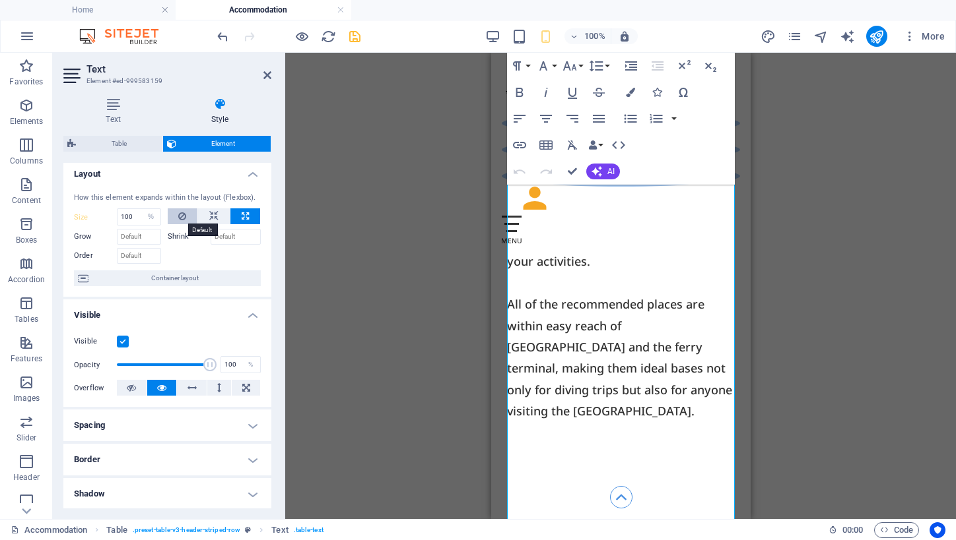
select select "DISABLED_OPTION_VALUE"
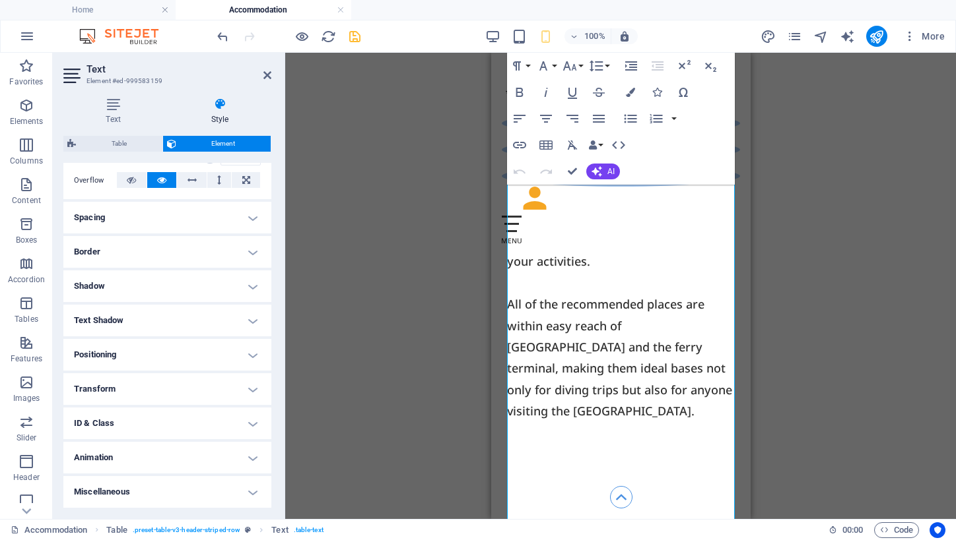
scroll to position [211, 0]
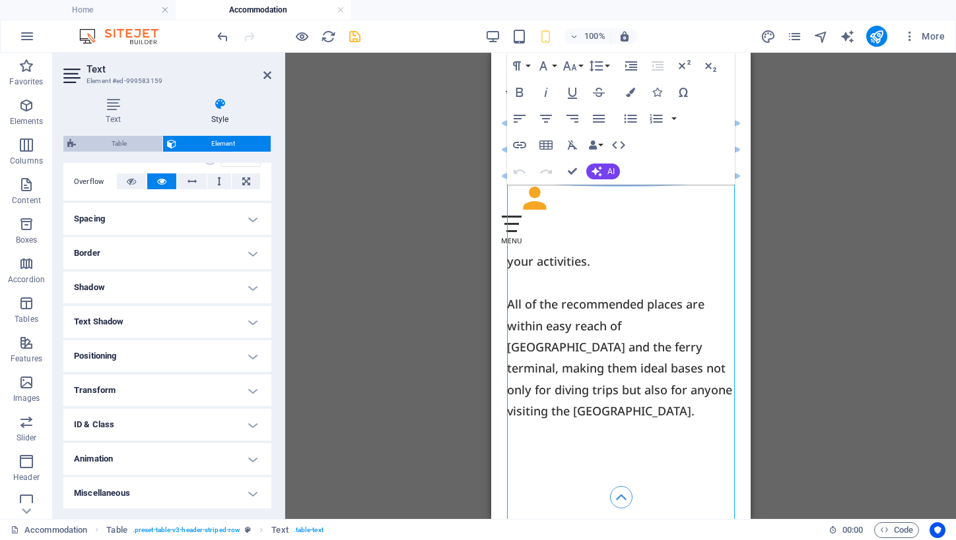
click at [123, 145] on span "Table" at bounding box center [119, 144] width 79 height 16
select select "preset-table-v3-header-striped-row"
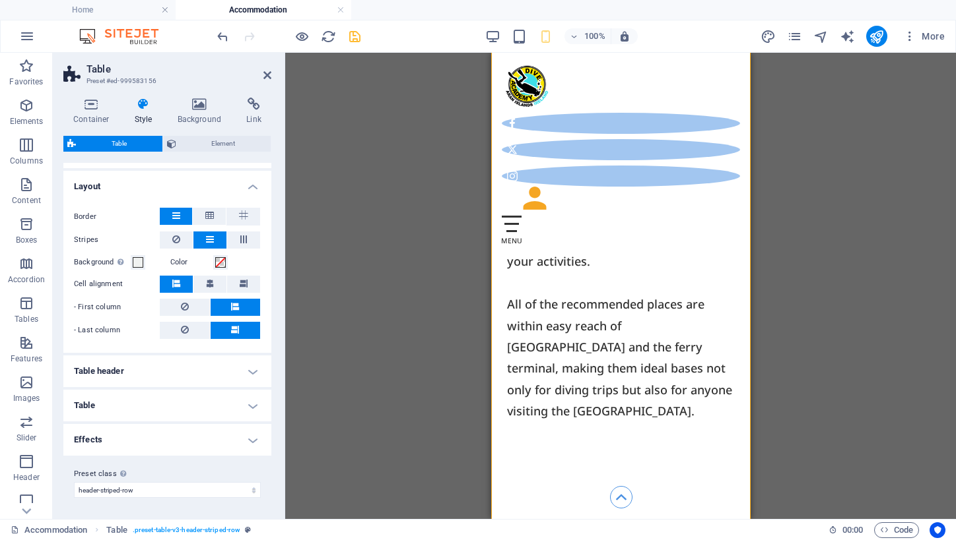
scroll to position [216, 0]
click at [211, 282] on icon at bounding box center [210, 284] width 8 height 8
click at [180, 281] on button at bounding box center [176, 284] width 33 height 17
click at [173, 371] on h4 "Table header" at bounding box center [167, 372] width 208 height 32
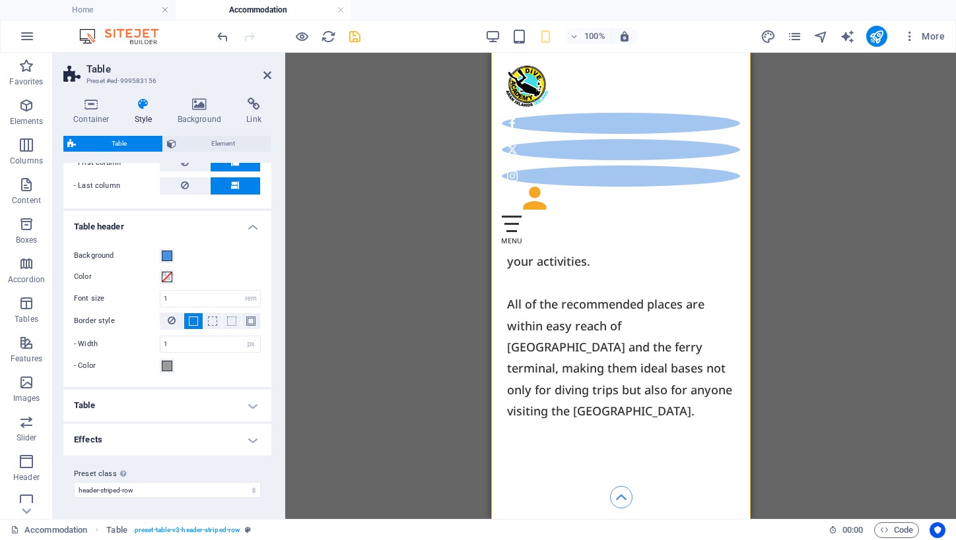
scroll to position [360, 0]
click at [183, 439] on h4 "Effects" at bounding box center [167, 441] width 208 height 32
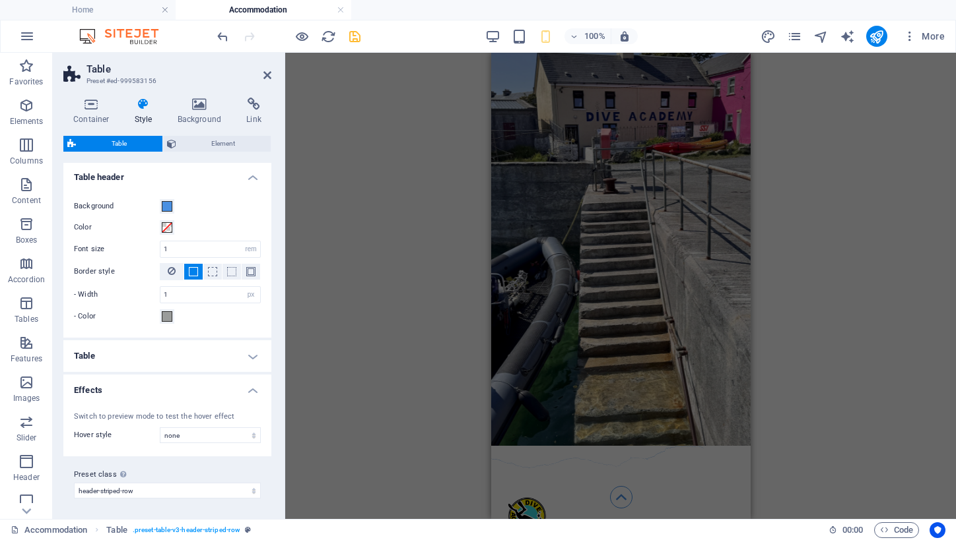
scroll to position [0, 0]
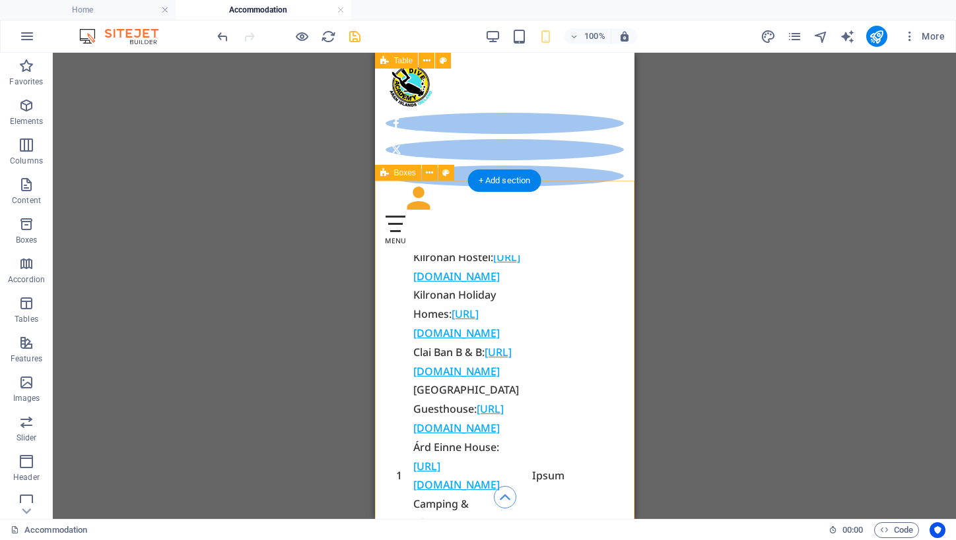
scroll to position [1448, 0]
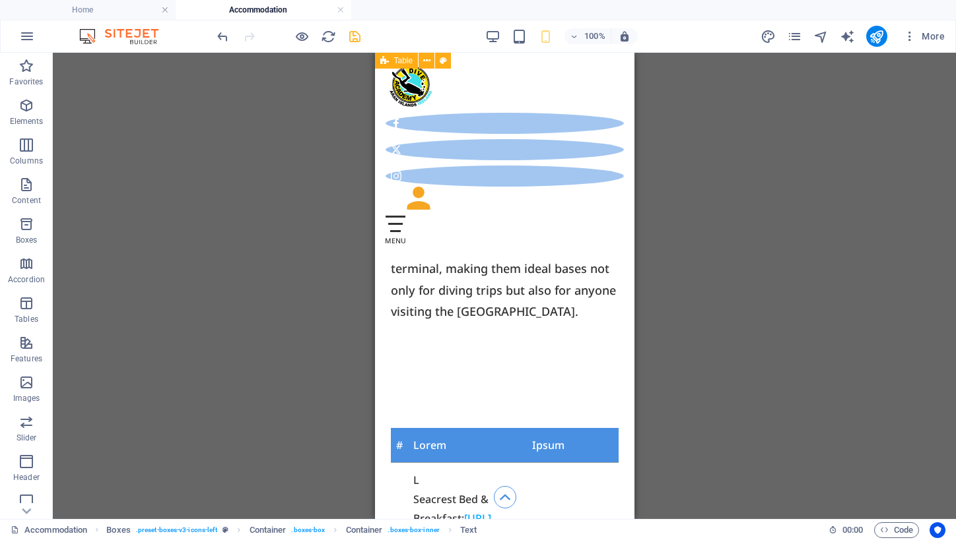
scroll to position [1010, 0]
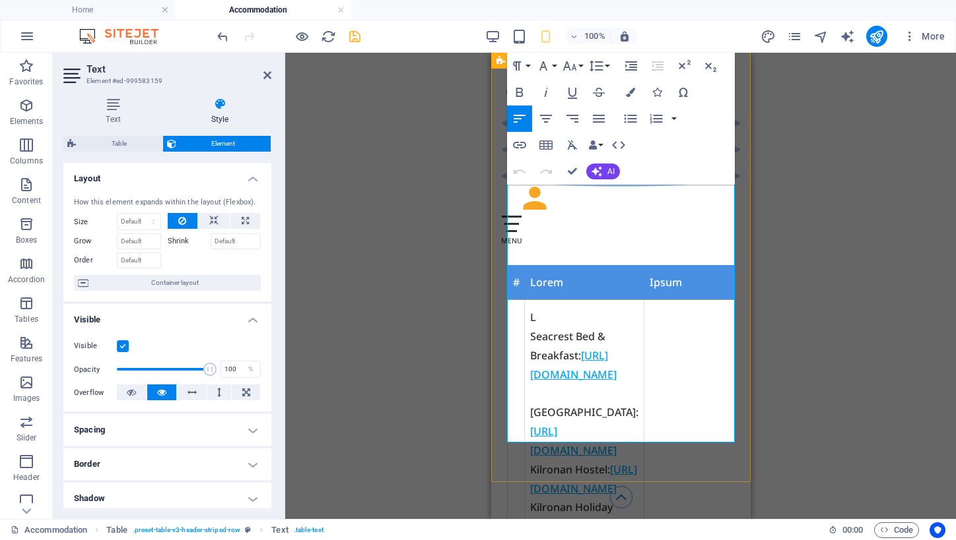
scroll to position [1169, 0]
drag, startPoint x: 531, startPoint y: 319, endPoint x: 617, endPoint y: 317, distance: 86.5
copy td "[GEOGRAPHIC_DATA]:"
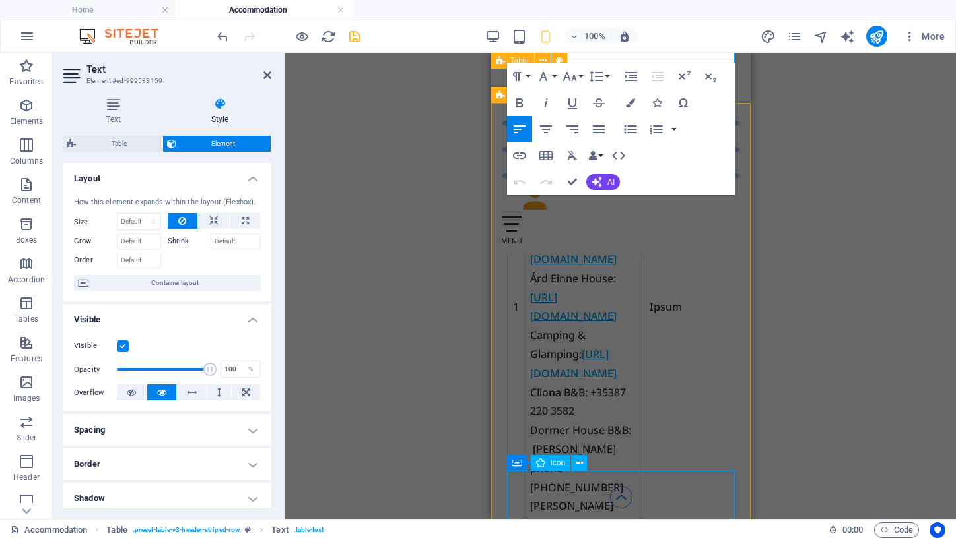
scroll to position [1547, 0]
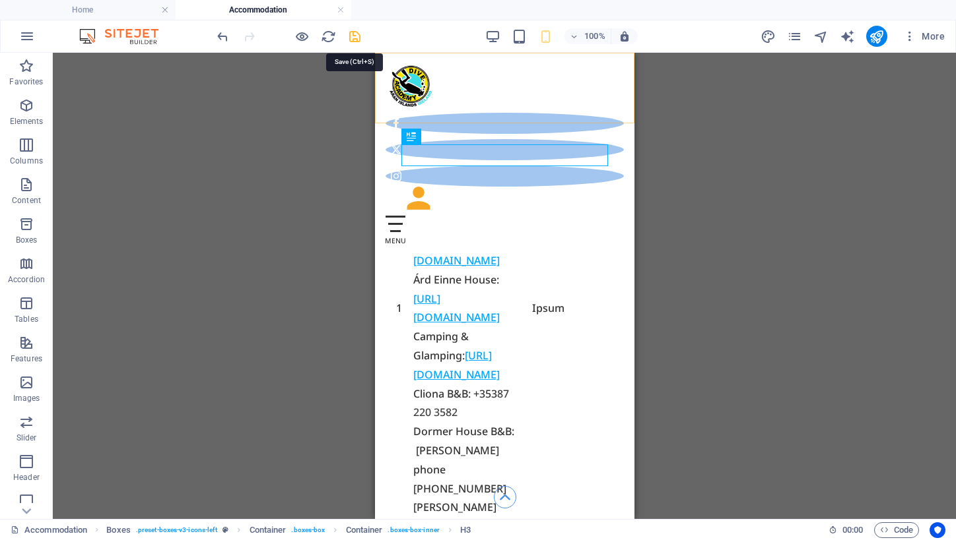
click at [358, 40] on icon "save" at bounding box center [354, 36] width 15 height 15
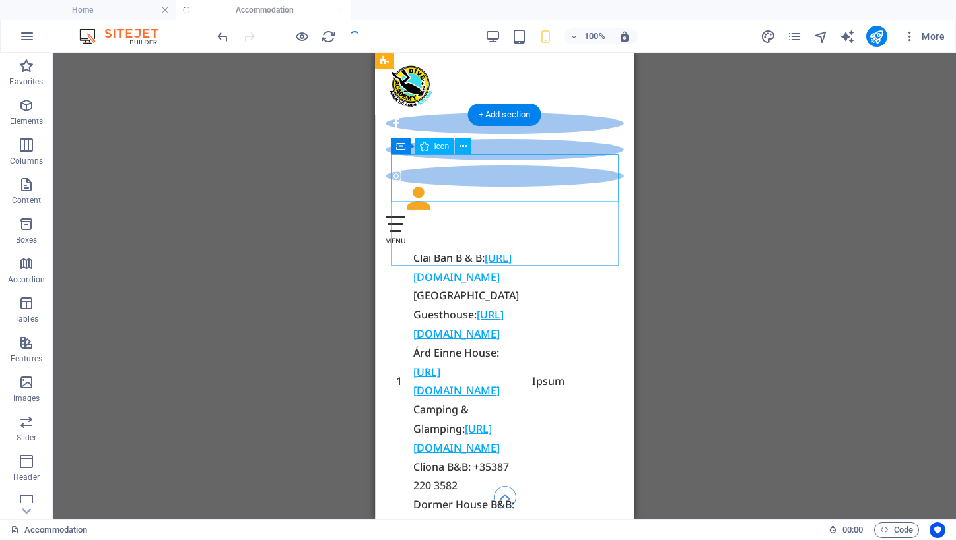
scroll to position [1472, 0]
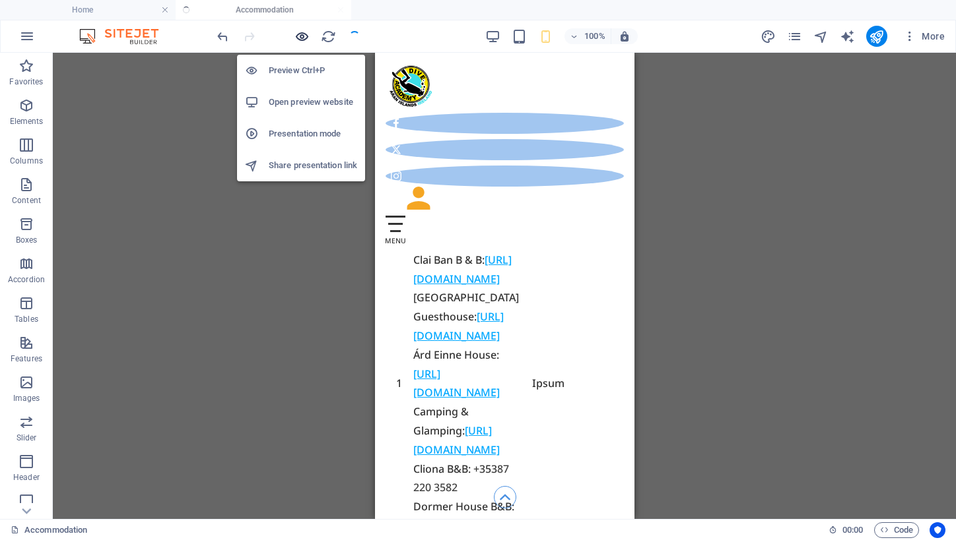
click at [304, 38] on icon "button" at bounding box center [301, 36] width 15 height 15
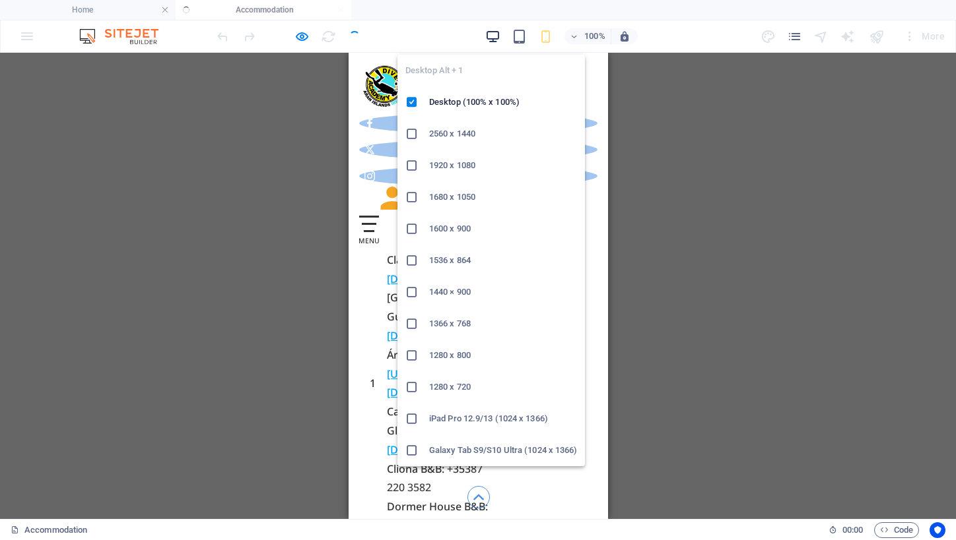
click at [491, 32] on icon "button" at bounding box center [492, 36] width 15 height 15
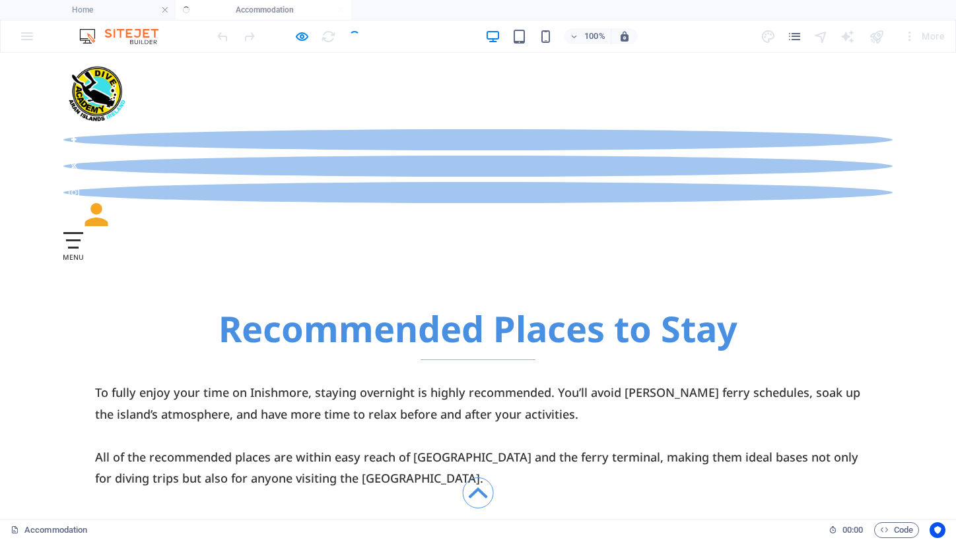
scroll to position [717, 0]
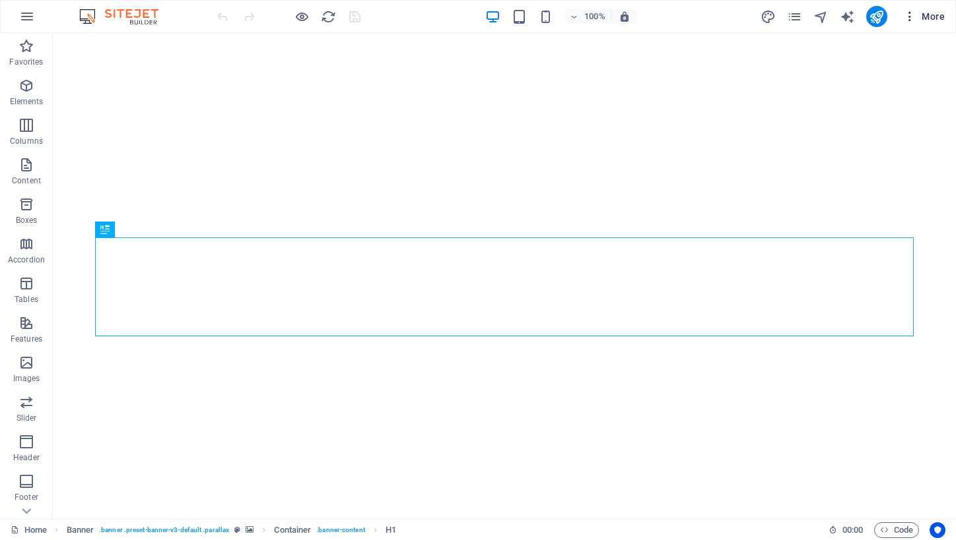
click at [910, 15] on icon "button" at bounding box center [909, 16] width 13 height 13
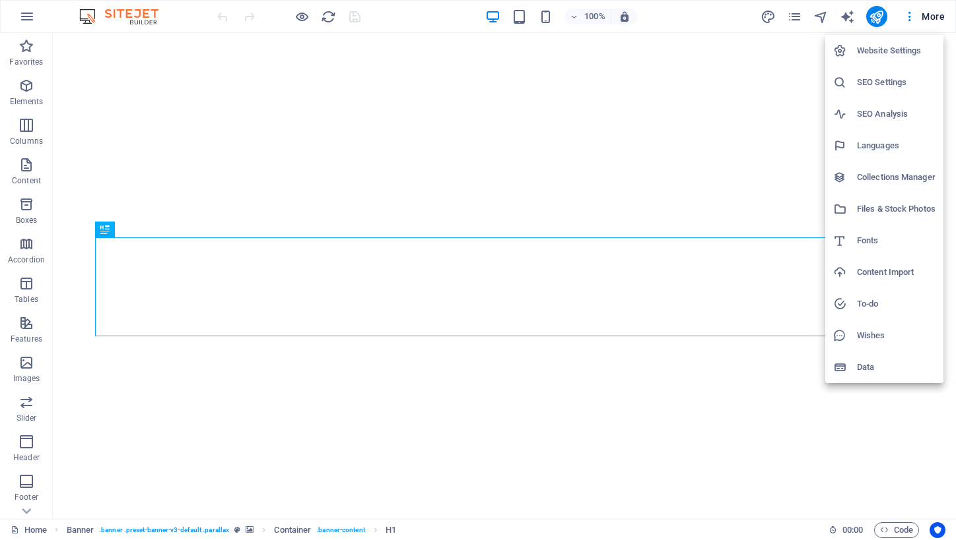
click at [795, 14] on div at bounding box center [478, 270] width 956 height 540
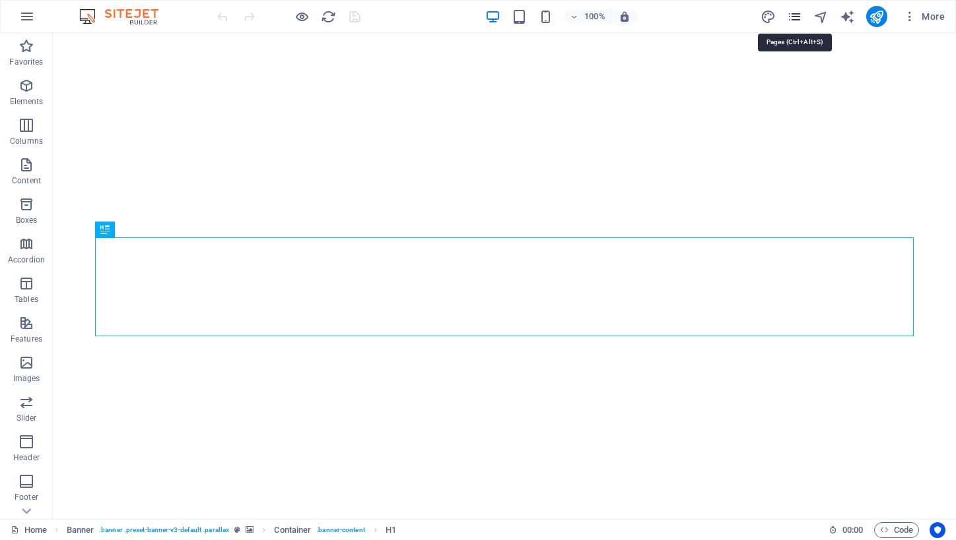
click at [796, 16] on icon "pages" at bounding box center [794, 16] width 15 height 15
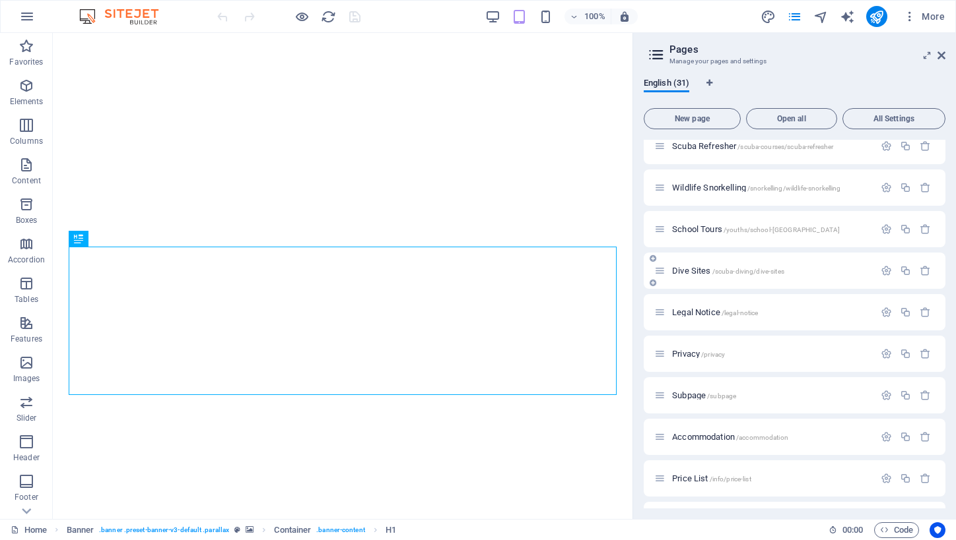
scroll to position [554, 0]
click at [707, 434] on span "Accommodation /accommodation" at bounding box center [730, 436] width 116 height 10
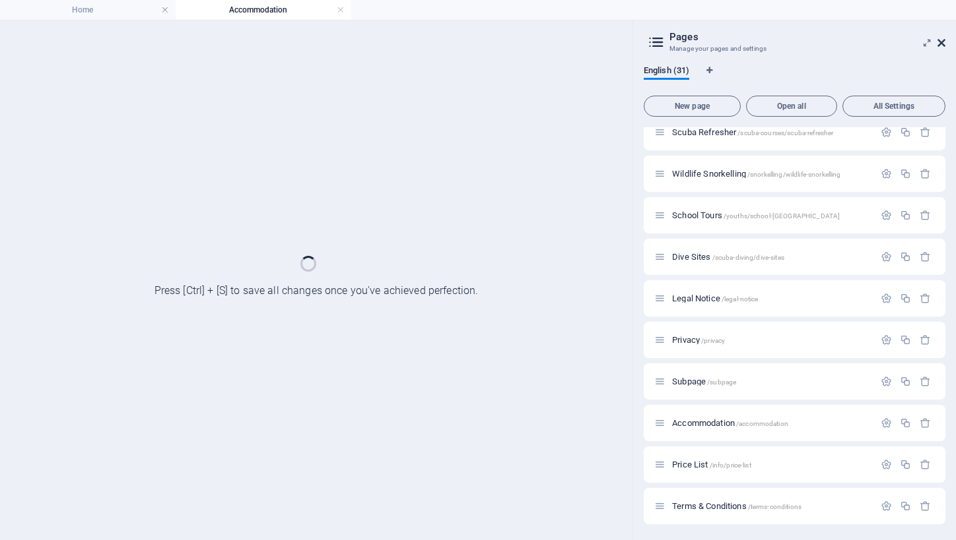
click at [938, 45] on icon at bounding box center [941, 43] width 8 height 11
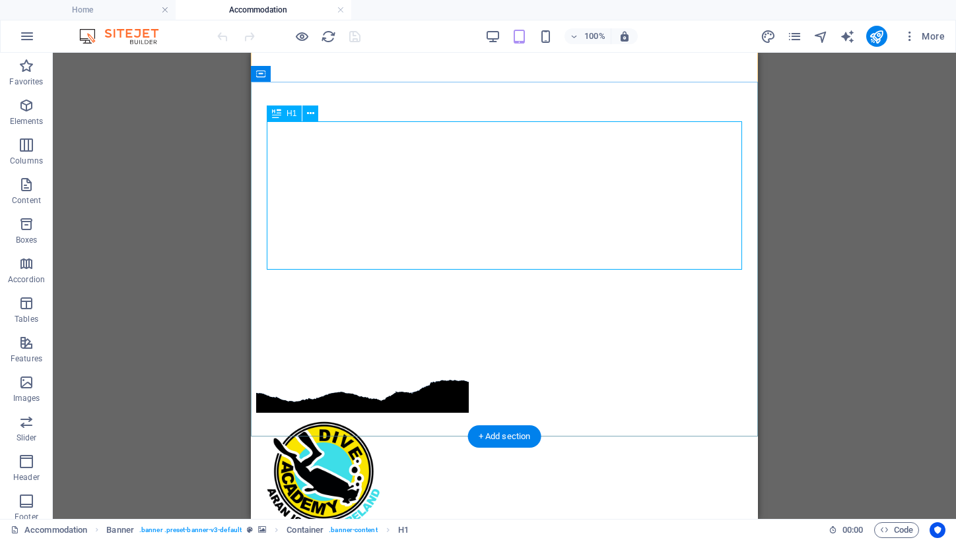
scroll to position [231, 0]
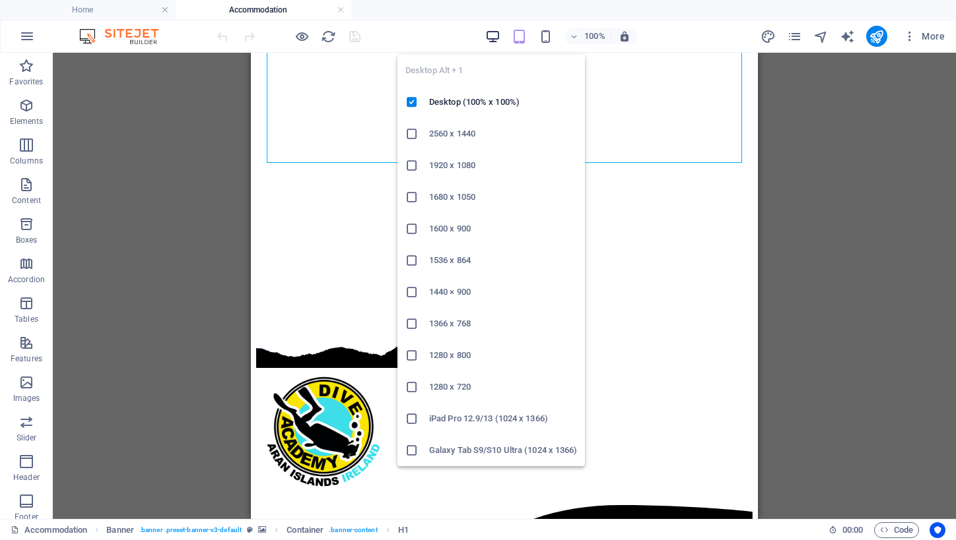
click at [492, 31] on icon "button" at bounding box center [492, 36] width 15 height 15
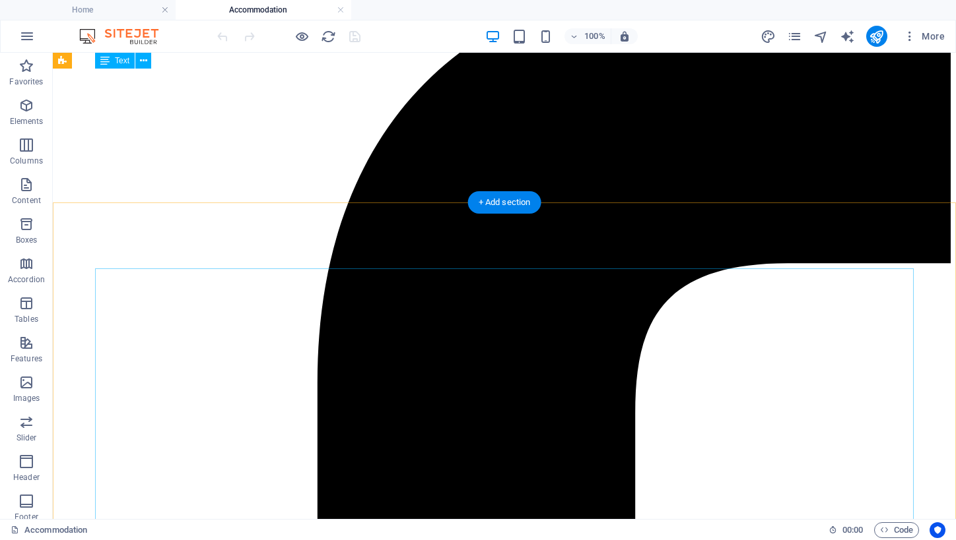
scroll to position [589, 0]
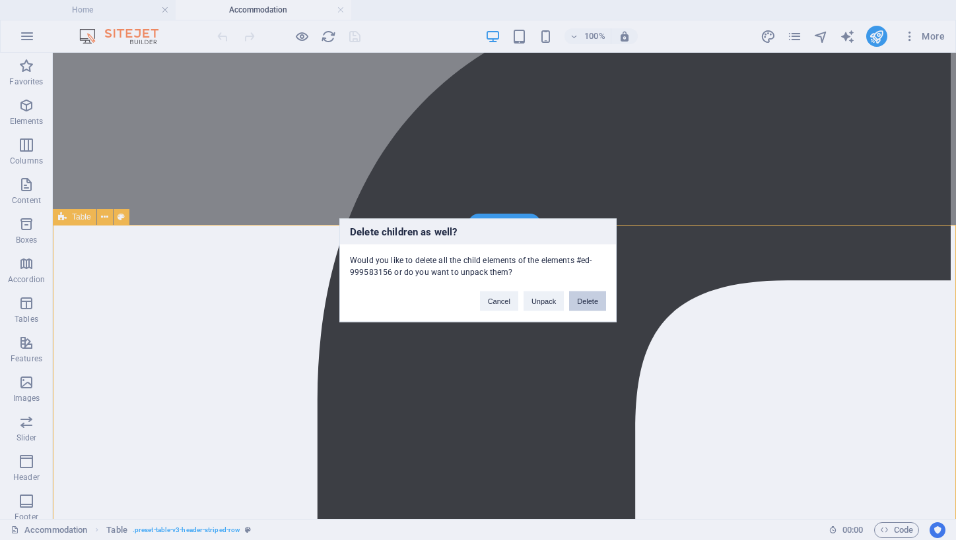
click at [581, 297] on button "Delete" at bounding box center [587, 301] width 37 height 20
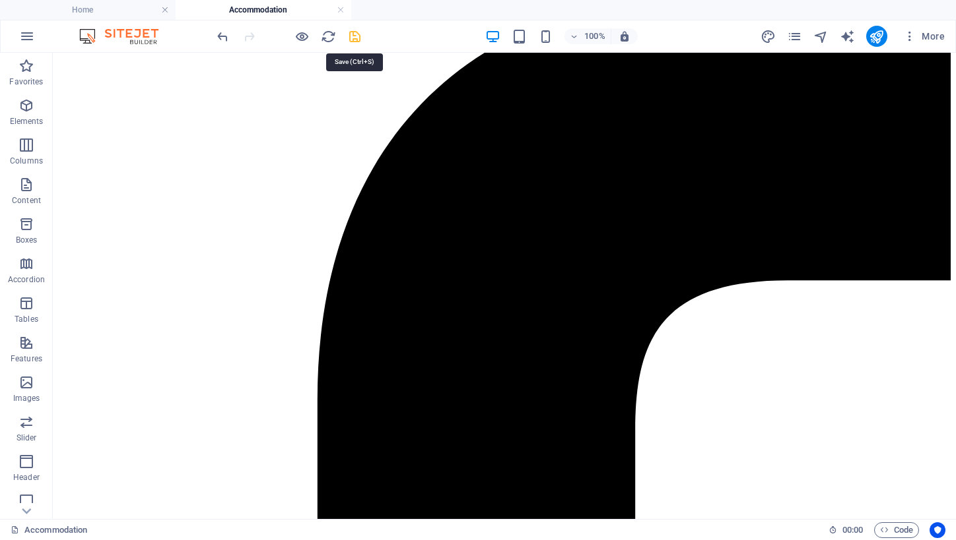
click at [354, 36] on icon "save" at bounding box center [354, 36] width 15 height 15
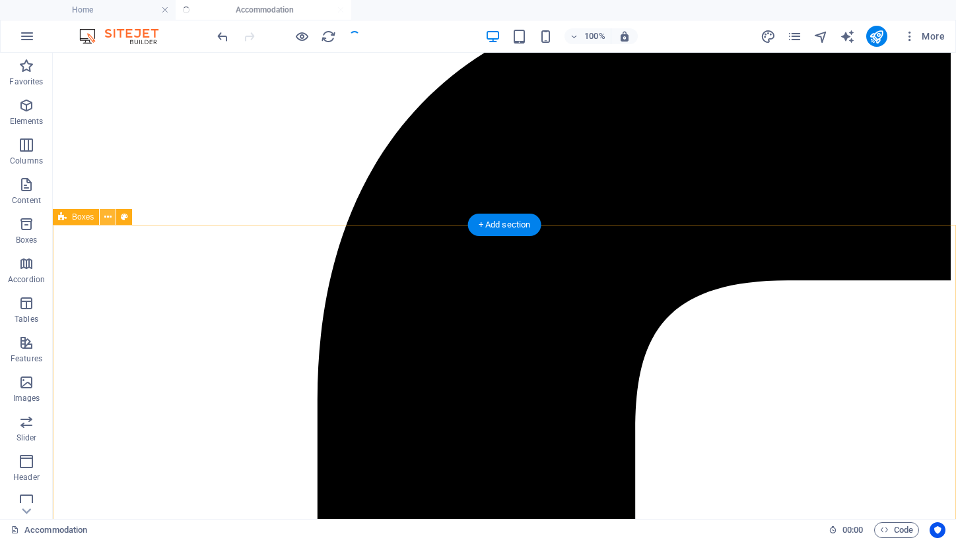
click at [108, 216] on icon at bounding box center [107, 218] width 7 height 14
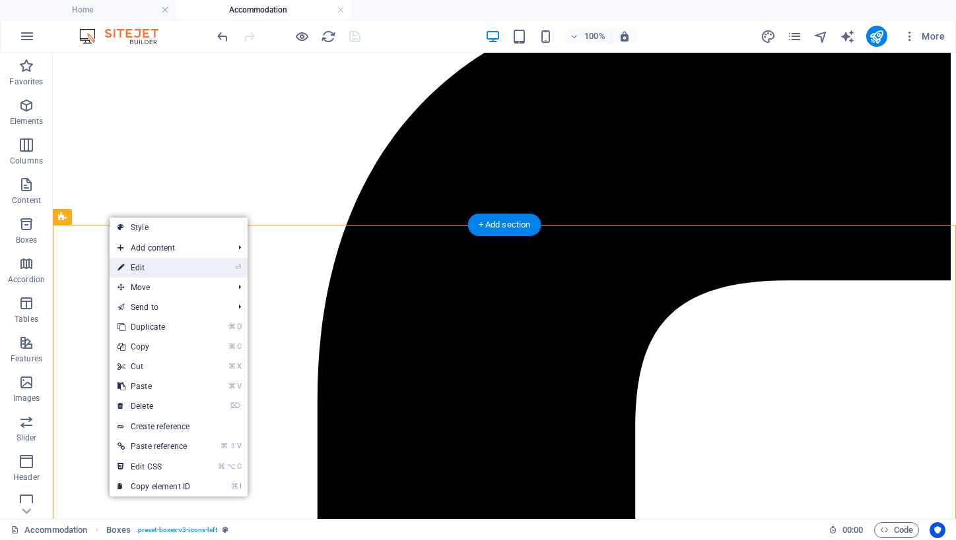
click at [146, 265] on link "⏎ Edit" at bounding box center [154, 268] width 88 height 20
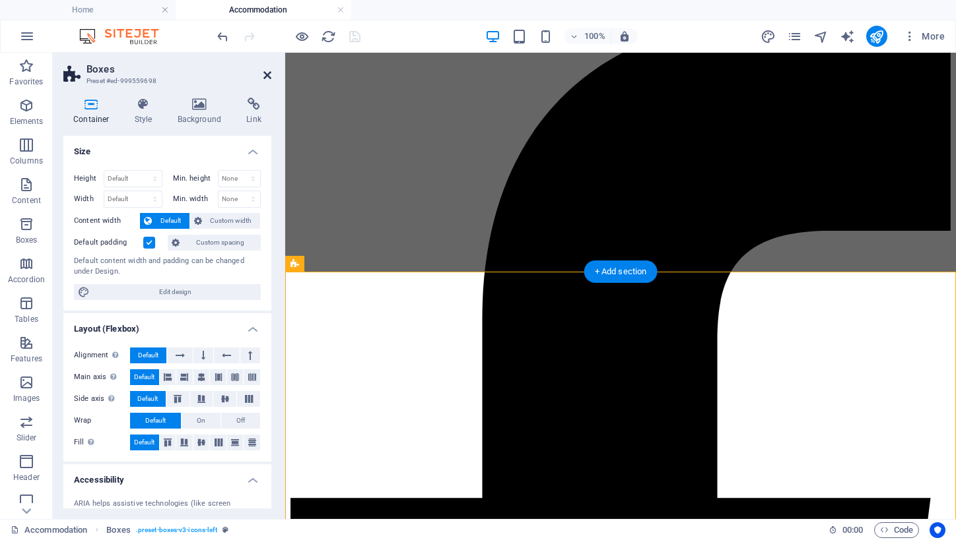
click at [266, 78] on icon at bounding box center [267, 75] width 8 height 11
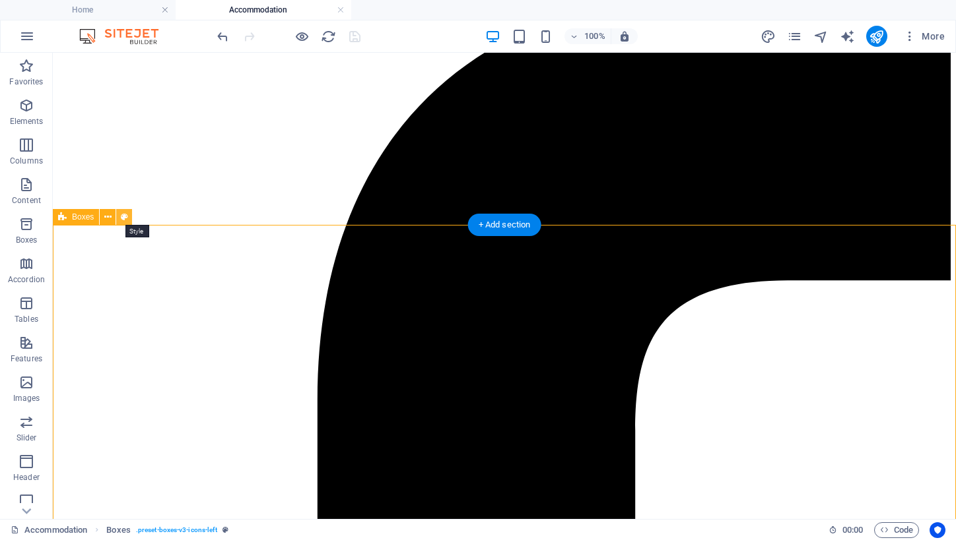
click at [123, 214] on icon at bounding box center [124, 218] width 7 height 14
select select "rem"
select select "preset-boxes-v3-icons-left"
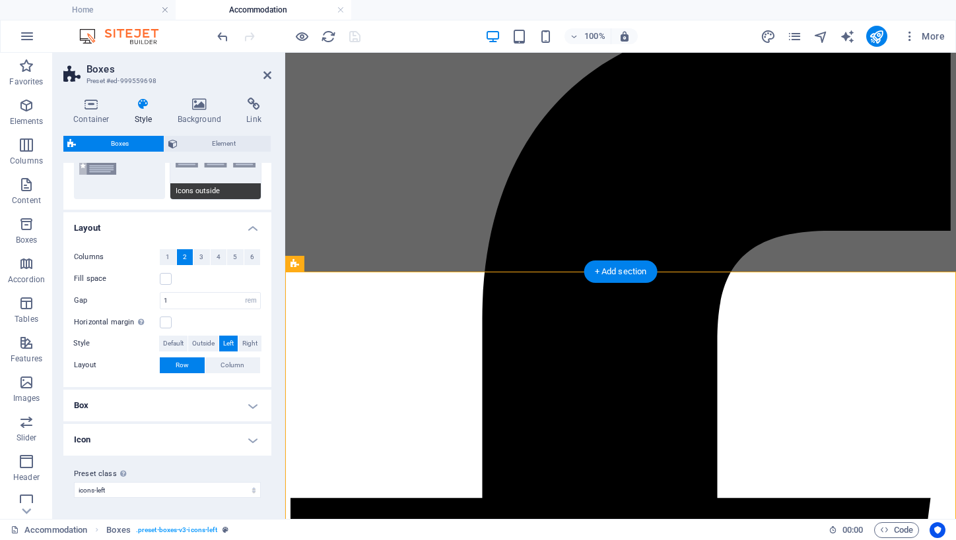
scroll to position [177, 0]
click at [181, 408] on h4 "Box" at bounding box center [167, 407] width 208 height 32
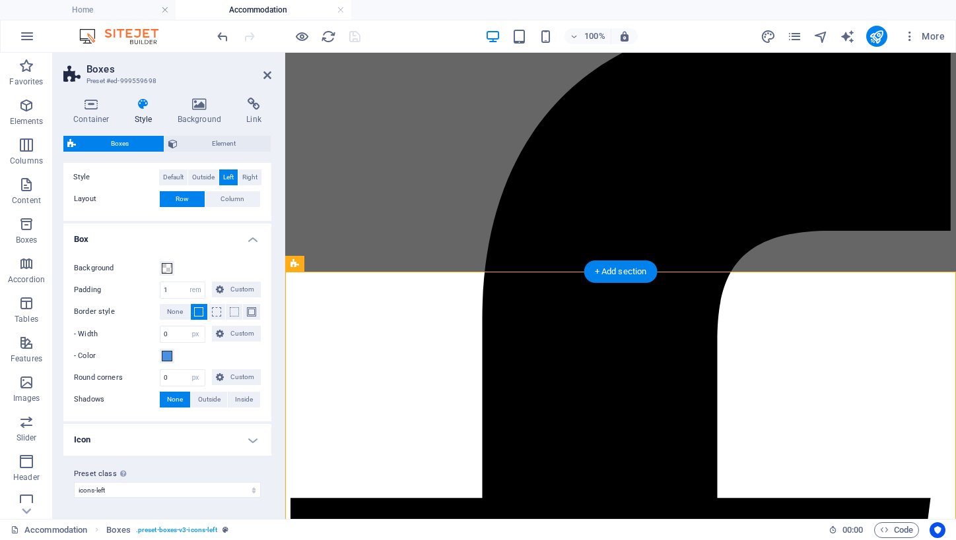
scroll to position [343, 0]
click at [208, 401] on span "Outside" at bounding box center [209, 401] width 22 height 16
type input "2"
type input "4"
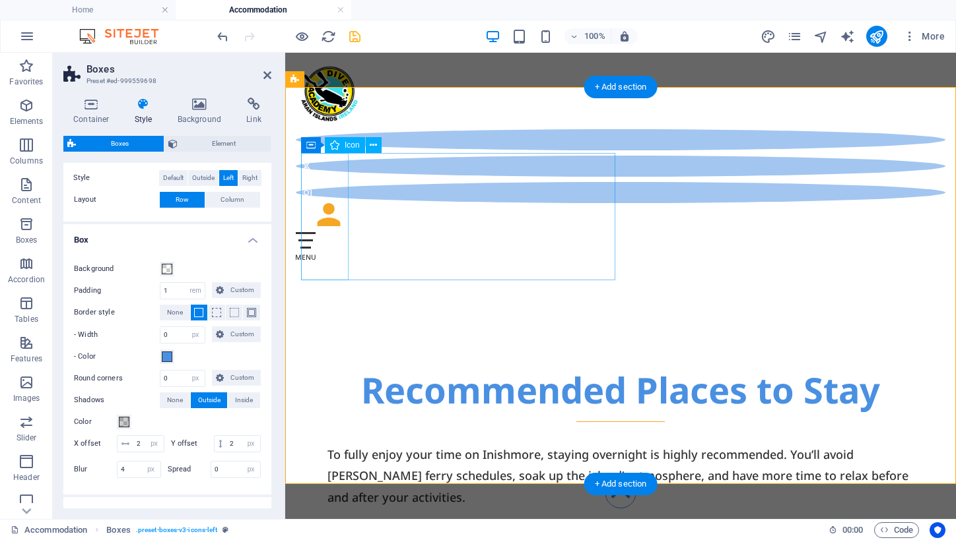
scroll to position [796, 0]
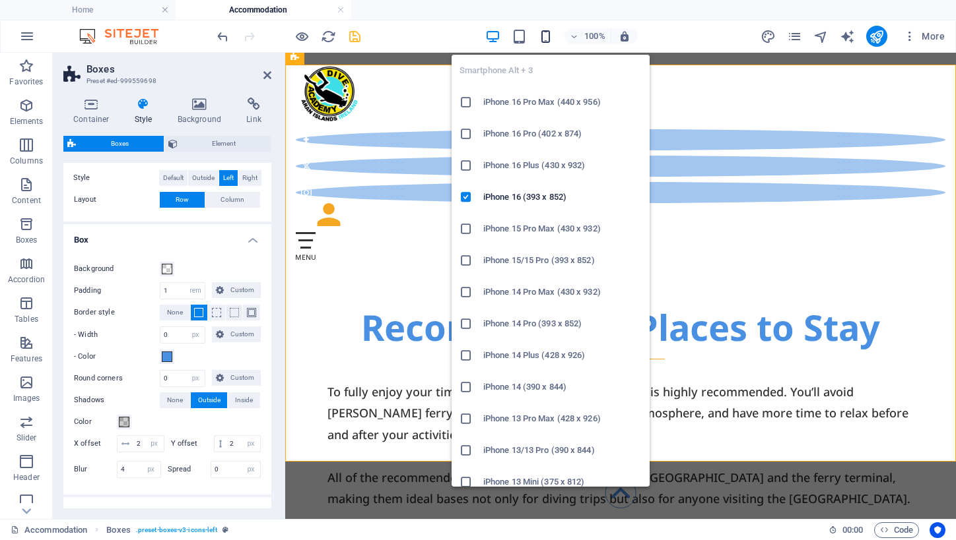
click at [544, 38] on icon "button" at bounding box center [545, 36] width 15 height 15
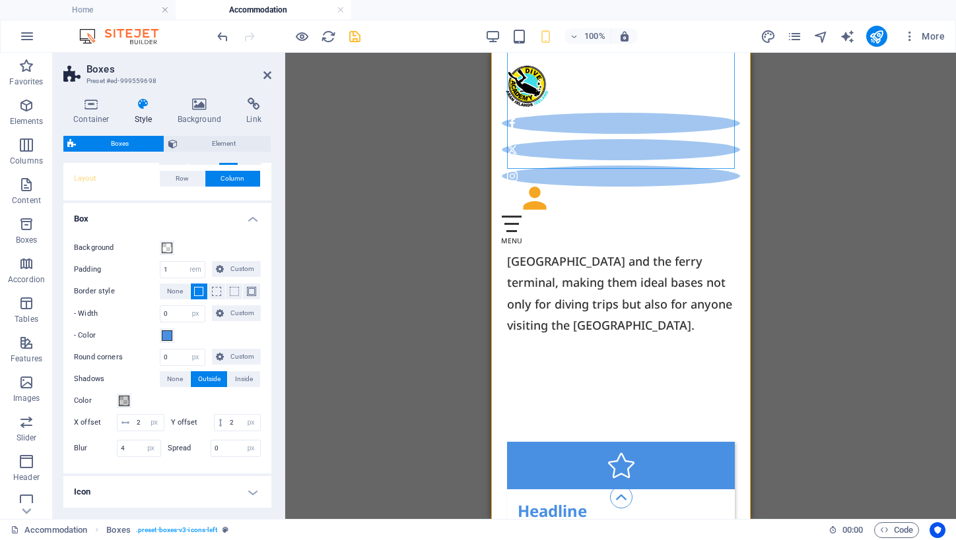
scroll to position [994, 0]
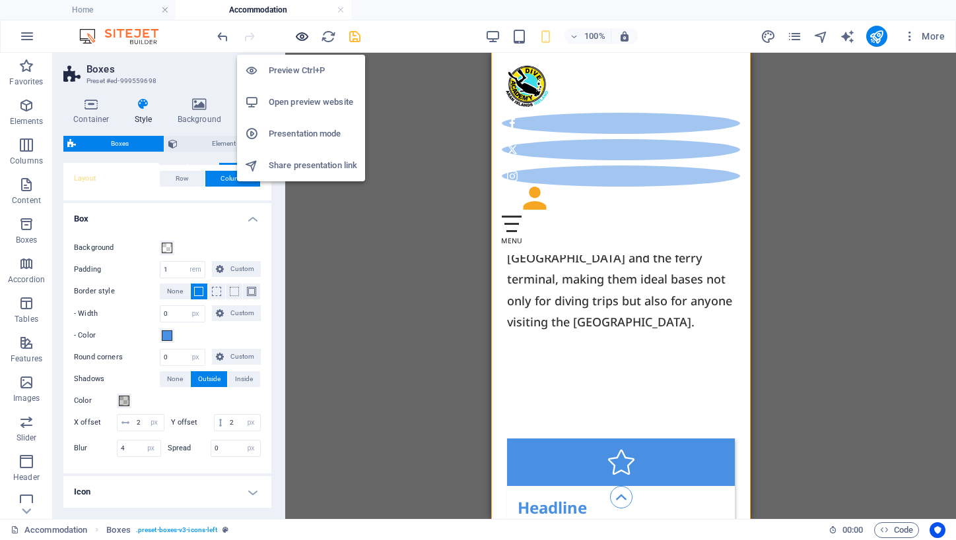
click at [300, 38] on icon "button" at bounding box center [301, 36] width 15 height 15
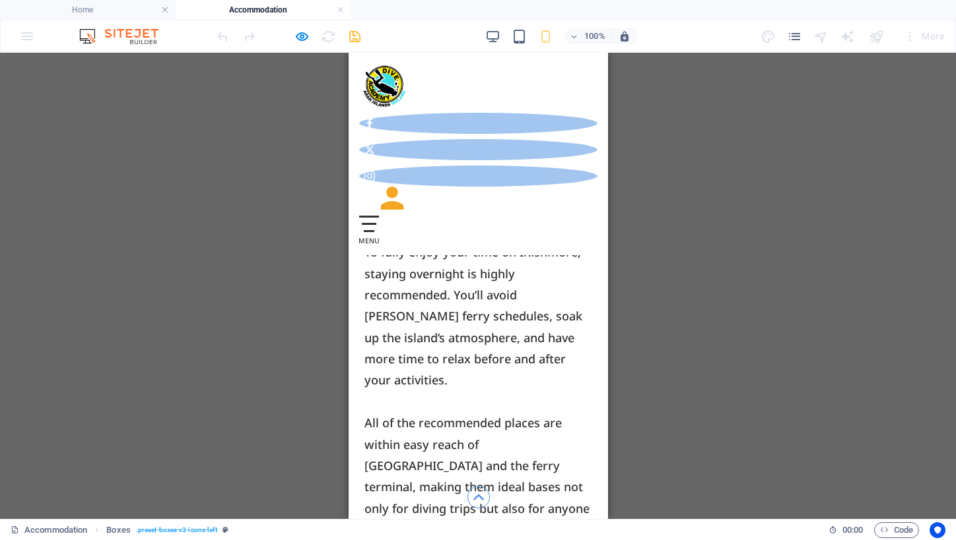
scroll to position [783, 0]
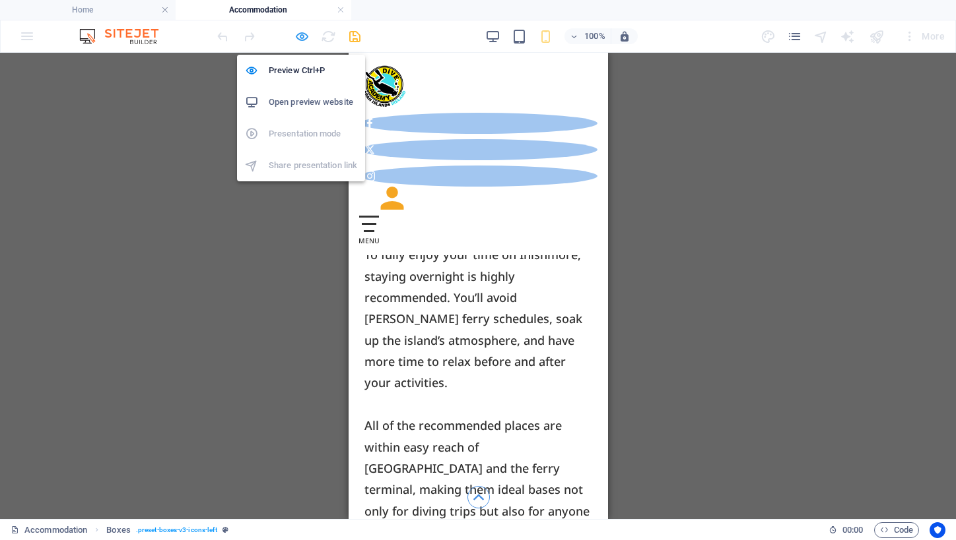
click at [303, 36] on icon "button" at bounding box center [301, 36] width 15 height 15
select select "rem"
select select "px"
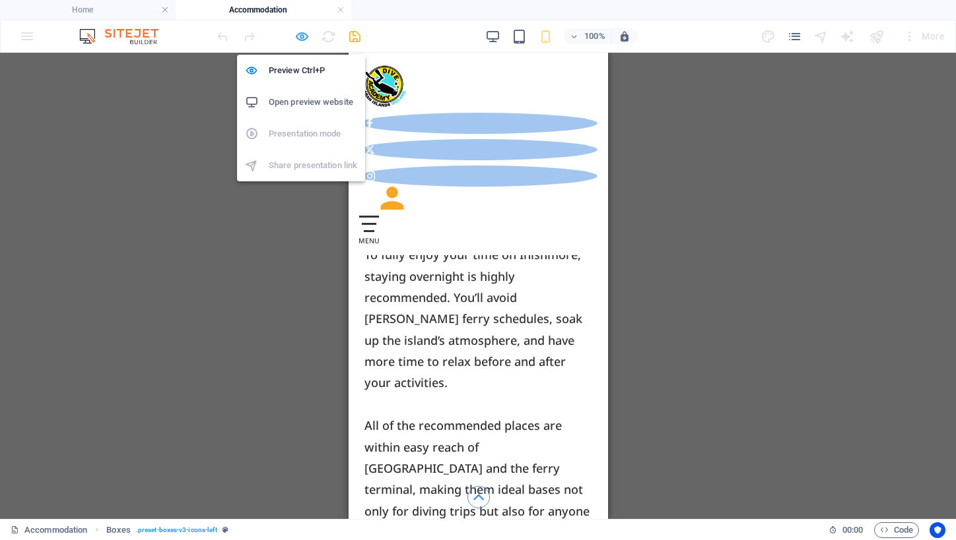
select select "px"
select select "preset-boxes-v3-icons-left"
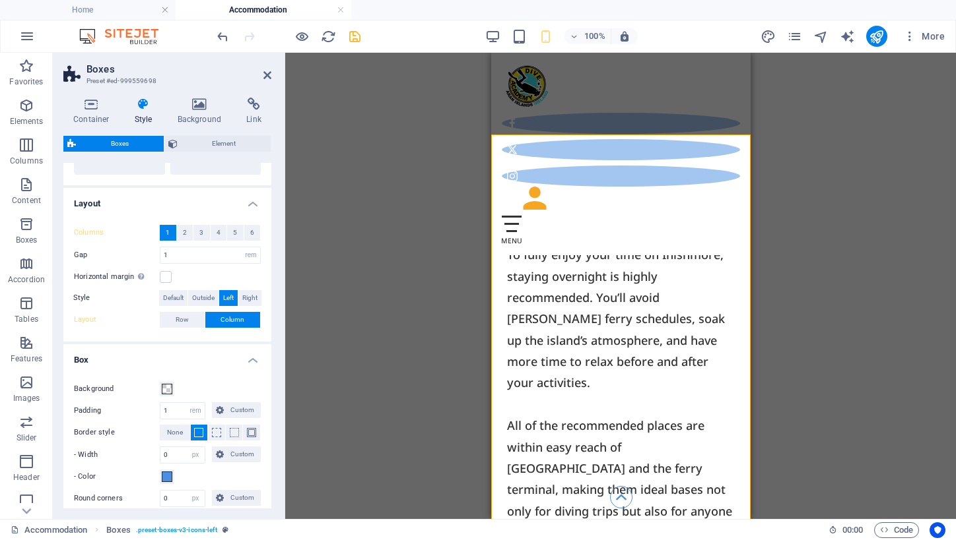
scroll to position [189, 0]
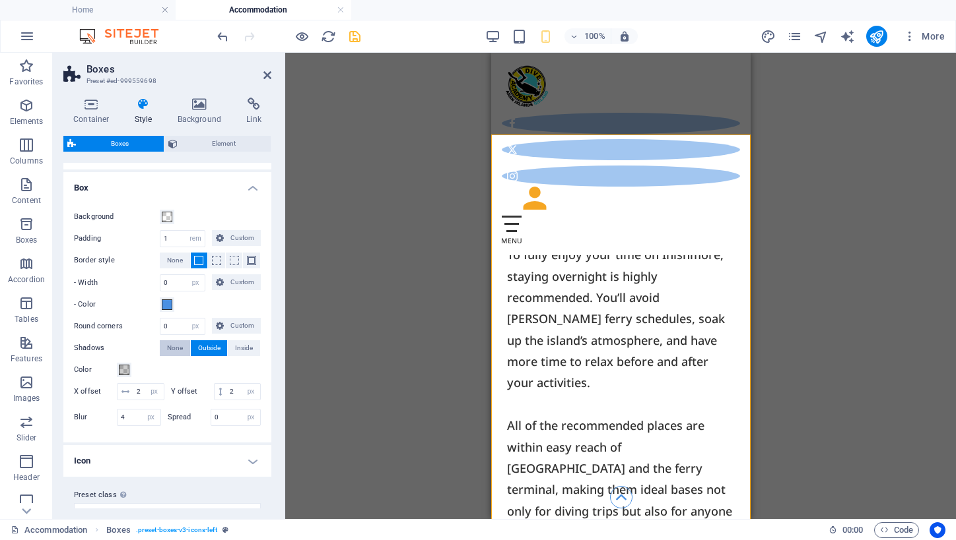
click at [176, 345] on span "None" at bounding box center [175, 349] width 16 height 16
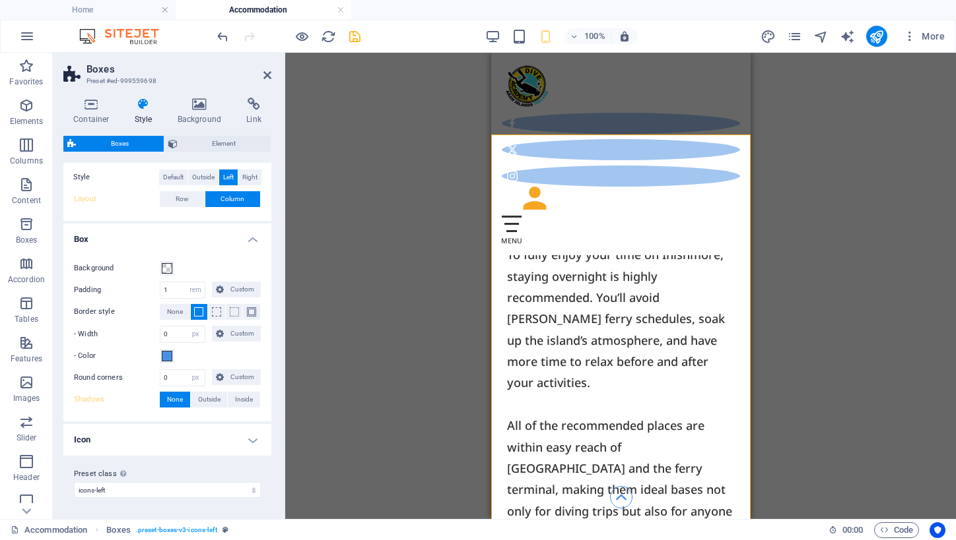
scroll to position [322, 0]
click at [193, 443] on h4 "Icon" at bounding box center [167, 441] width 208 height 32
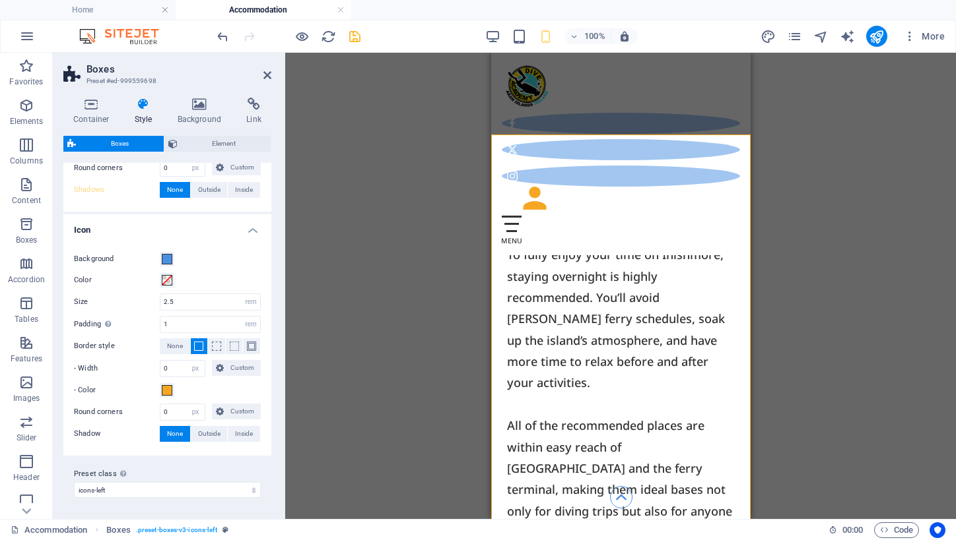
scroll to position [532, 0]
click at [255, 230] on h4 "Icon" at bounding box center [167, 227] width 208 height 24
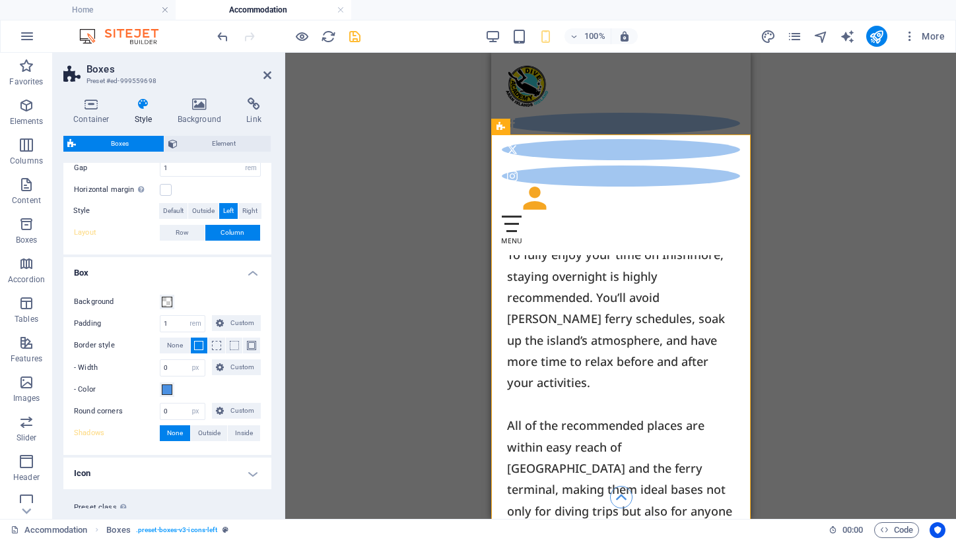
scroll to position [306, 0]
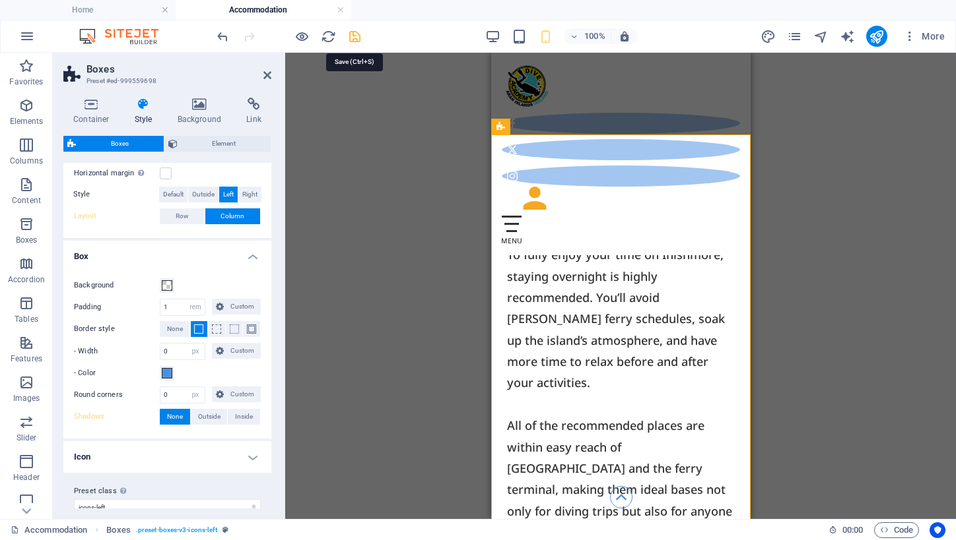
click at [355, 34] on icon "save" at bounding box center [354, 36] width 15 height 15
select select "rem"
select select "px"
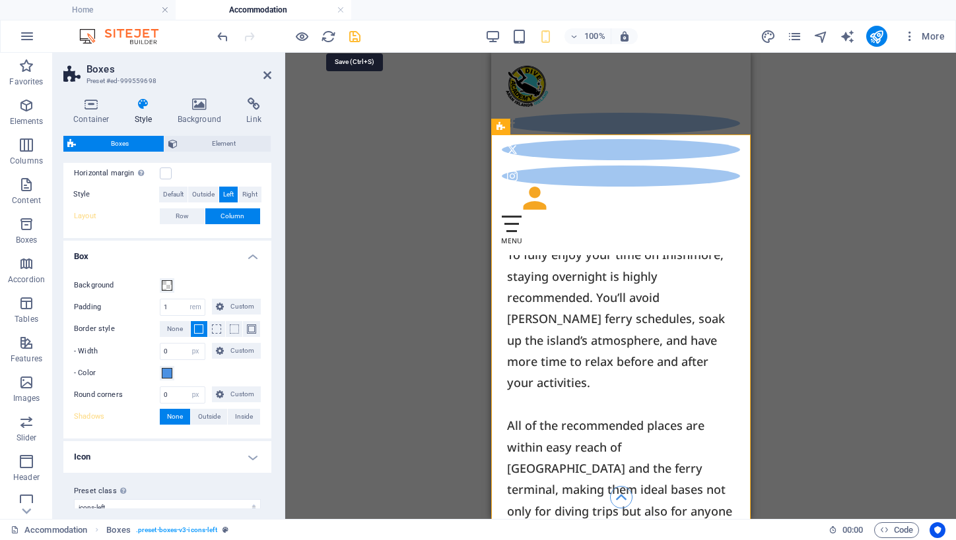
select select "preset-boxes-v3-icons-left"
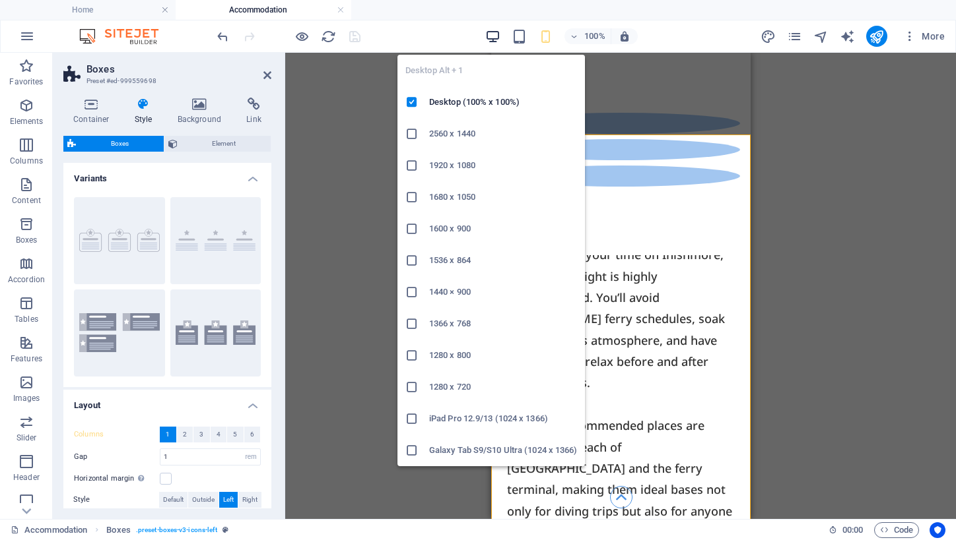
click at [495, 38] on icon "button" at bounding box center [492, 36] width 15 height 15
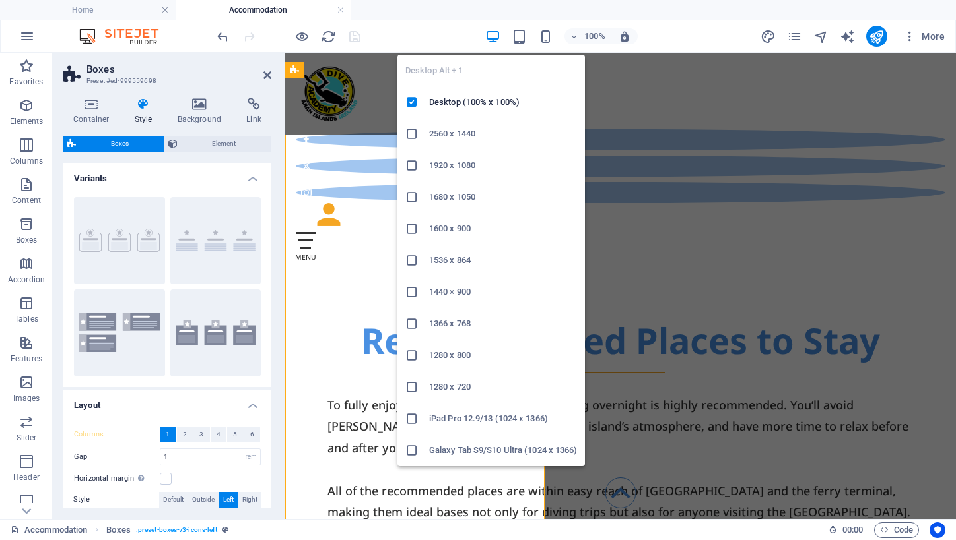
type input "2"
type input "4"
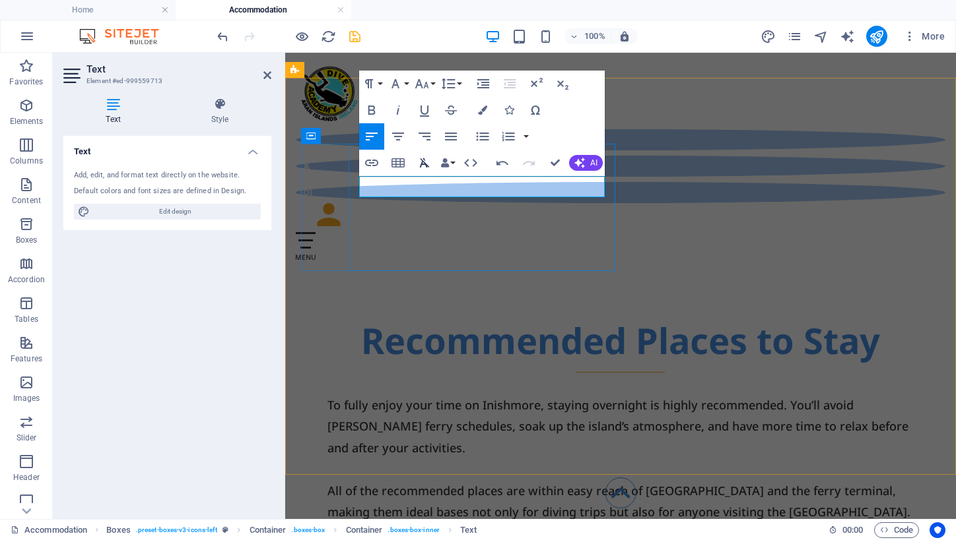
click at [426, 161] on icon "button" at bounding box center [424, 163] width 16 height 16
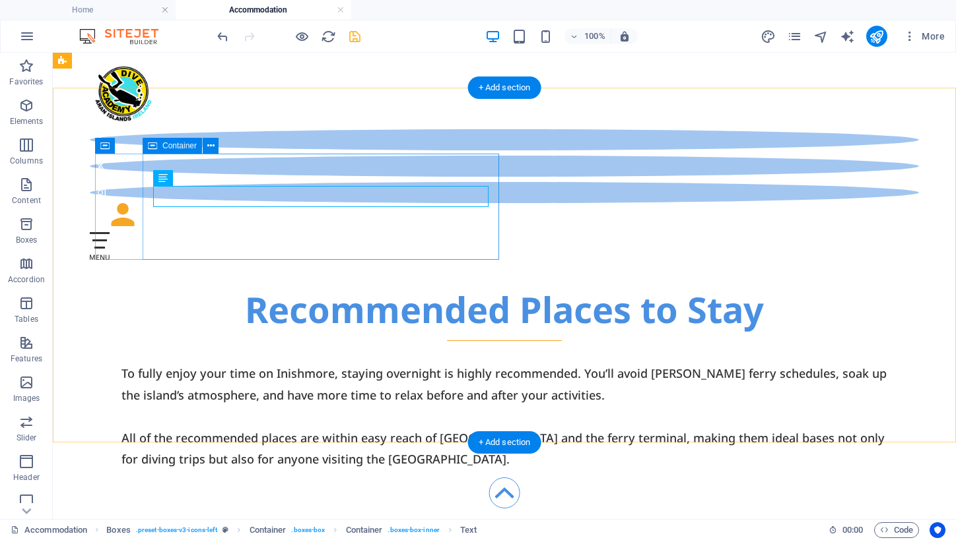
scroll to position [721, 0]
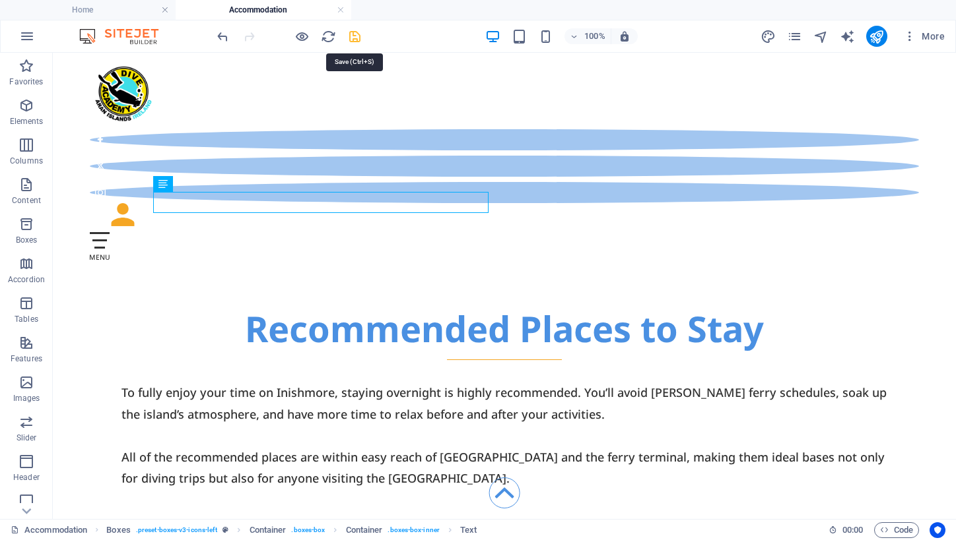
click at [354, 38] on icon "save" at bounding box center [354, 36] width 15 height 15
select select "rem"
select select "px"
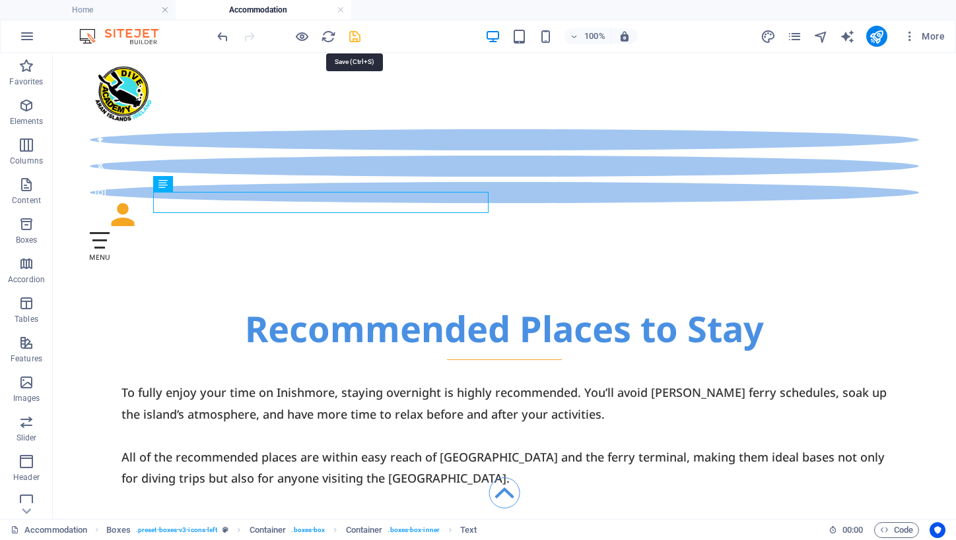
select select "px"
select select "preset-boxes-v3-icons-left"
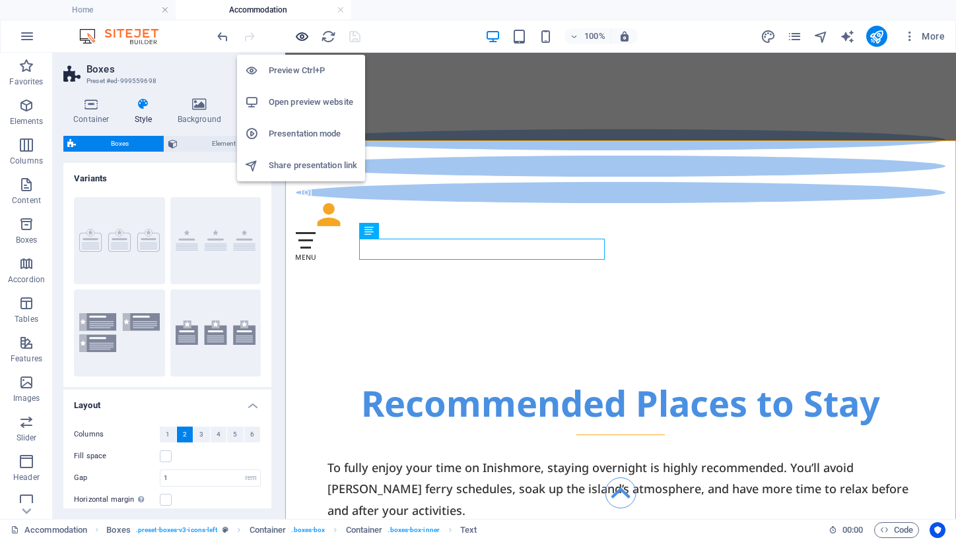
click at [301, 34] on icon "button" at bounding box center [301, 36] width 15 height 15
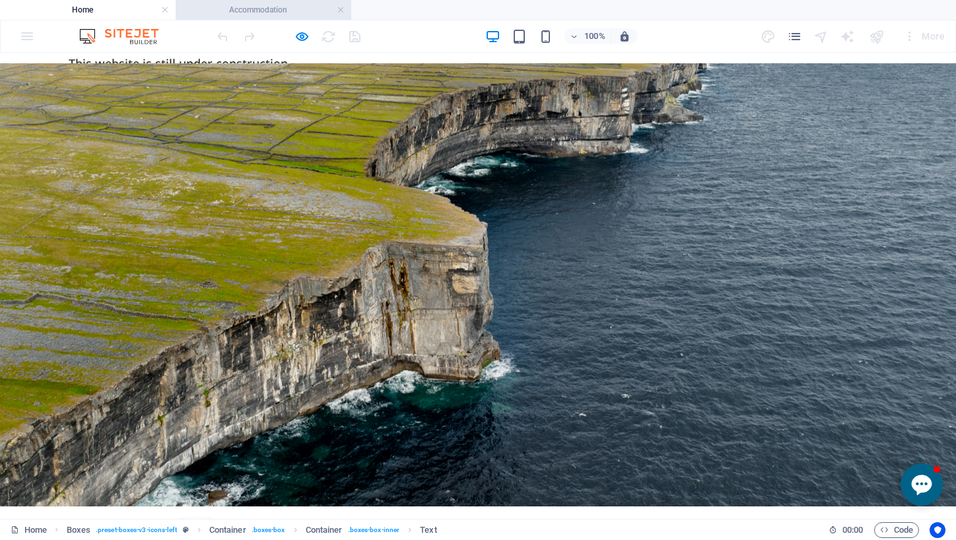
click at [255, 15] on h4 "Accommodation" at bounding box center [264, 10] width 176 height 15
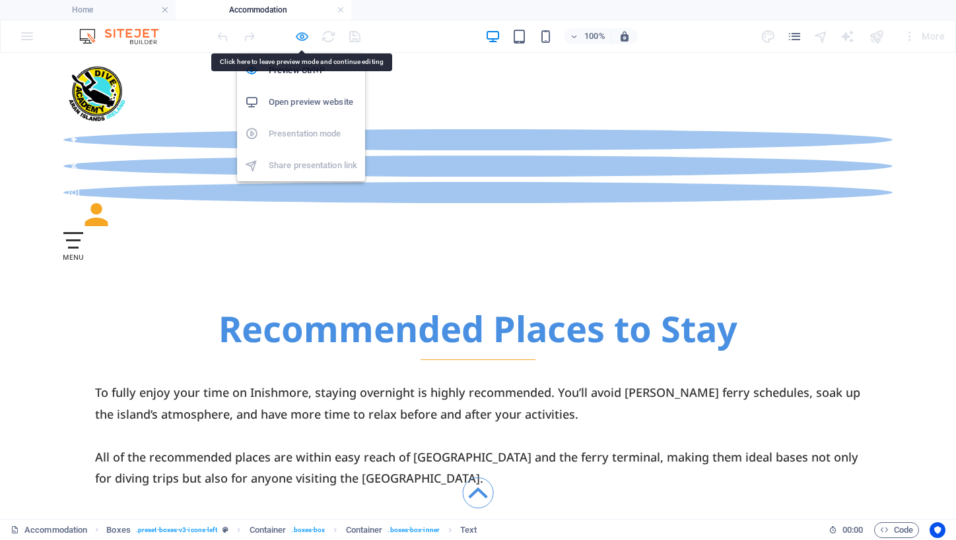
click at [298, 37] on icon "button" at bounding box center [301, 36] width 15 height 15
select select "rem"
select select "px"
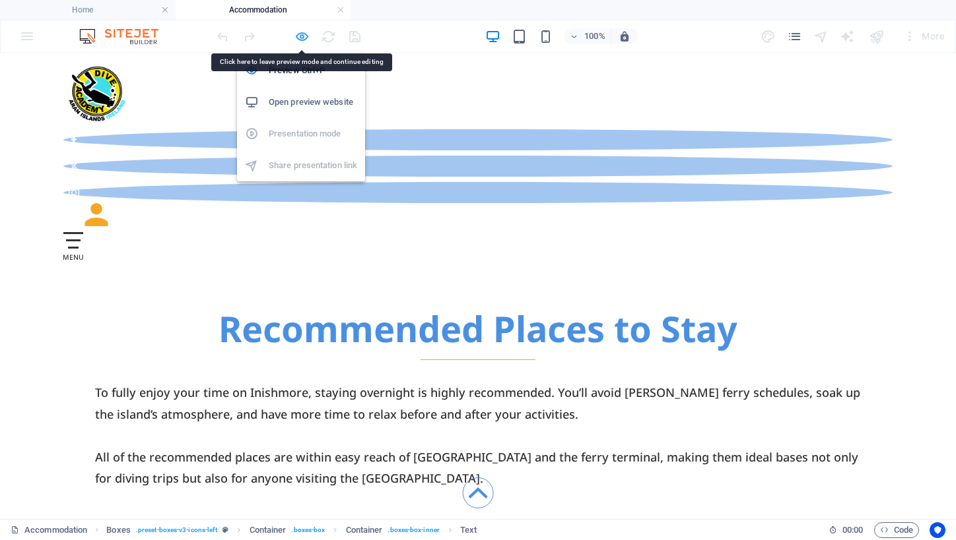
select select "px"
select select "preset-boxes-v3-icons-left"
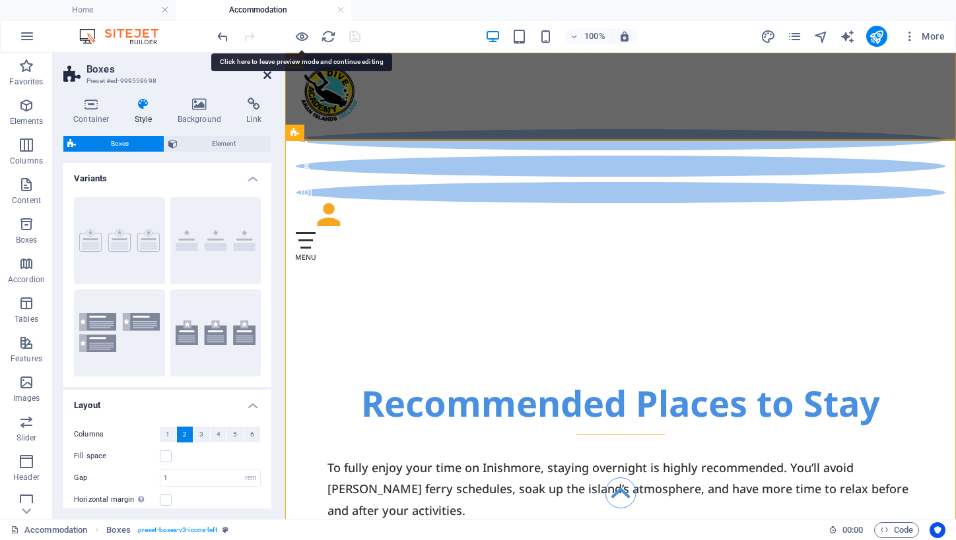
click at [266, 73] on icon at bounding box center [267, 75] width 8 height 11
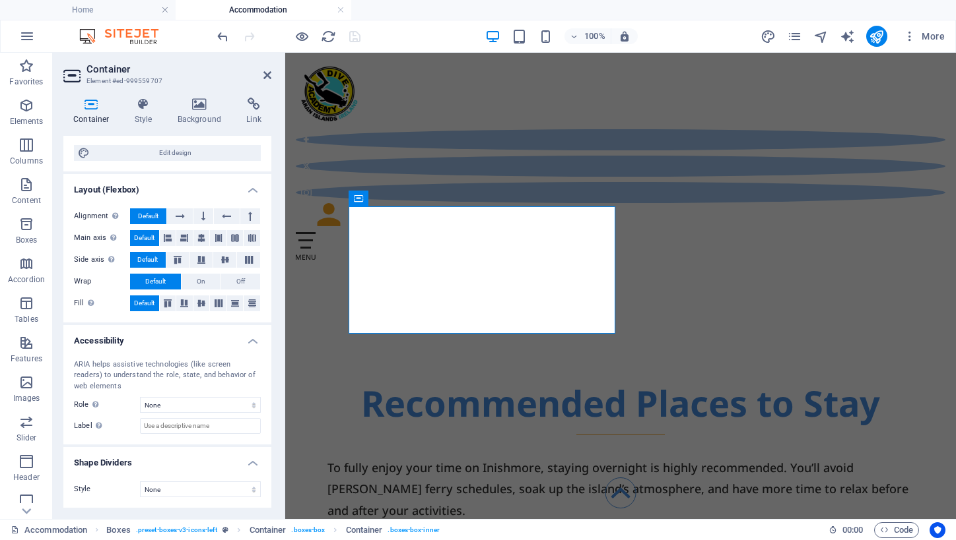
scroll to position [159, 0]
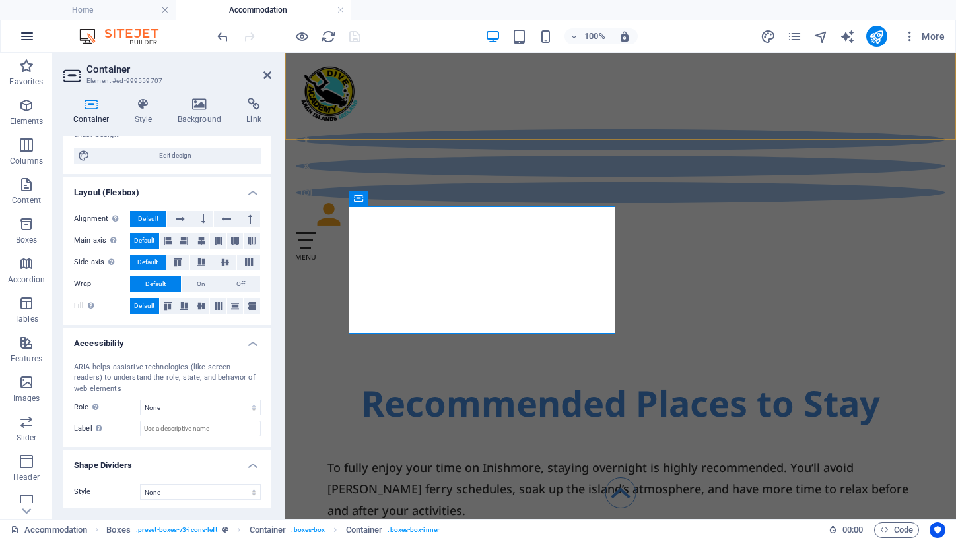
click at [26, 32] on icon "button" at bounding box center [27, 36] width 16 height 16
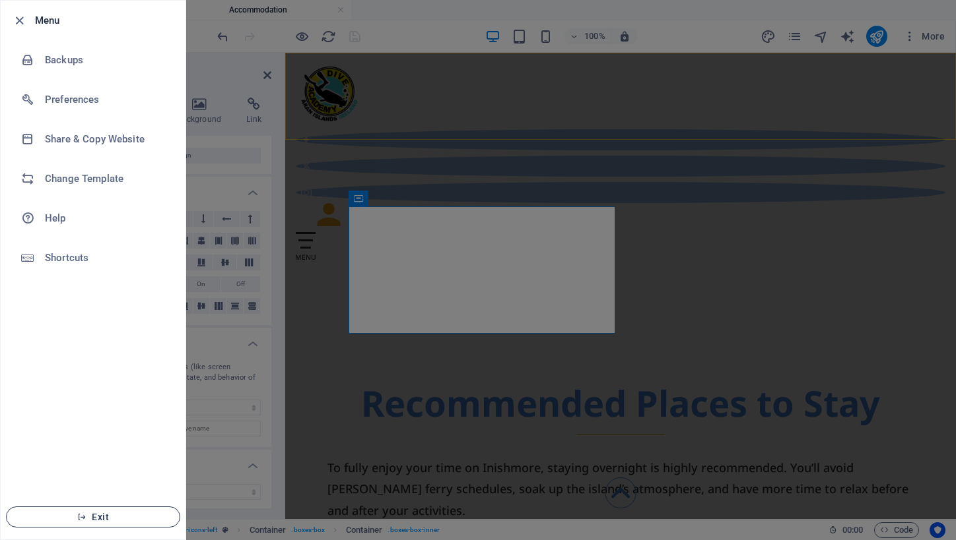
click at [96, 515] on span "Exit" at bounding box center [93, 517] width 152 height 11
